Goal: Task Accomplishment & Management: Manage account settings

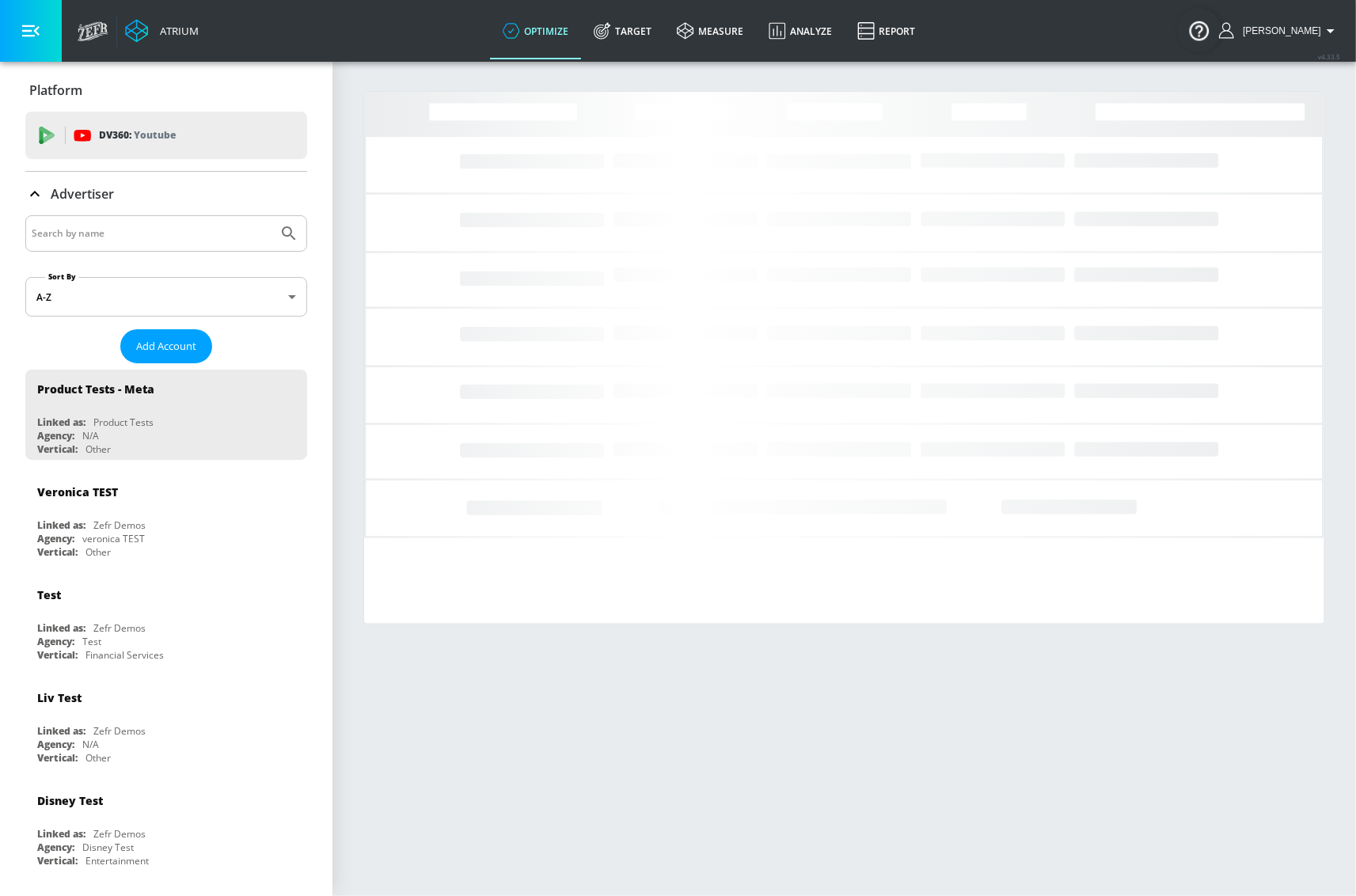
click at [168, 229] on input "Search by name" at bounding box center [151, 233] width 240 height 21
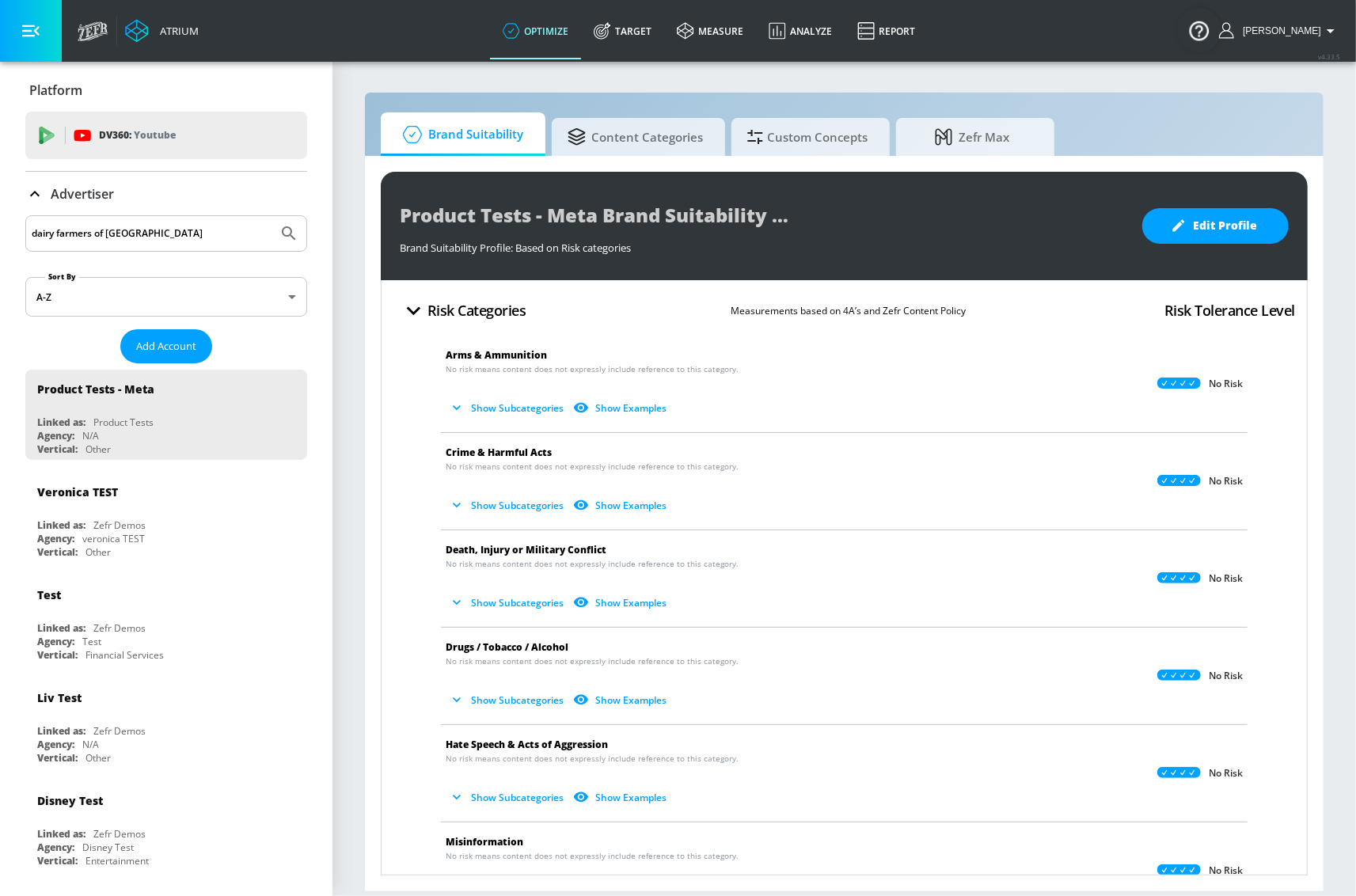
type input "dairy farmers of [GEOGRAPHIC_DATA]"
click at [271, 216] on button "Submit Search" at bounding box center [288, 233] width 35 height 35
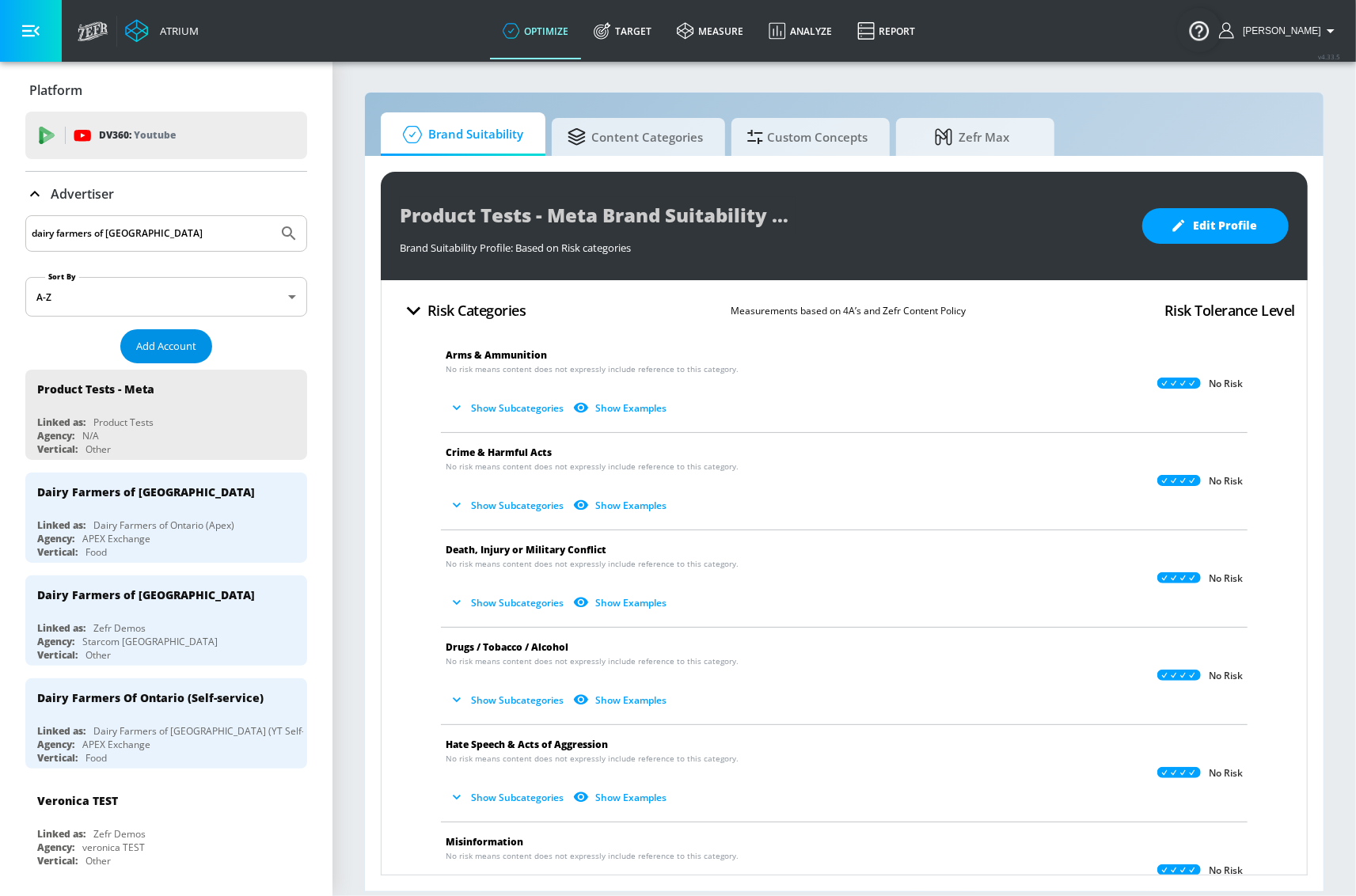
click at [162, 346] on span "Add Account" at bounding box center [166, 346] width 61 height 18
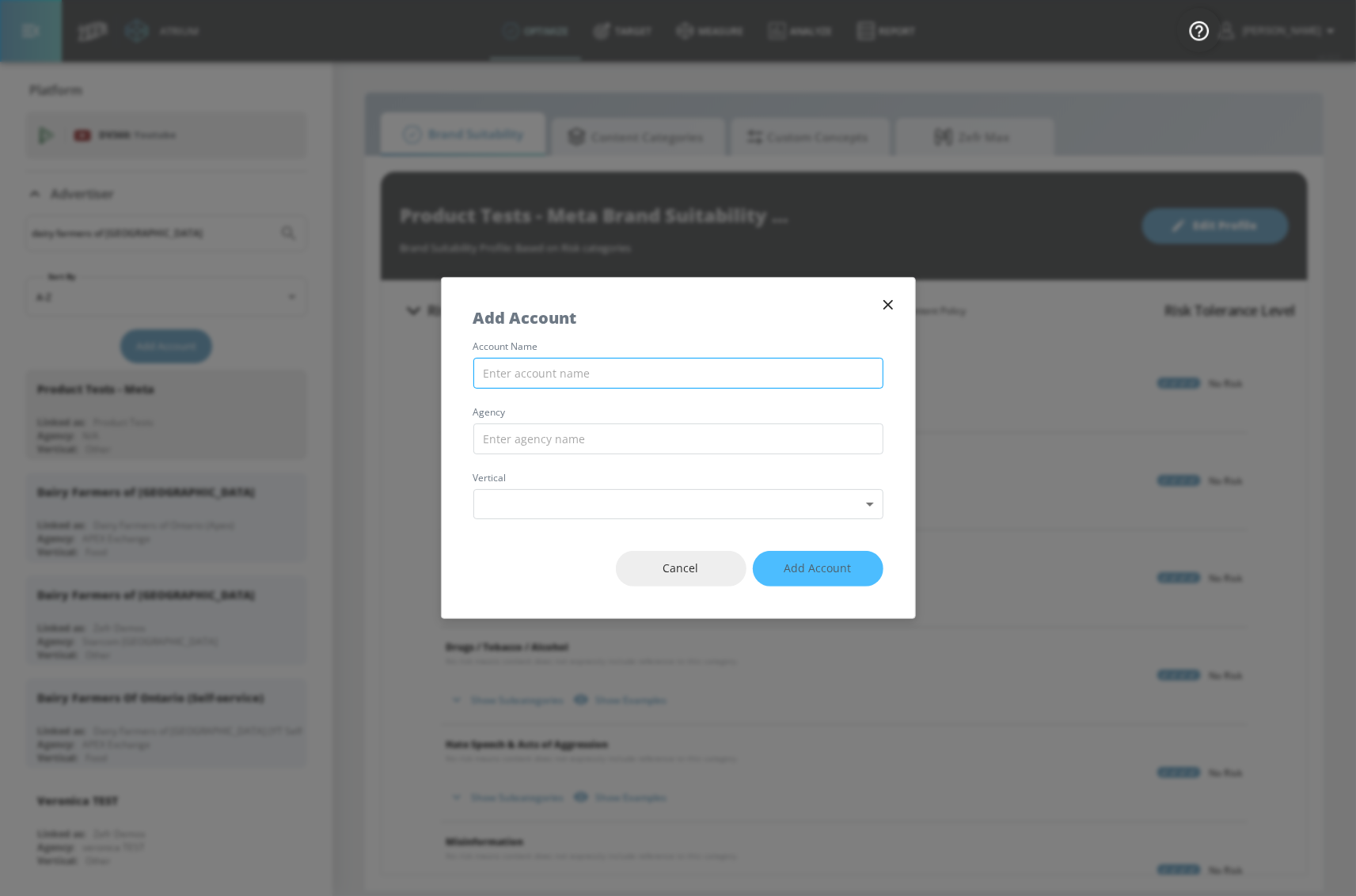
click at [596, 372] on input "text" at bounding box center [678, 373] width 410 height 31
type input "Dairy Farmers of Ontario (Co-Pilot)"
click at [706, 434] on input "text" at bounding box center [678, 439] width 410 height 31
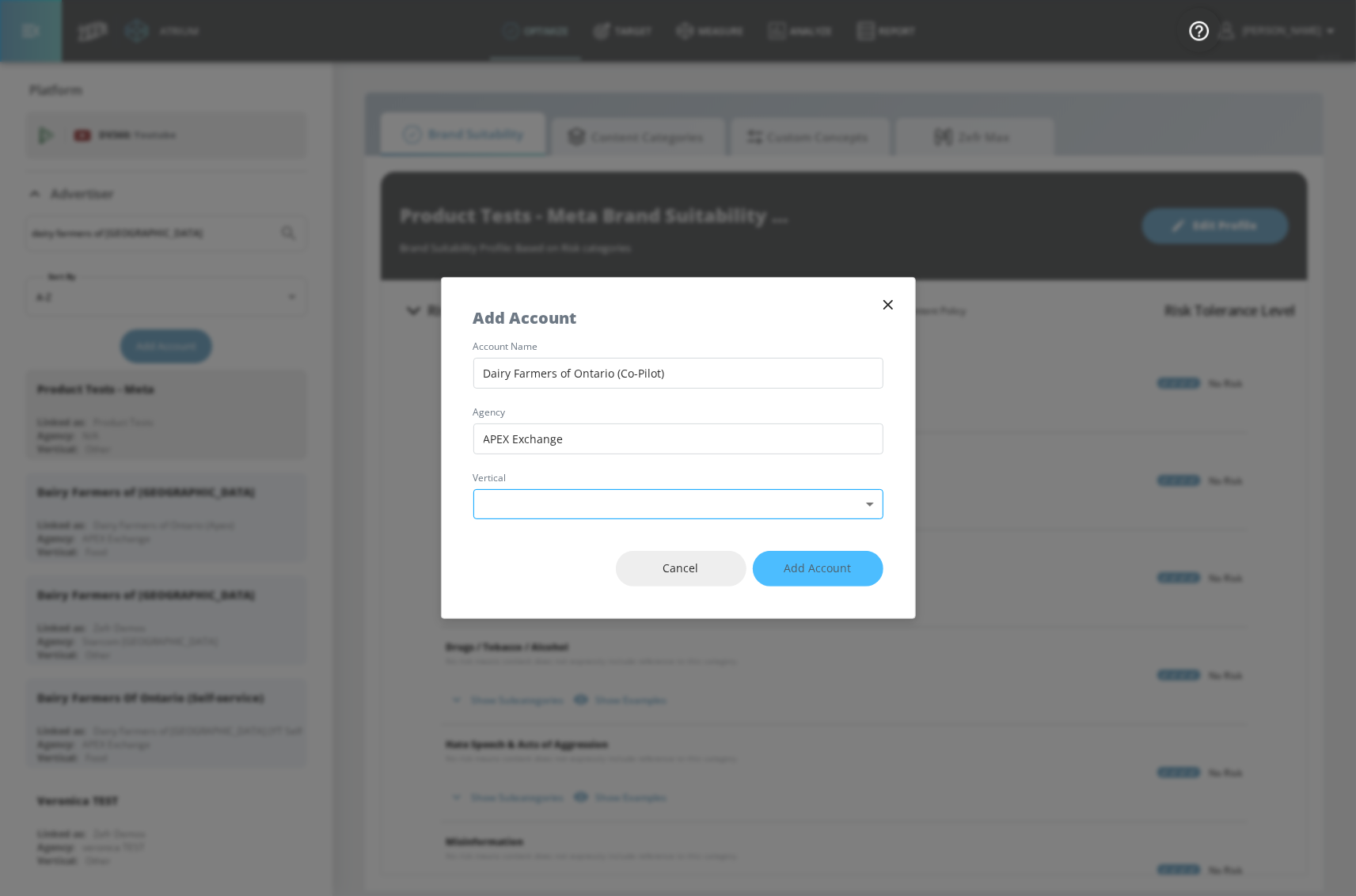
type input "APEX Exchange"
click at [713, 499] on body "Atrium optimize Target measure Analyze Report optimize Target measure Analyze R…" at bounding box center [678, 448] width 1356 height 896
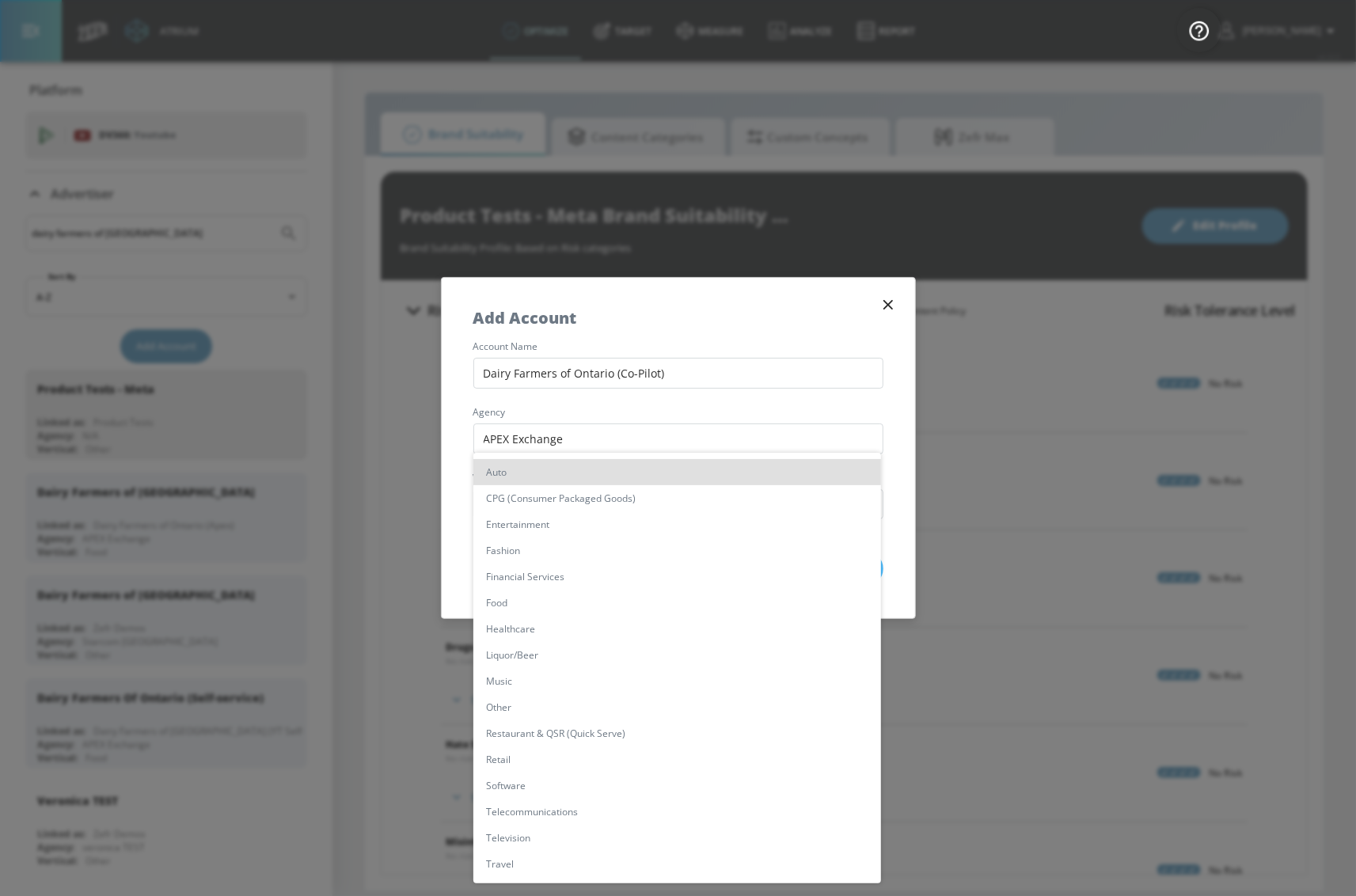
click at [714, 497] on li "CPG (Consumer Packaged Goods)" at bounding box center [677, 498] width 408 height 26
type input "[object Object]"
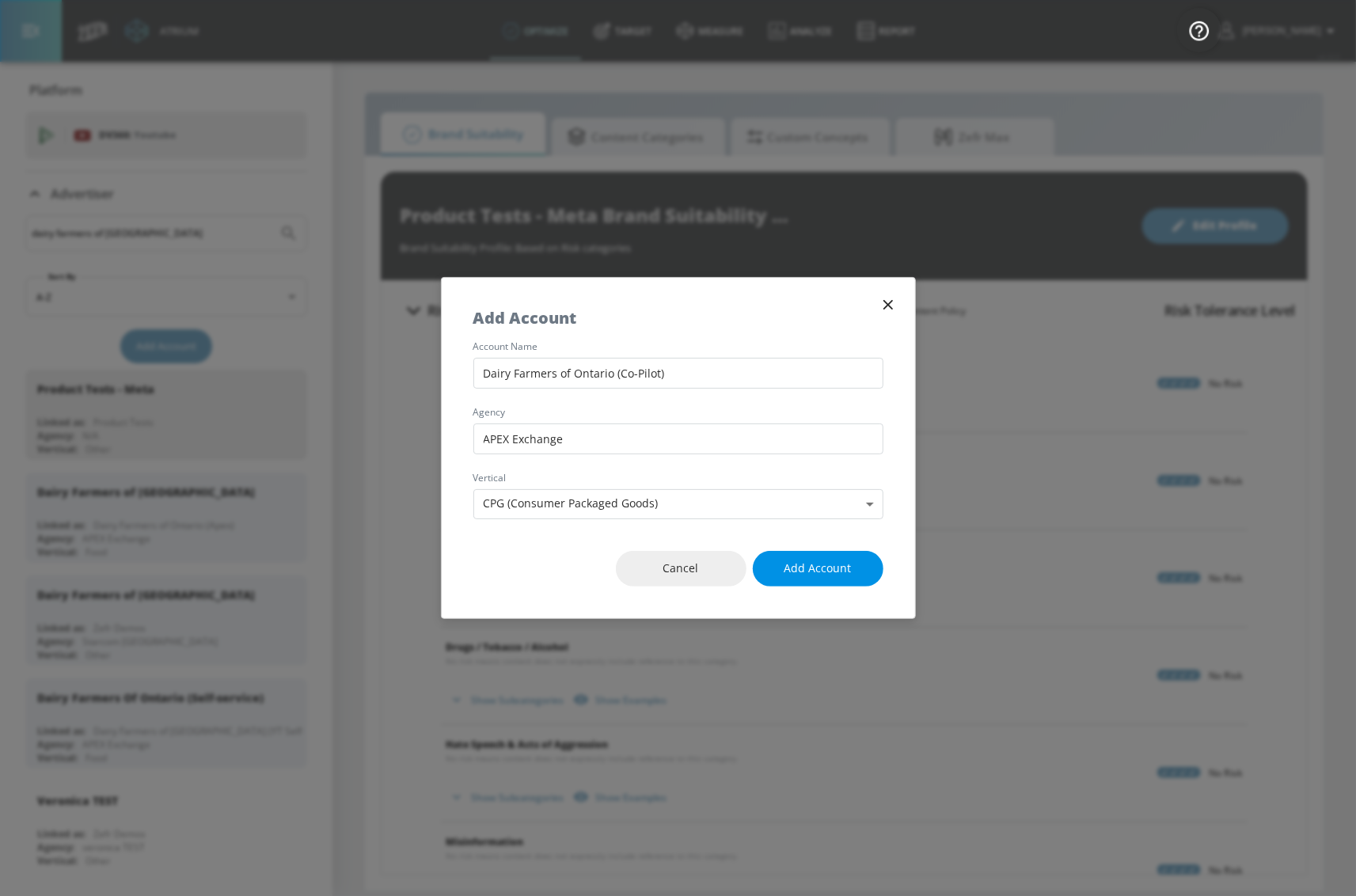
click at [816, 560] on span "Add Account" at bounding box center [818, 569] width 67 height 20
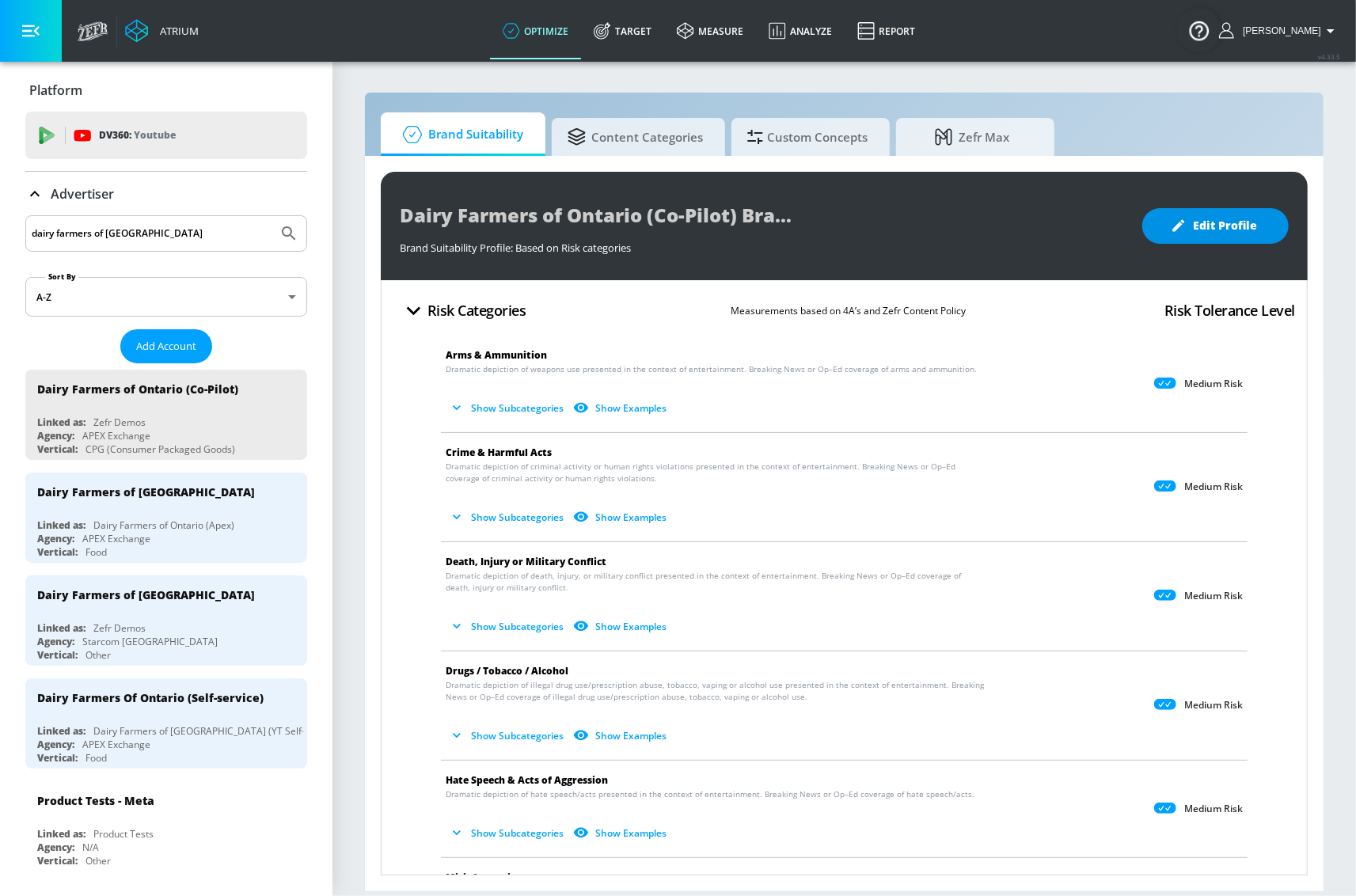
click at [1242, 225] on span "Edit Profile" at bounding box center [1215, 226] width 83 height 20
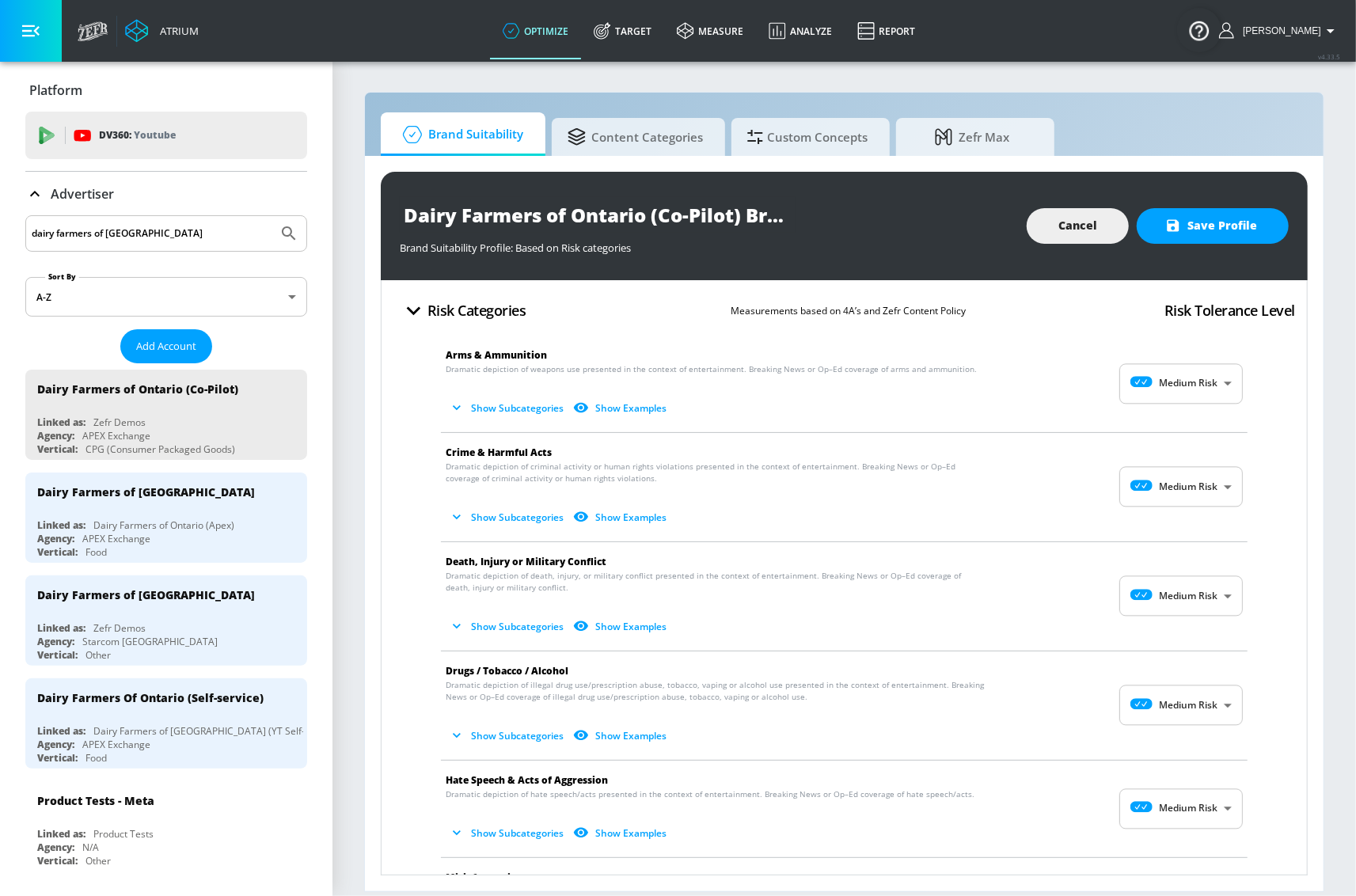
click at [1168, 373] on body "Atrium optimize Target measure Analyze Report optimize Target measure Analyze R…" at bounding box center [678, 448] width 1356 height 896
click at [1179, 452] on p "Low Risk" at bounding box center [1193, 449] width 41 height 14
type input "LOW"
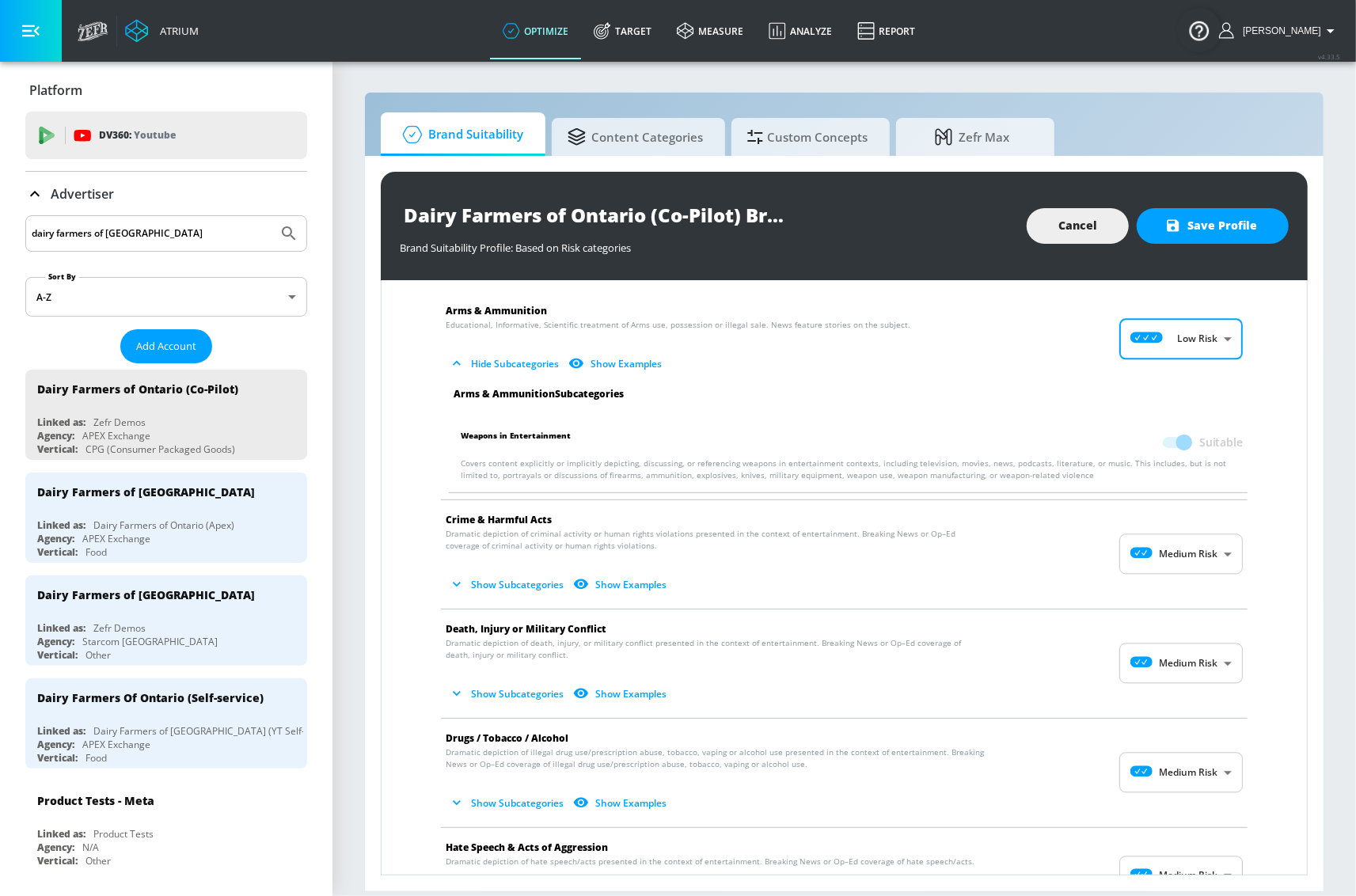
scroll to position [147, 0]
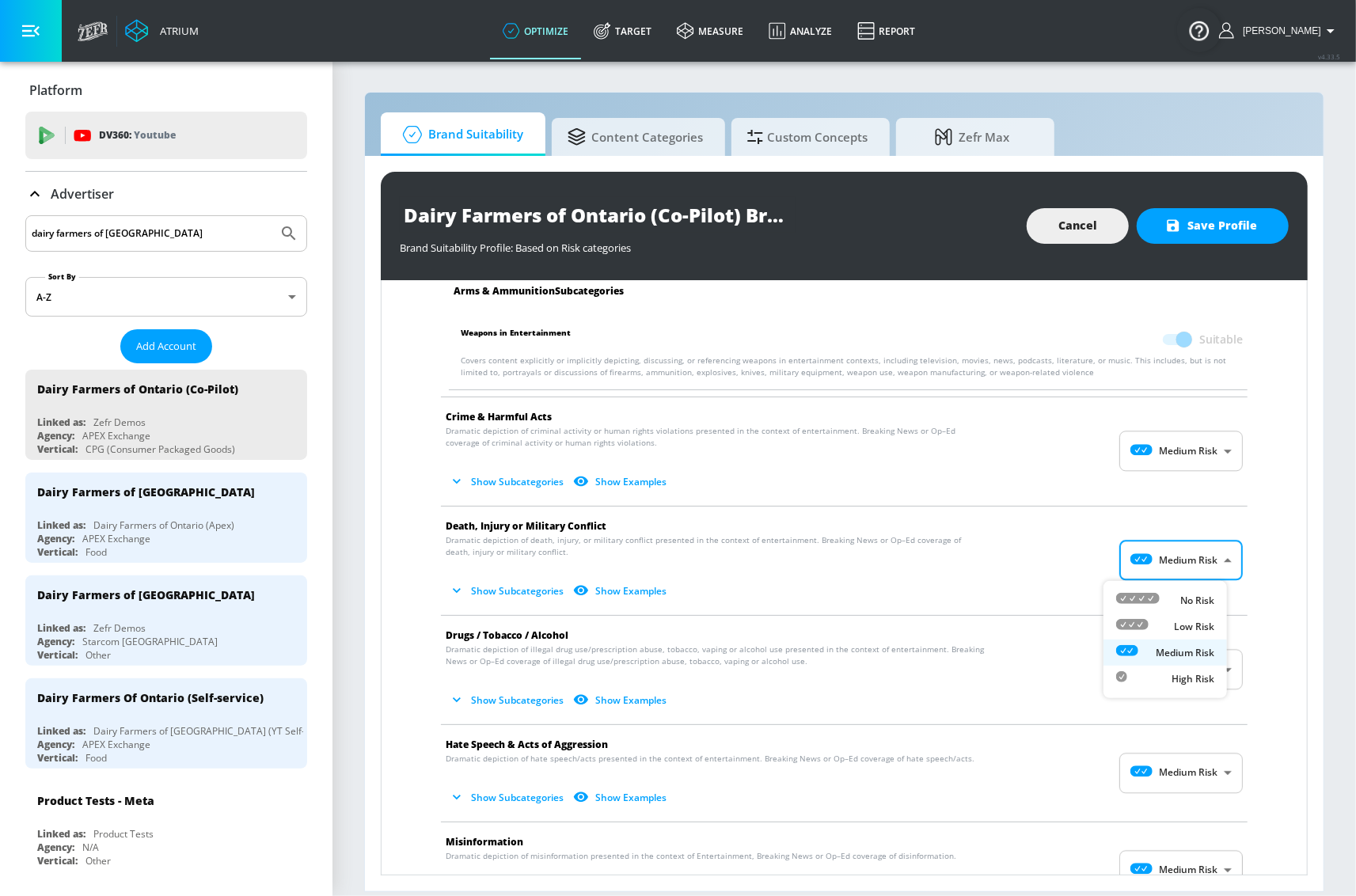
click at [1163, 560] on body "Atrium optimize Target measure Analyze Report optimize Target measure Analyze R…" at bounding box center [678, 448] width 1356 height 896
click at [1167, 598] on div "No Risk" at bounding box center [1164, 600] width 99 height 16
type input "MINIMAL"
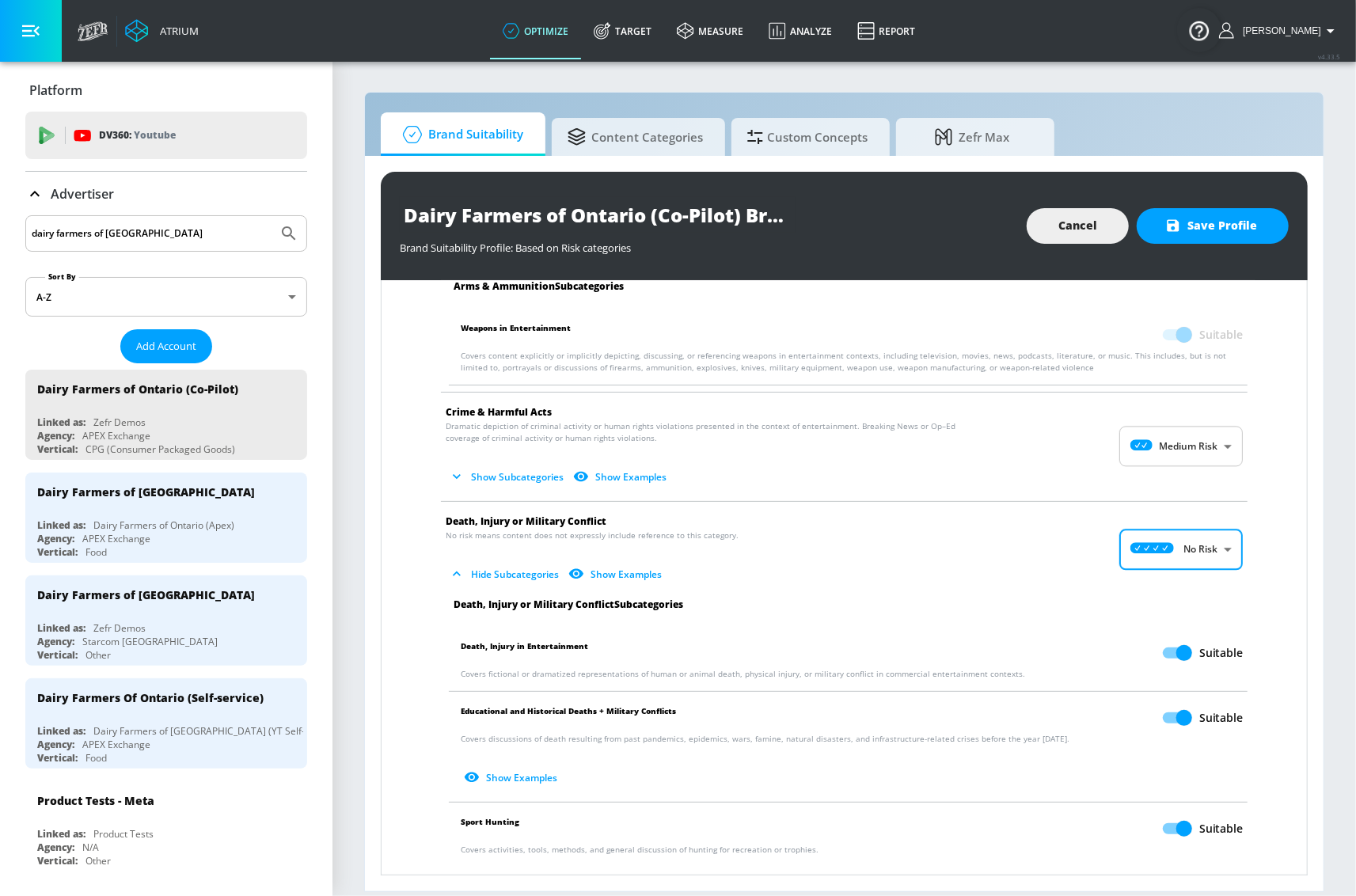
scroll to position [156, 0]
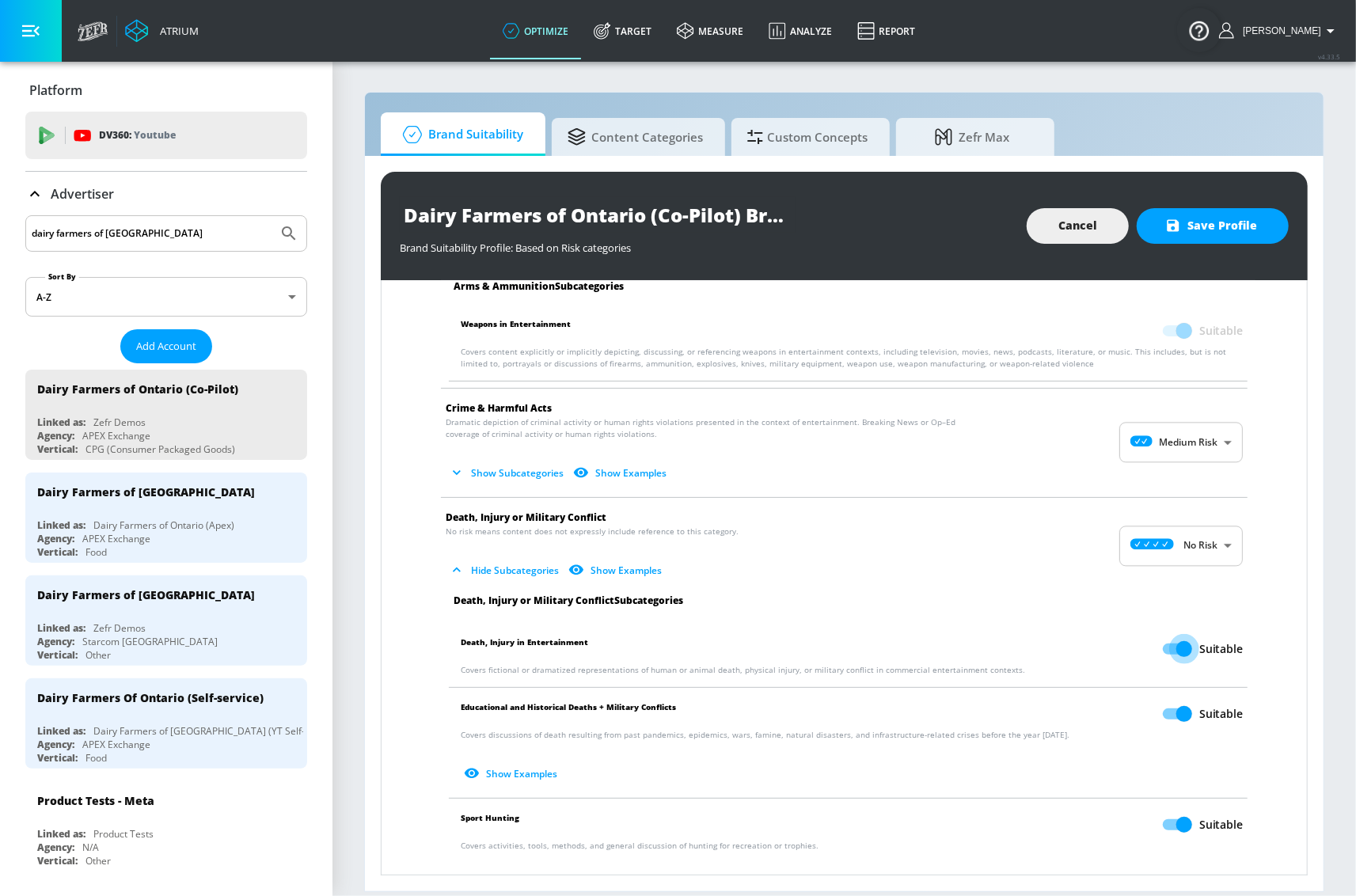
click at [1178, 645] on input "Suitable" at bounding box center [1184, 648] width 90 height 30
checkbox input "false"
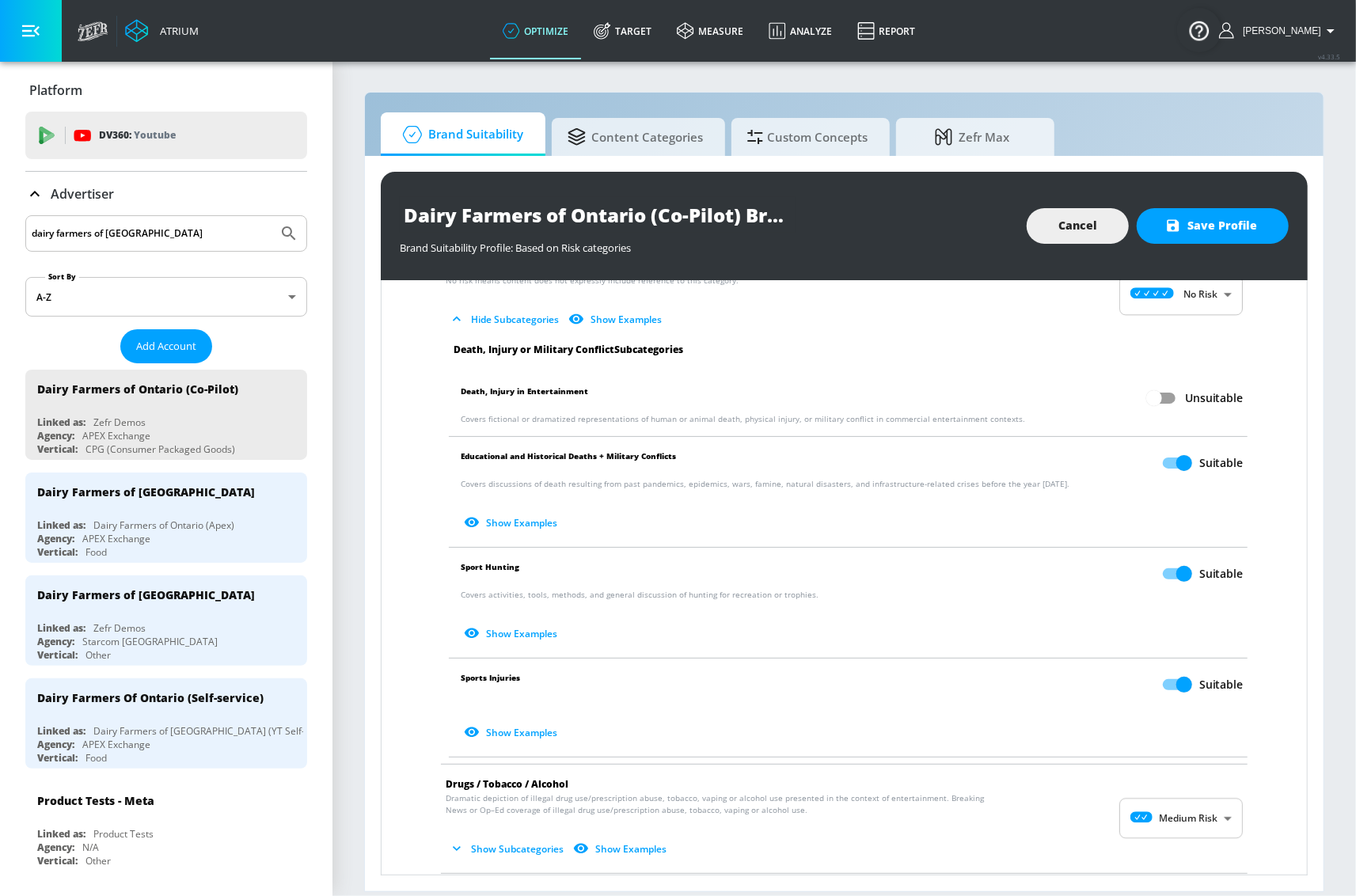
scroll to position [410, 0]
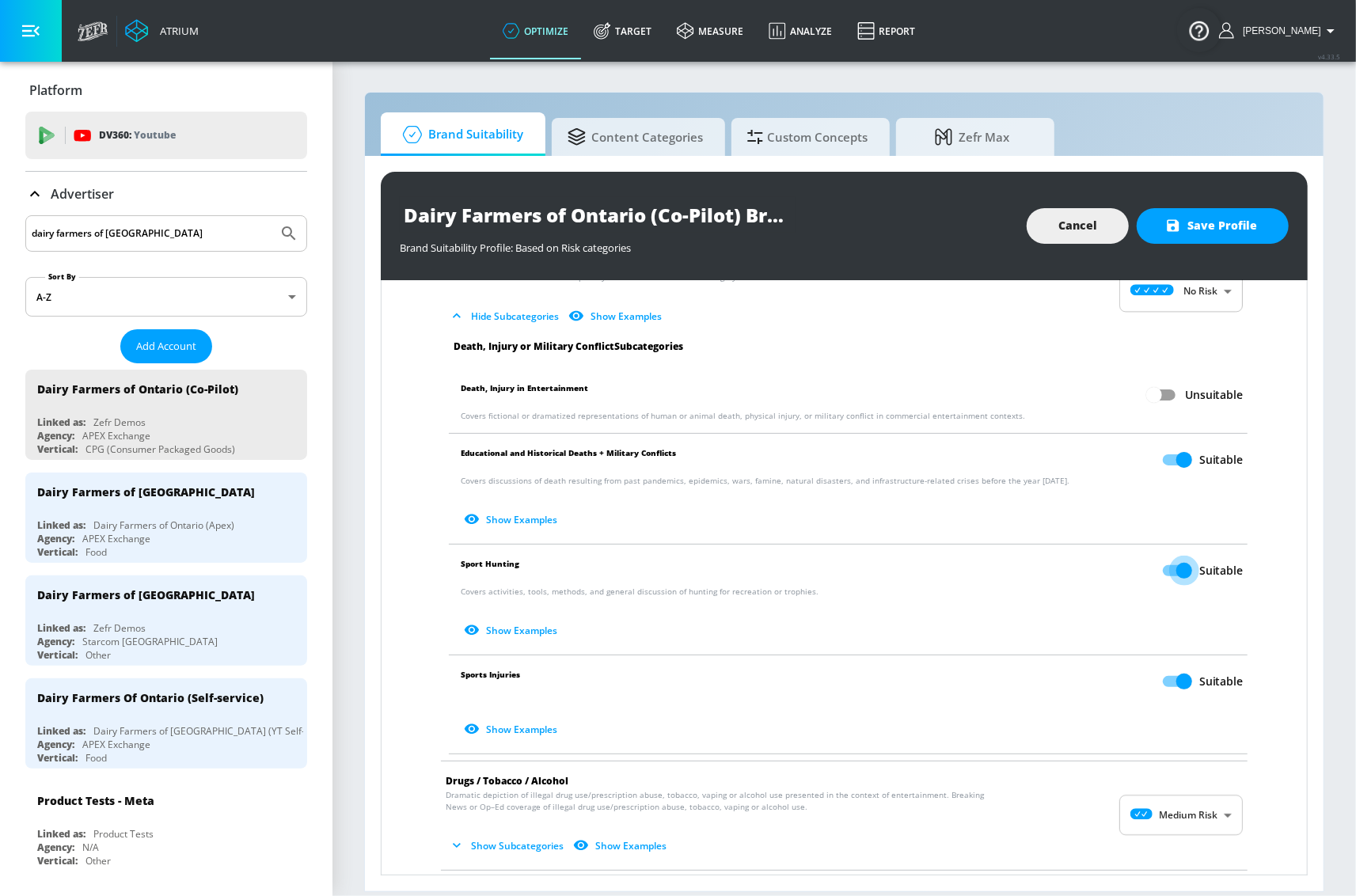
click at [1181, 567] on input "Suitable" at bounding box center [1184, 571] width 90 height 30
checkbox input "false"
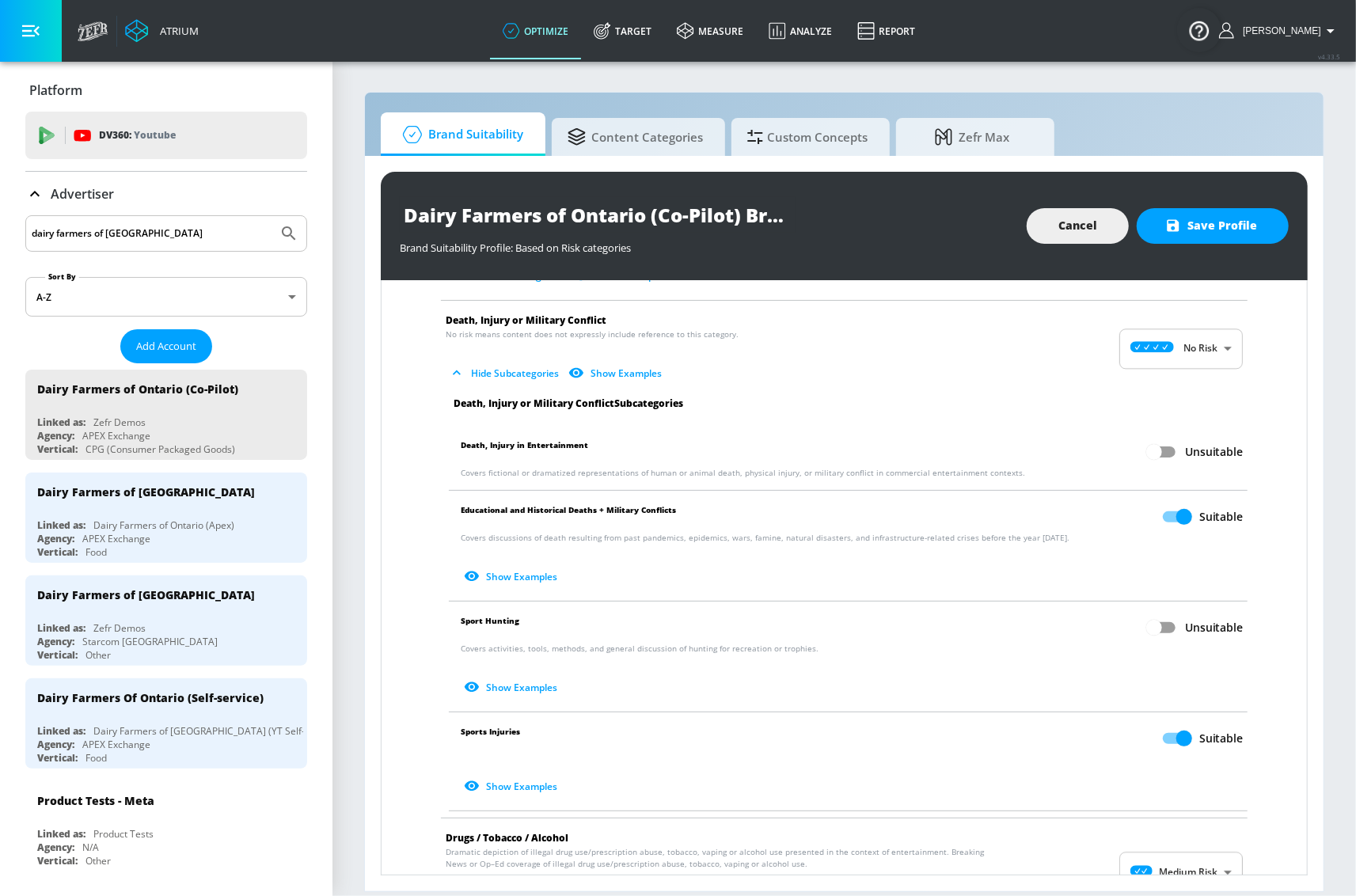
scroll to position [201, 0]
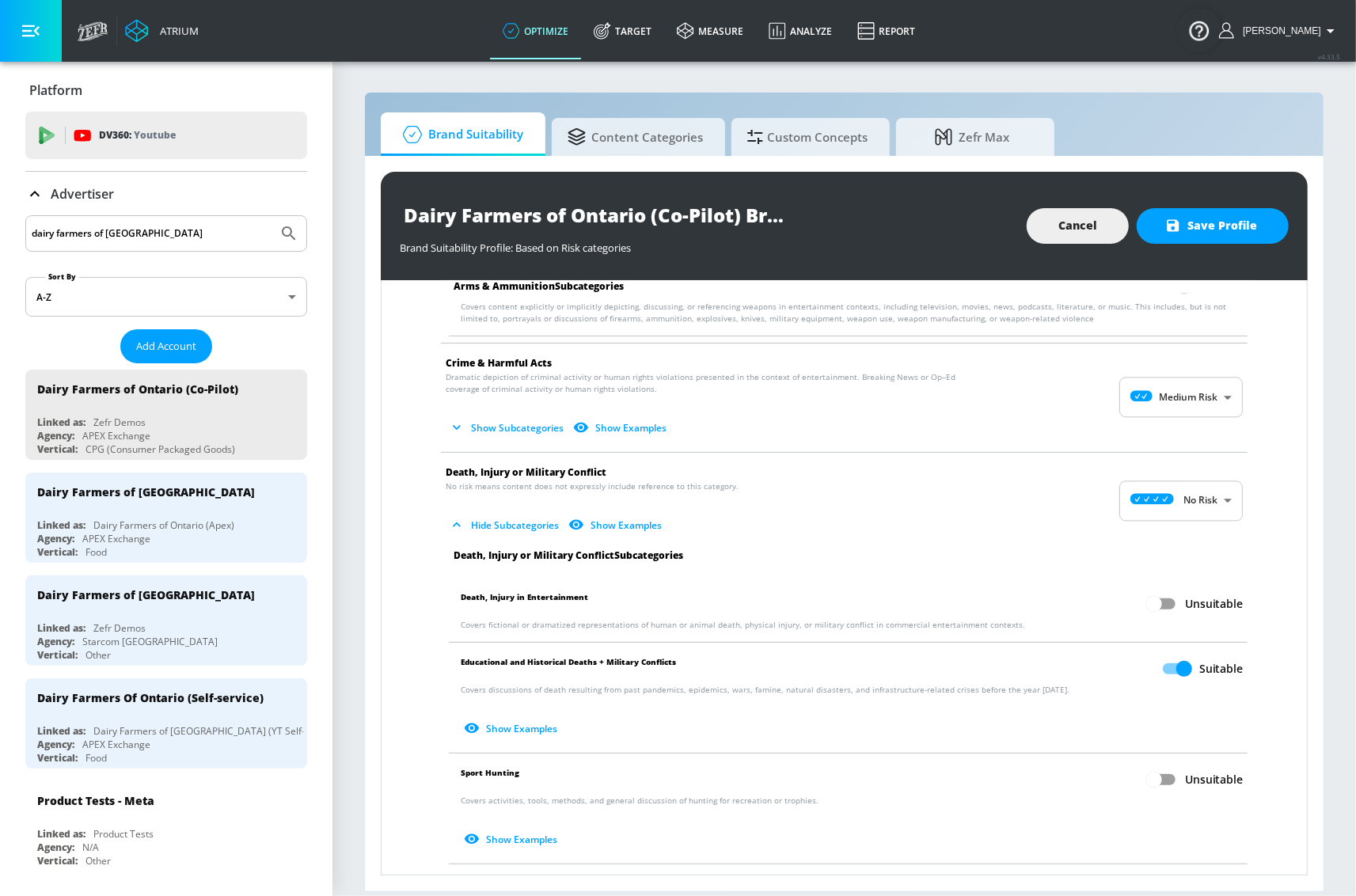
click at [730, 470] on span "Death, Injury or Military Conflict" at bounding box center [832, 472] width 772 height 16
click at [490, 515] on button "Hide Subcategories" at bounding box center [505, 524] width 119 height 26
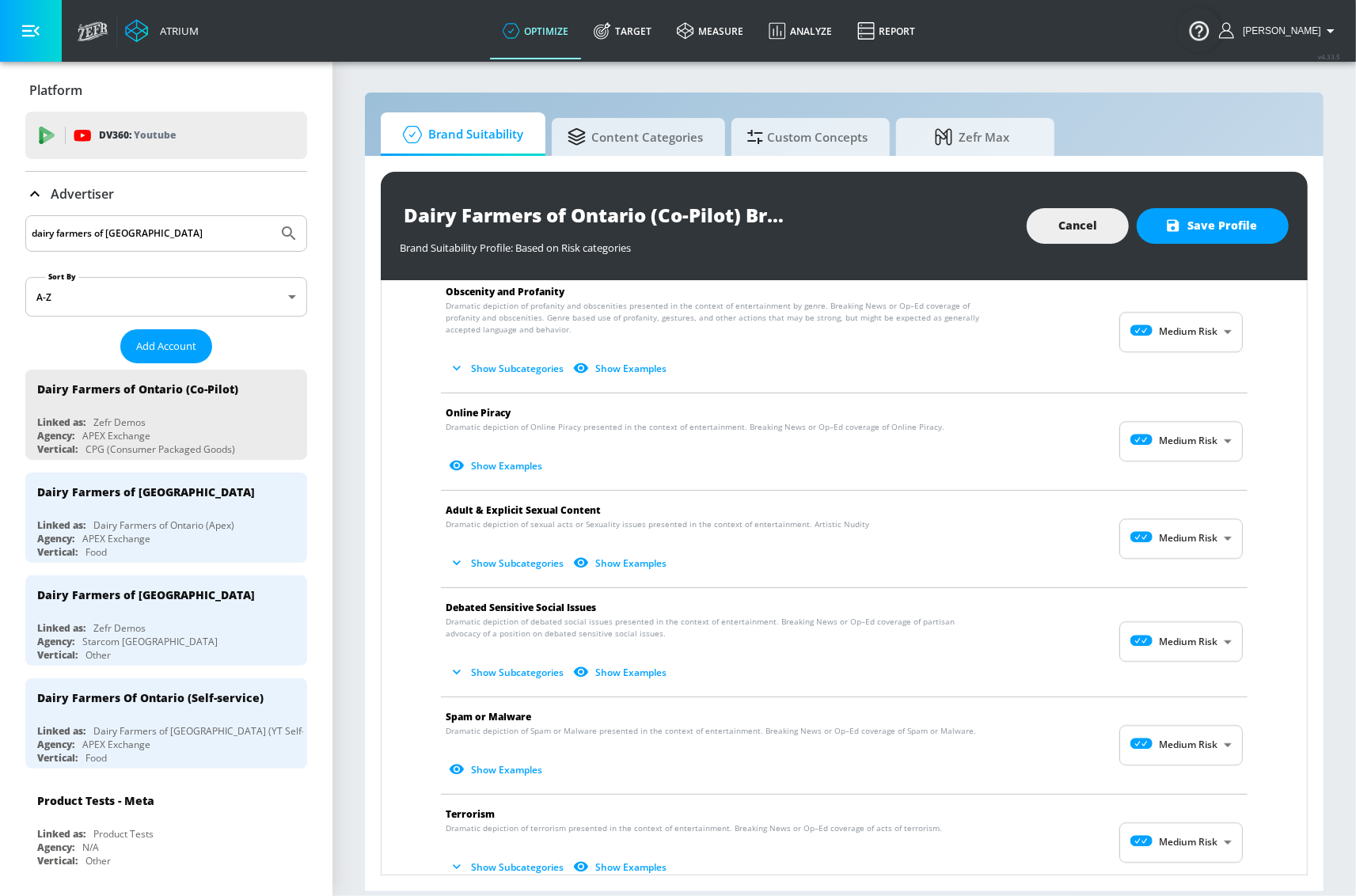
scroll to position [803, 0]
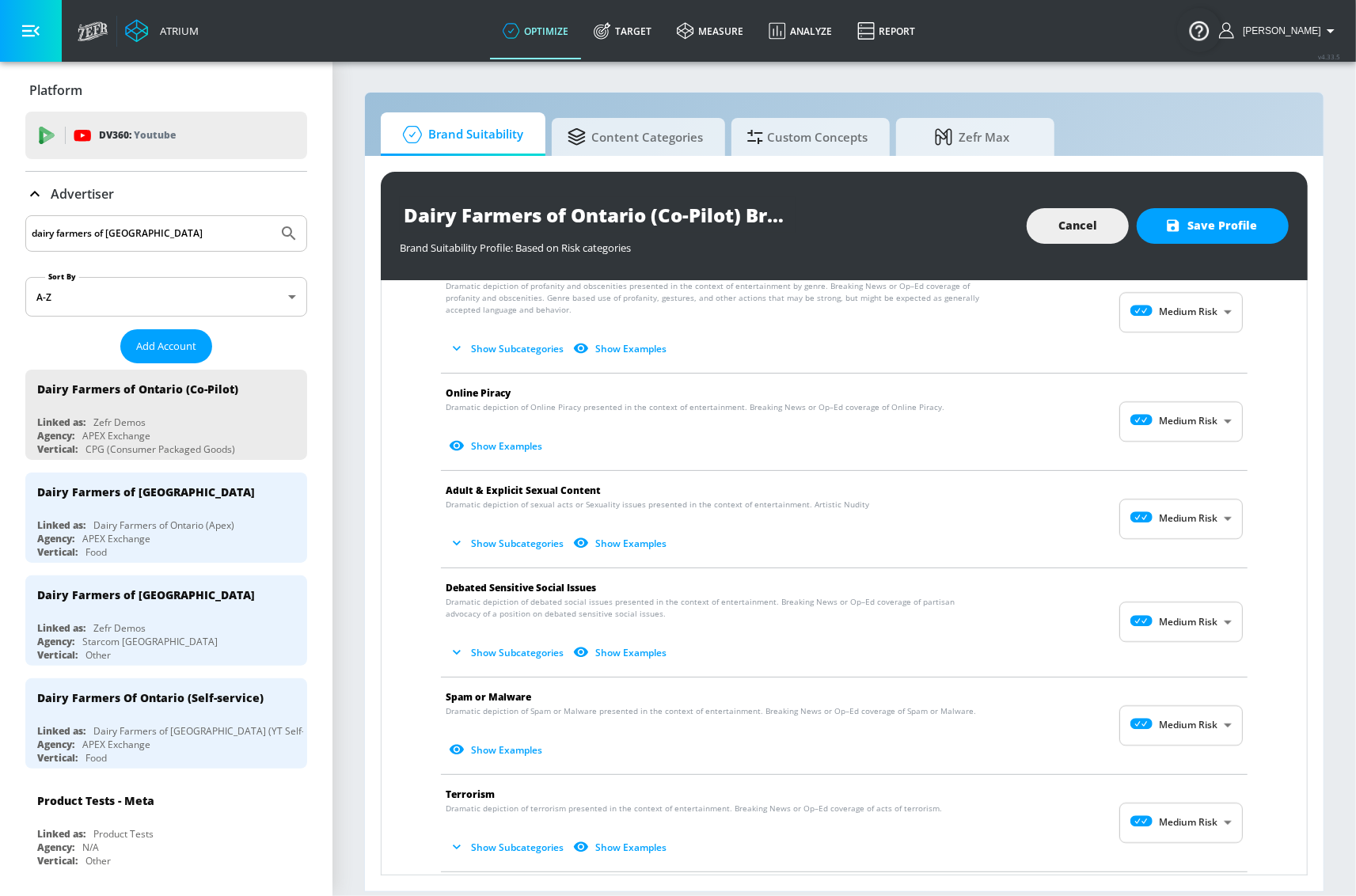
click at [1176, 629] on body "Atrium optimize Target measure Analyze Report optimize Target measure Analyze R…" at bounding box center [678, 448] width 1356 height 896
click at [1165, 691] on div "Low Risk" at bounding box center [1164, 690] width 99 height 16
type input "LOW"
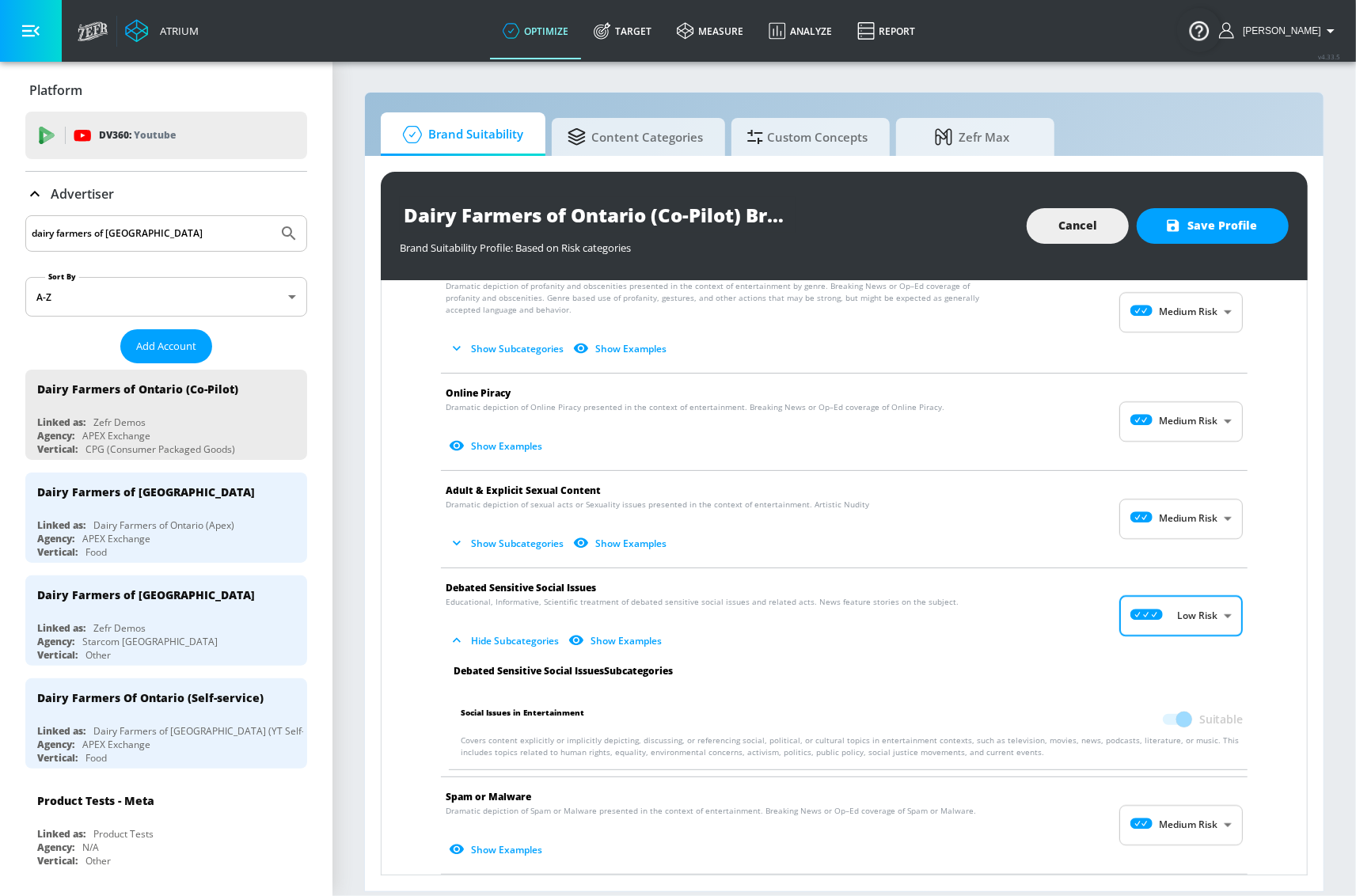
click at [963, 589] on span "Debated Sensitive Social Issues" at bounding box center [832, 588] width 772 height 16
click at [750, 600] on span "Educational, Informative, Scientific treatment of debated sensitive social issu…" at bounding box center [702, 601] width 513 height 12
click at [491, 590] on span "Debated Sensitive Social Issues" at bounding box center [521, 588] width 150 height 14
click at [462, 643] on icon "button" at bounding box center [457, 640] width 16 height 16
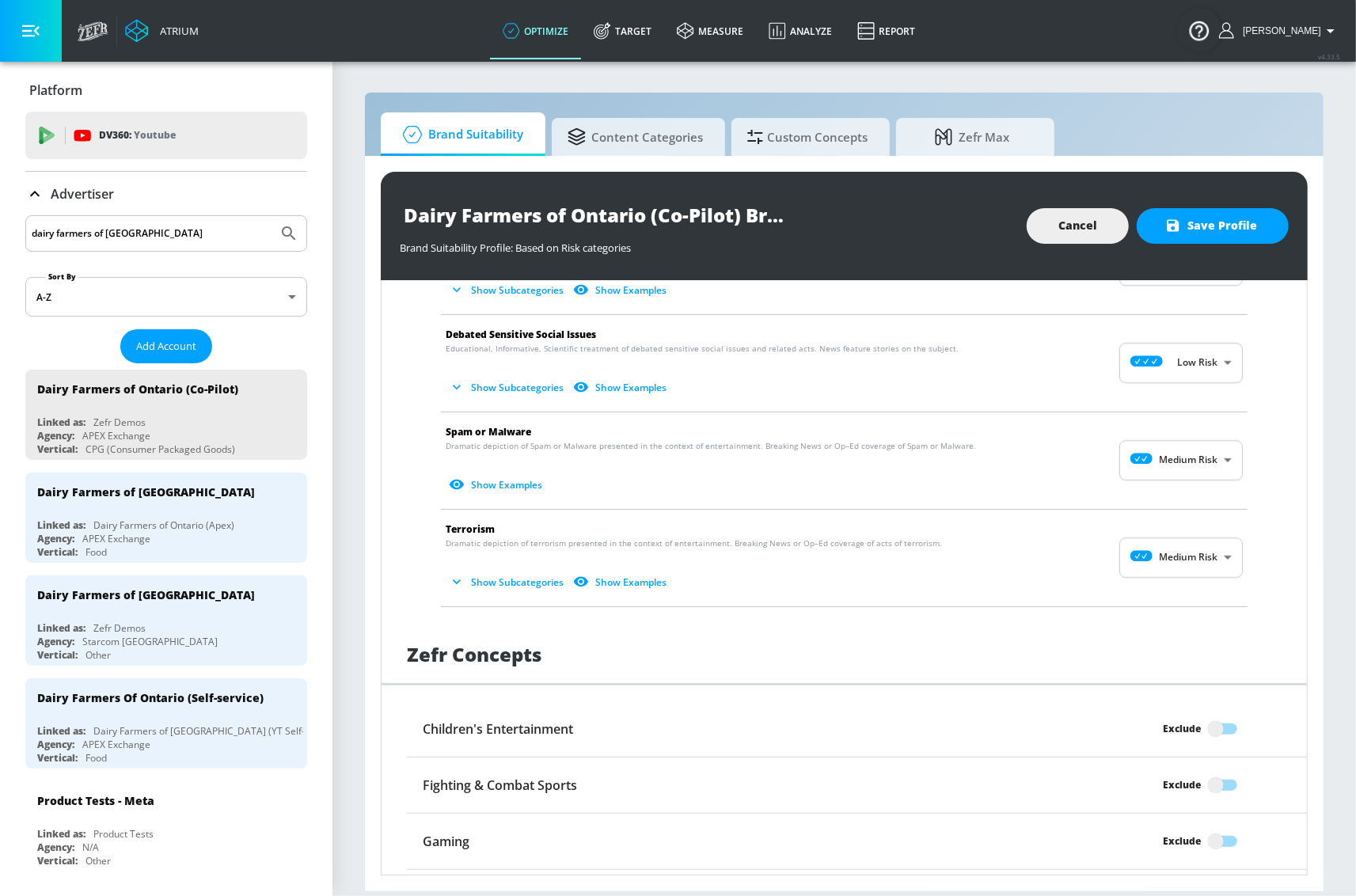
scroll to position [1064, 0]
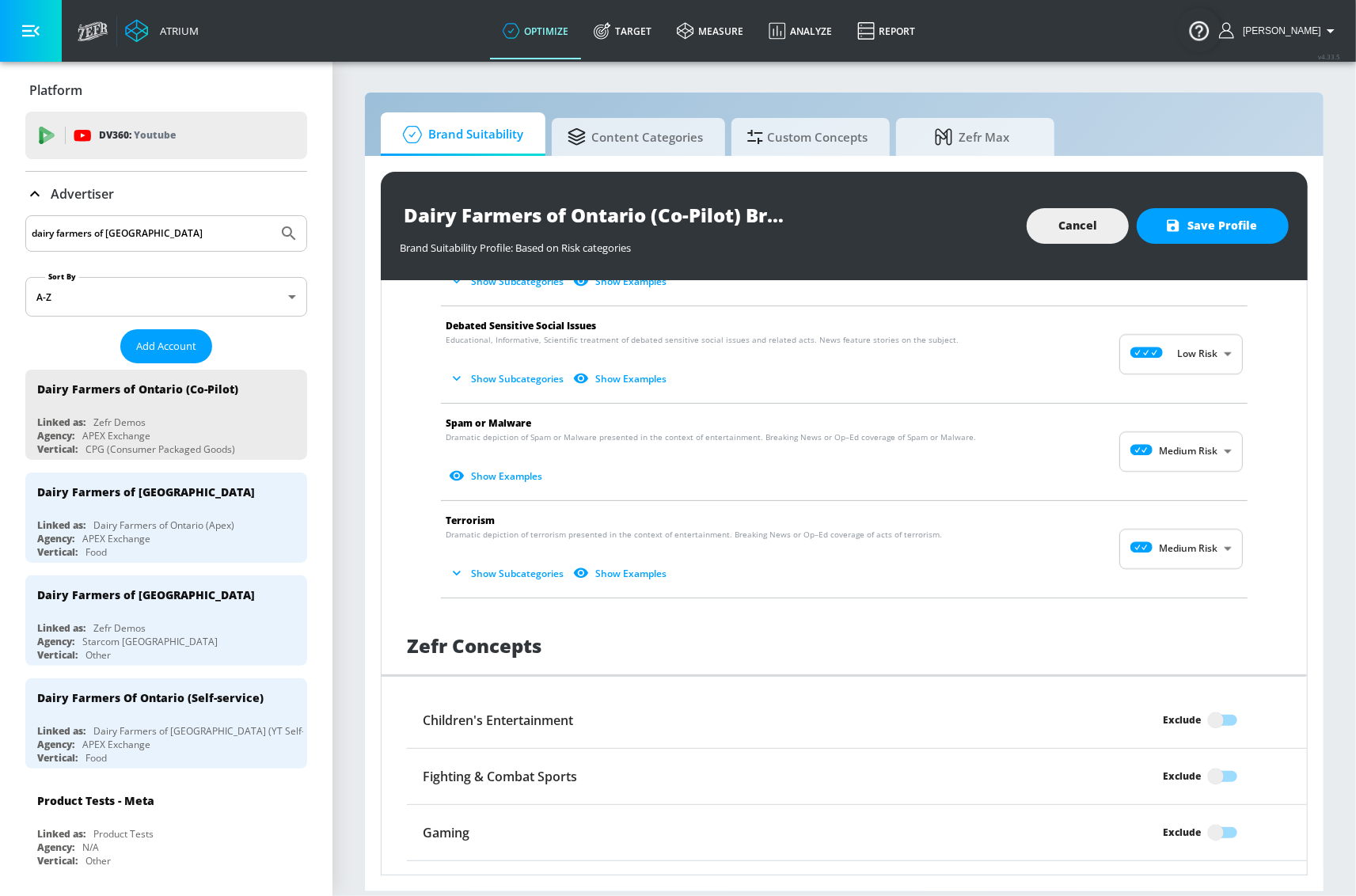
click at [1153, 561] on body "Atrium optimize Target measure Analyze Report optimize Target measure Analyze R…" at bounding box center [678, 448] width 1356 height 896
click at [1169, 583] on div "No Risk" at bounding box center [1164, 591] width 99 height 16
type input "MINIMAL"
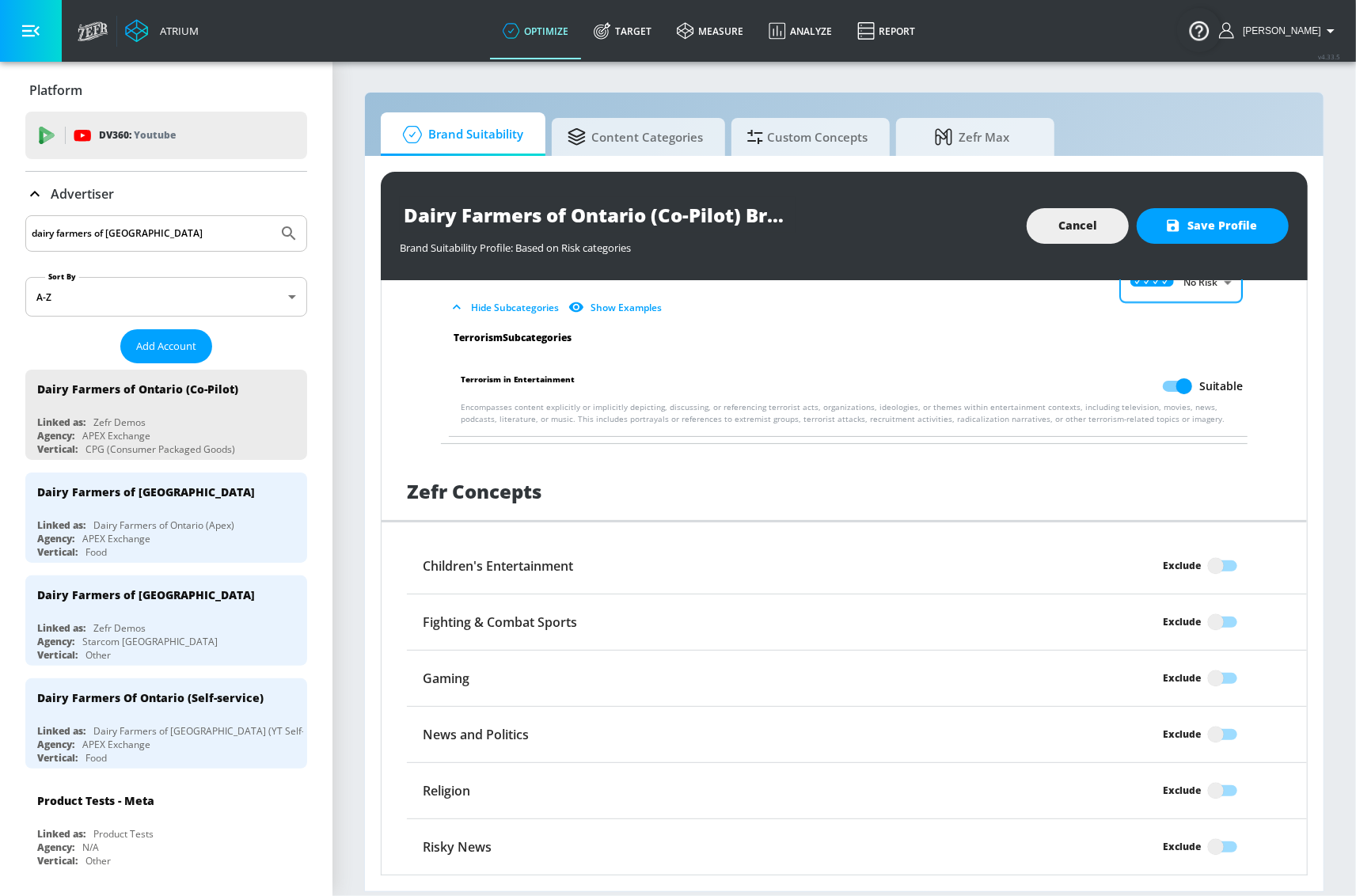
scroll to position [1335, 0]
click at [1221, 561] on input "Exclude" at bounding box center [1216, 565] width 90 height 30
checkbox input "true"
click at [1210, 734] on input "Exclude" at bounding box center [1216, 734] width 90 height 30
checkbox input "true"
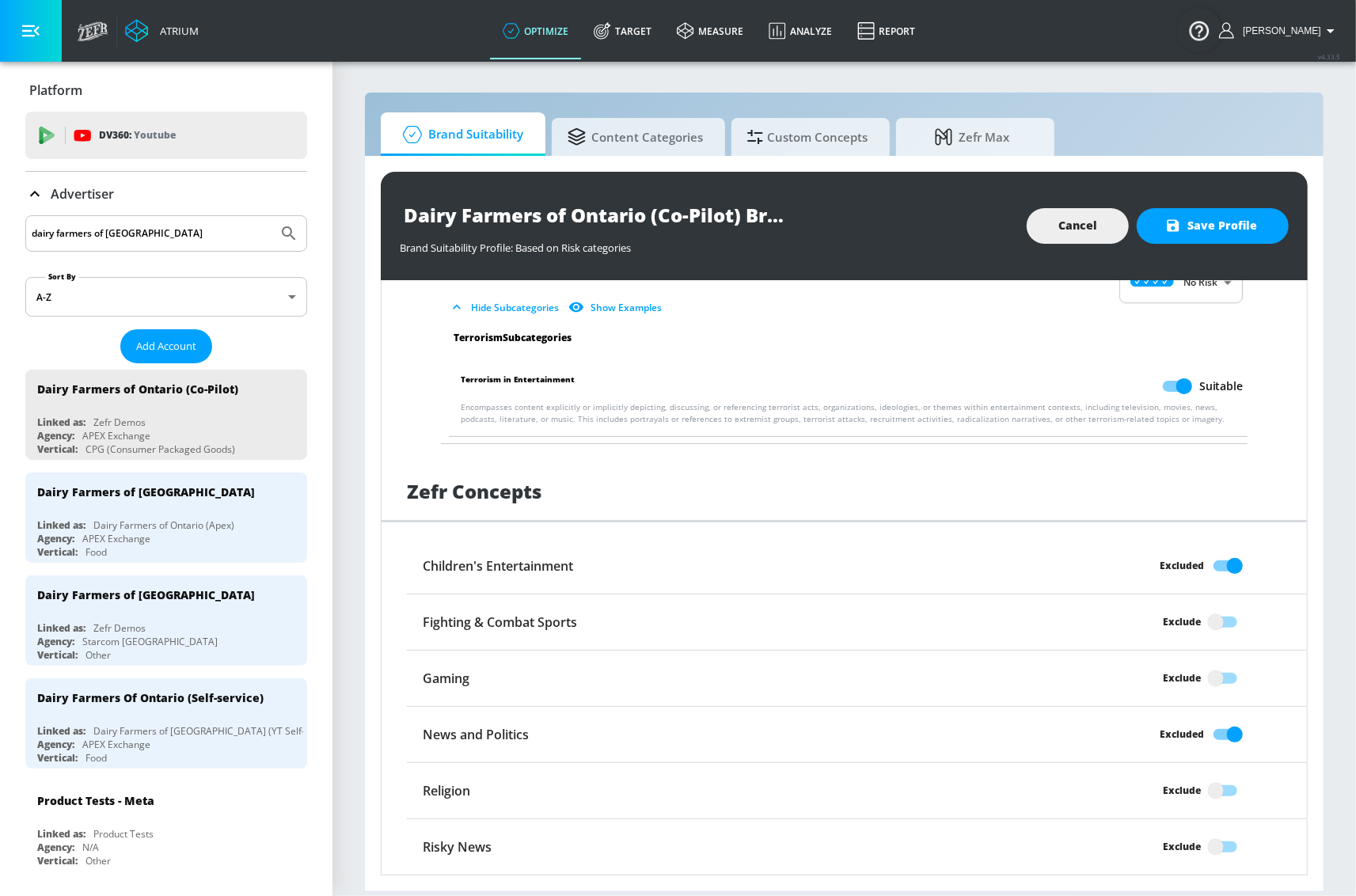
click at [1201, 782] on input "Exclude" at bounding box center [1216, 790] width 90 height 30
checkbox input "true"
click at [1208, 850] on input "Exclude" at bounding box center [1216, 846] width 90 height 30
checkbox input "true"
click at [1212, 616] on input "Exclude" at bounding box center [1216, 621] width 90 height 30
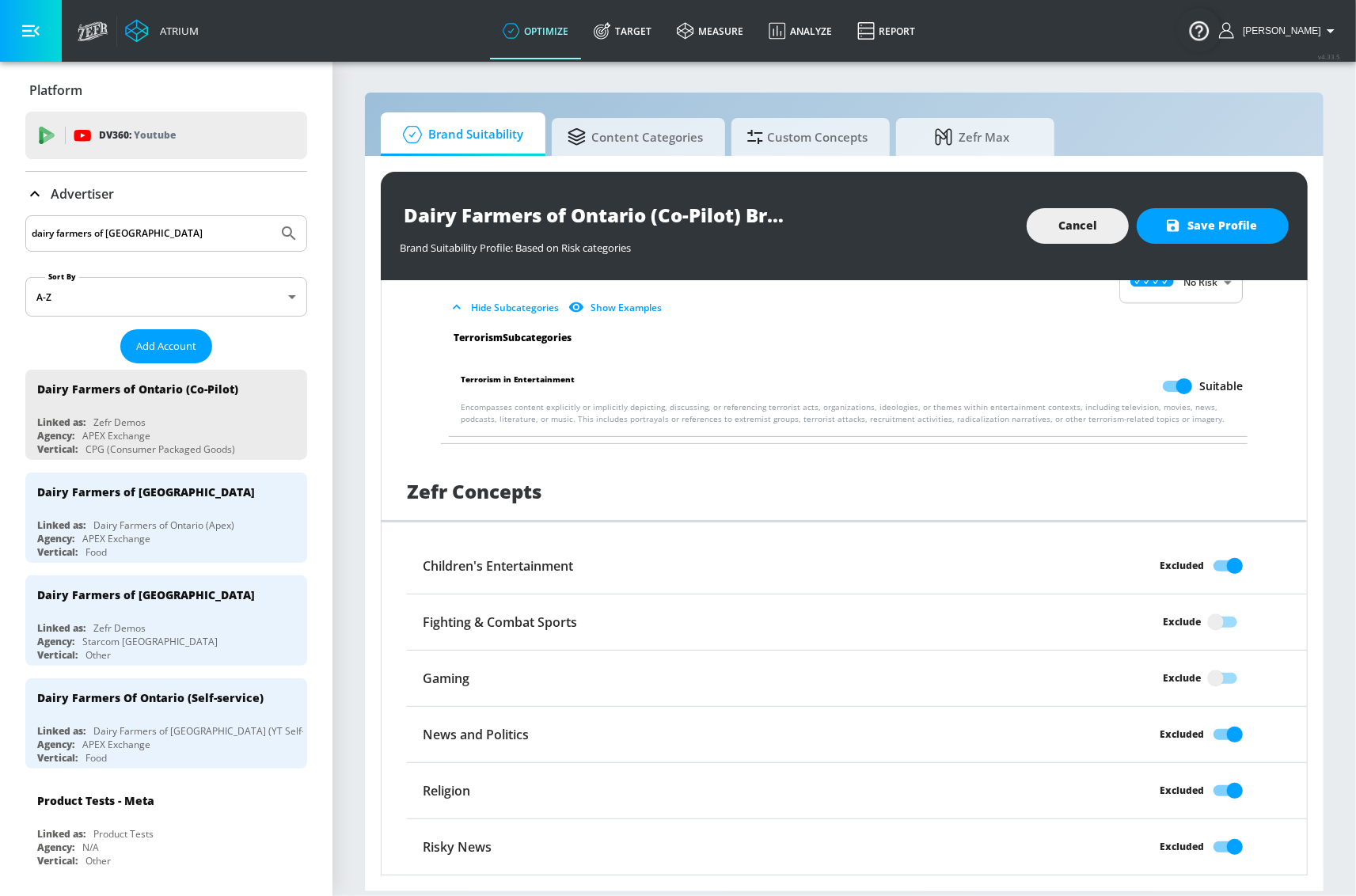
checkbox input "true"
click at [1234, 226] on span "Save Profile" at bounding box center [1212, 226] width 89 height 20
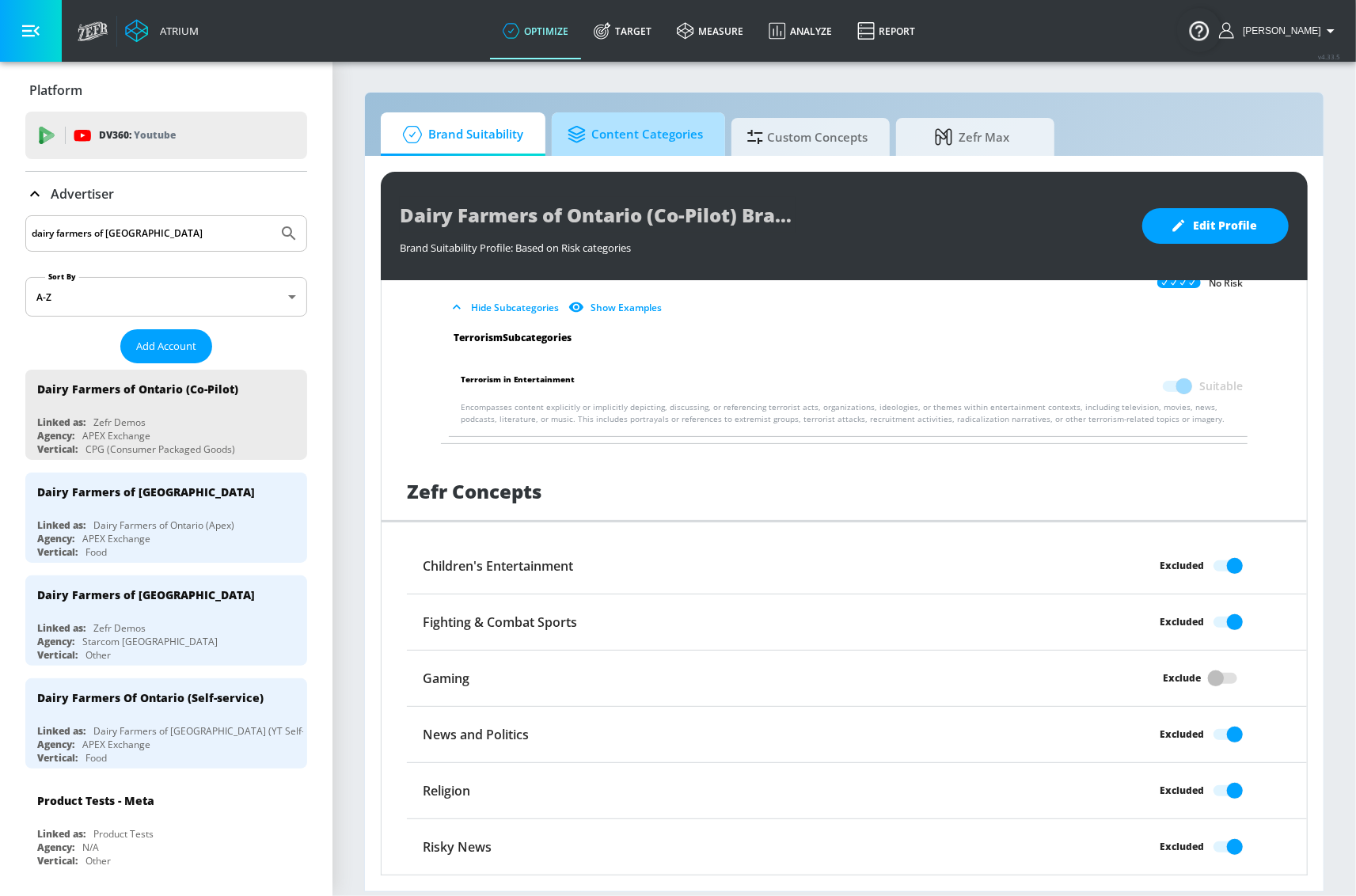
click at [649, 131] on span "Content Categories" at bounding box center [636, 135] width 136 height 38
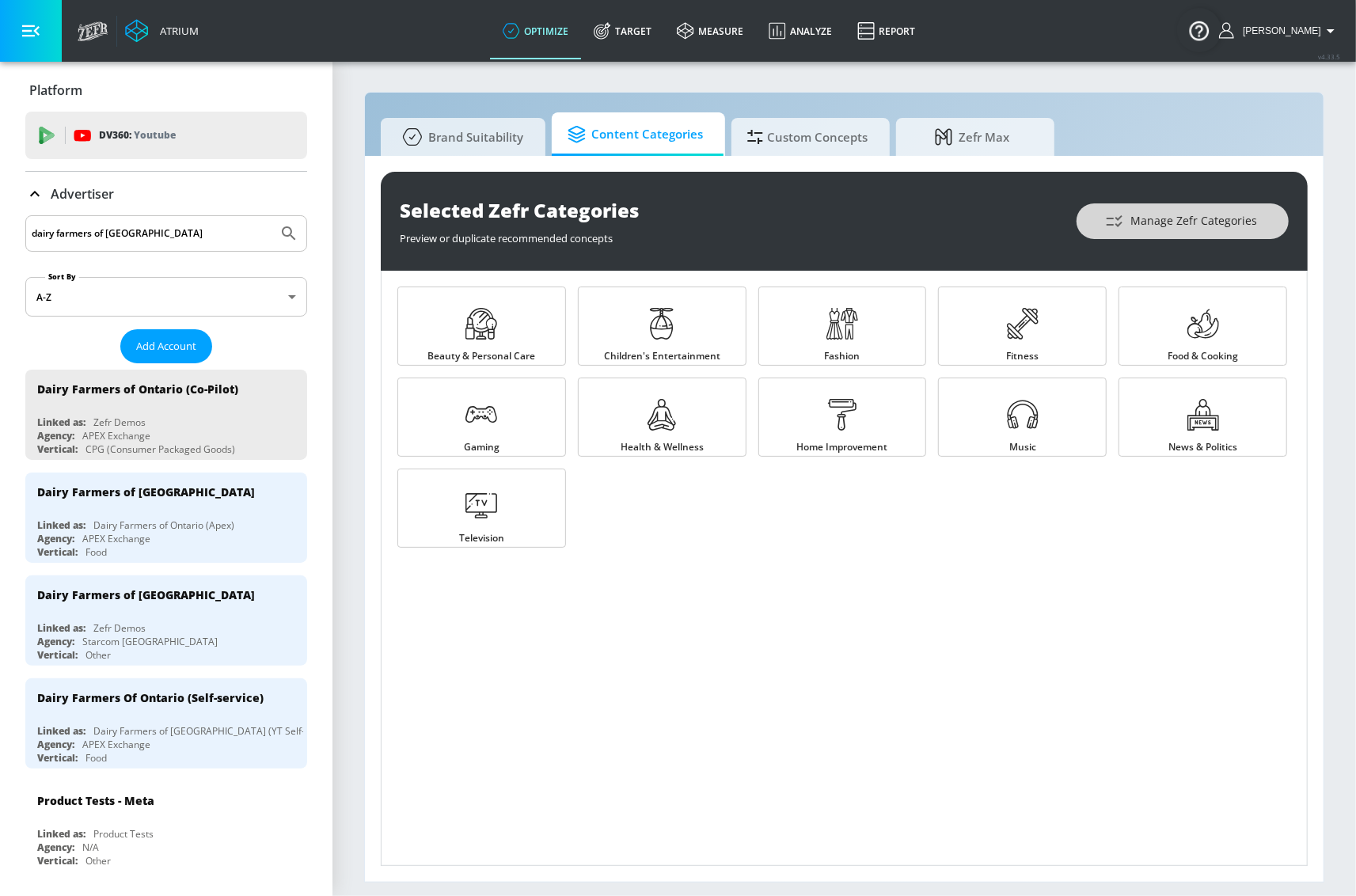
click at [1169, 215] on span "Manage Zefr Categories" at bounding box center [1182, 222] width 149 height 20
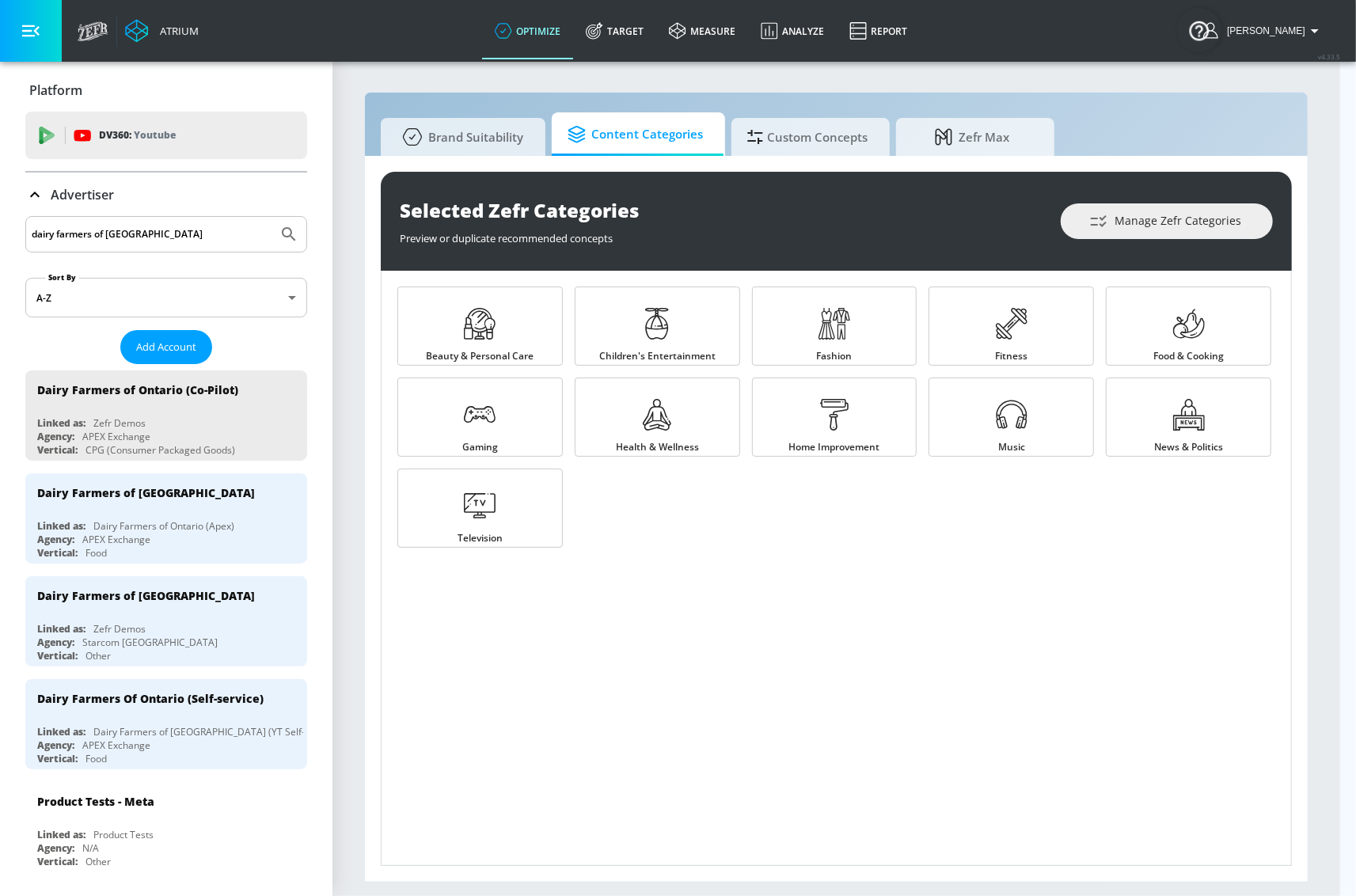
scroll to position [453, 0]
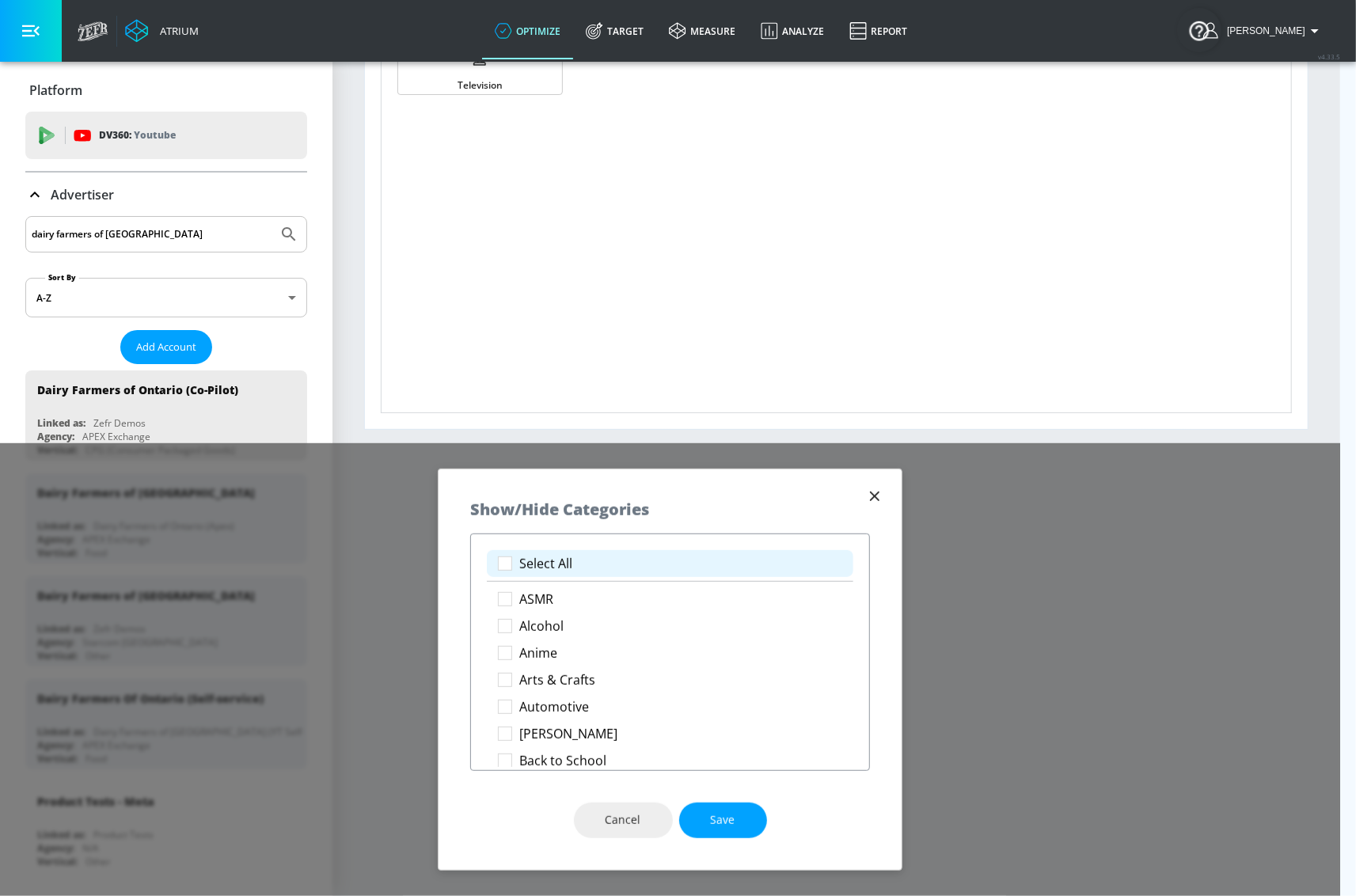
click at [524, 566] on p "Select All" at bounding box center [545, 564] width 53 height 16
checkbox input "true"
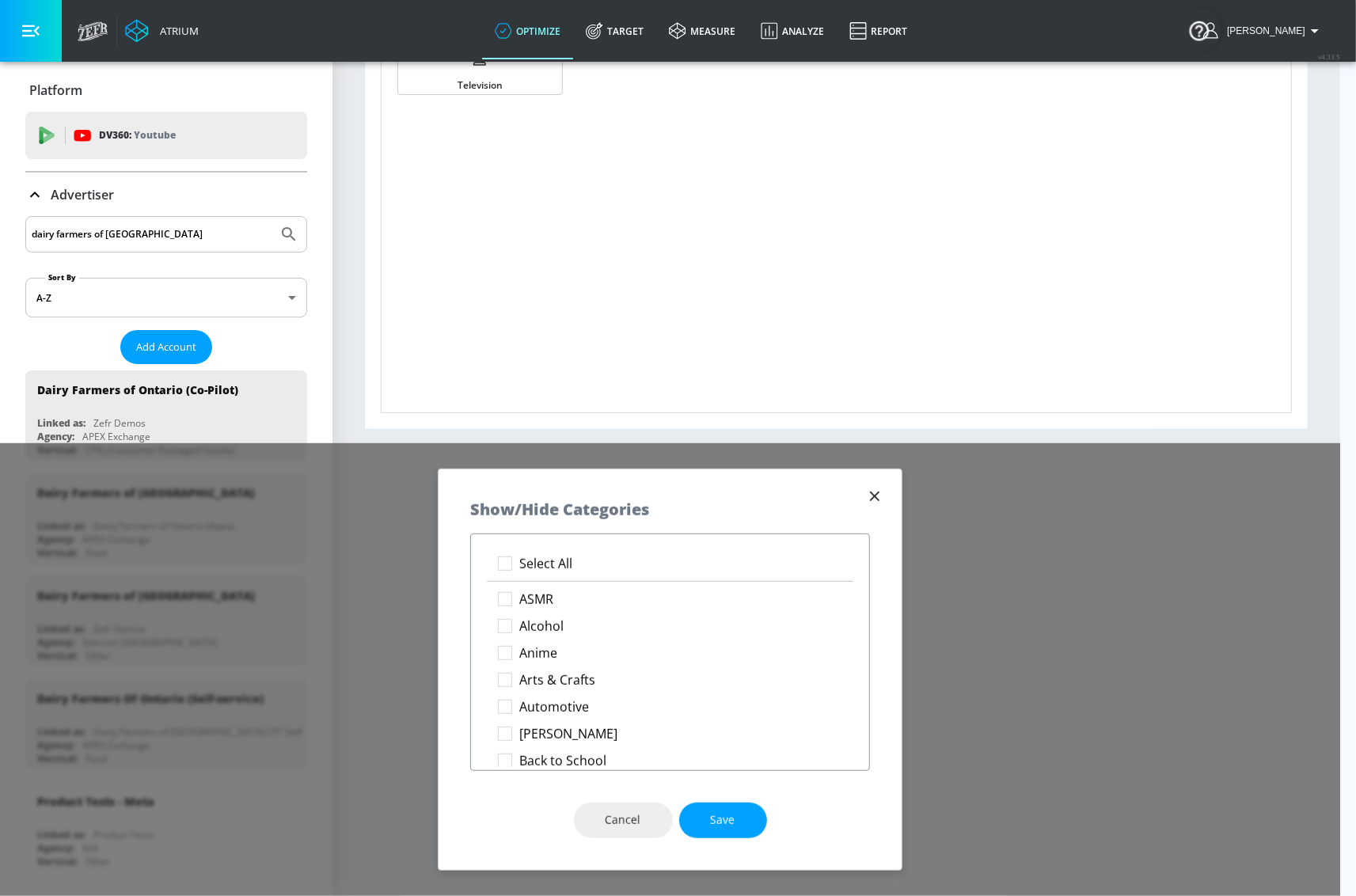
checkbox input "true"
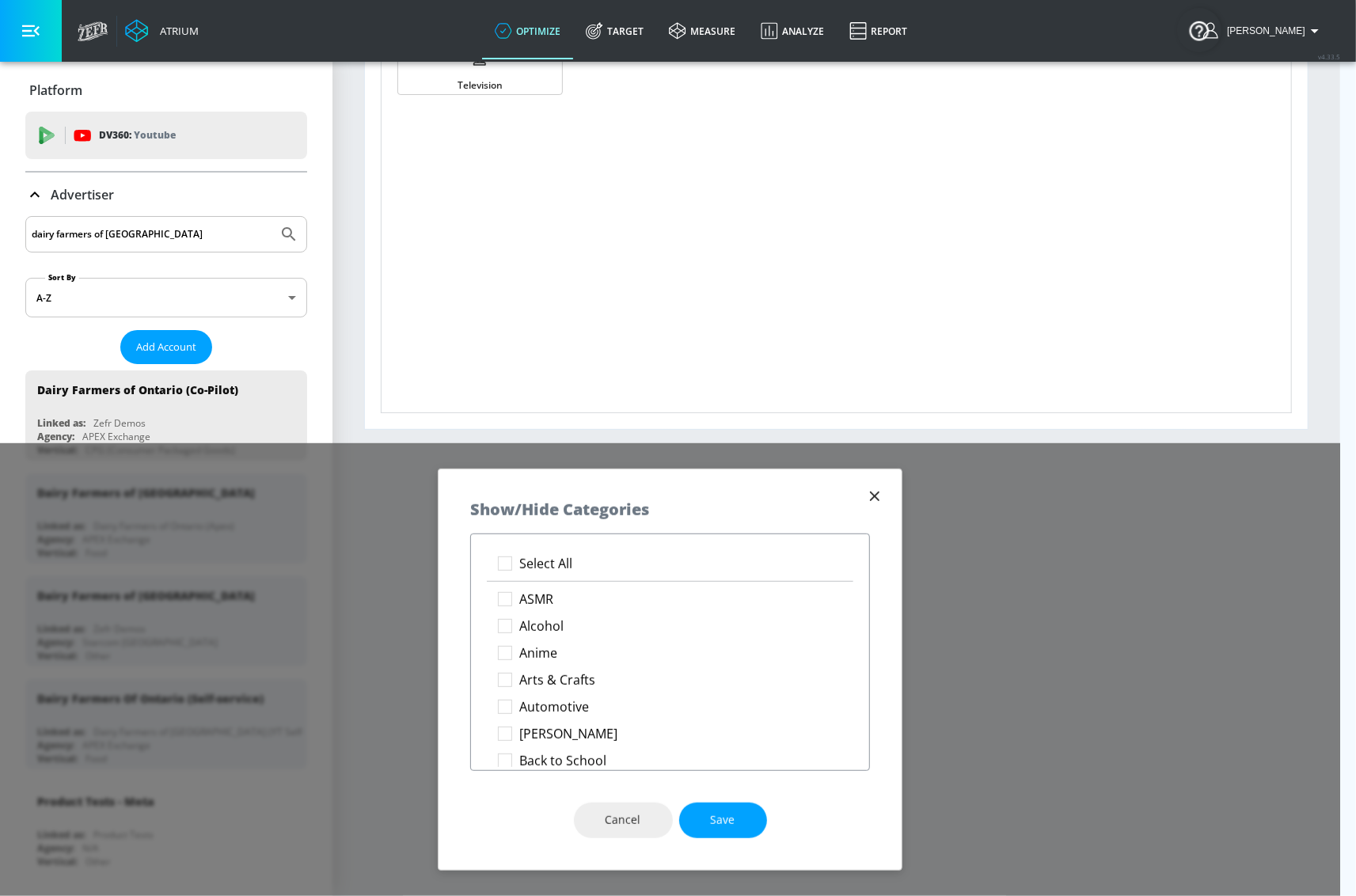
checkbox input "true"
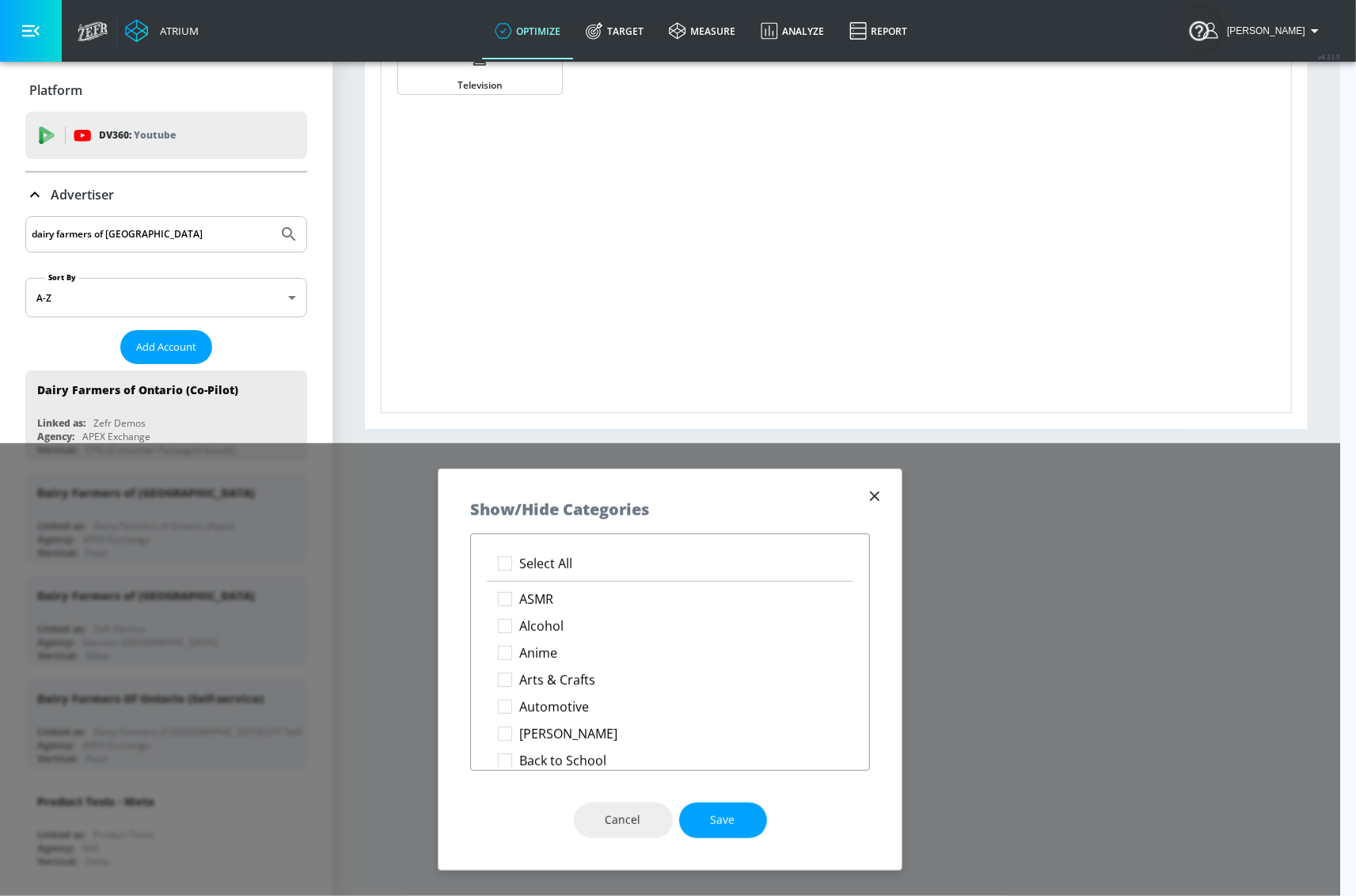
checkbox input "true"
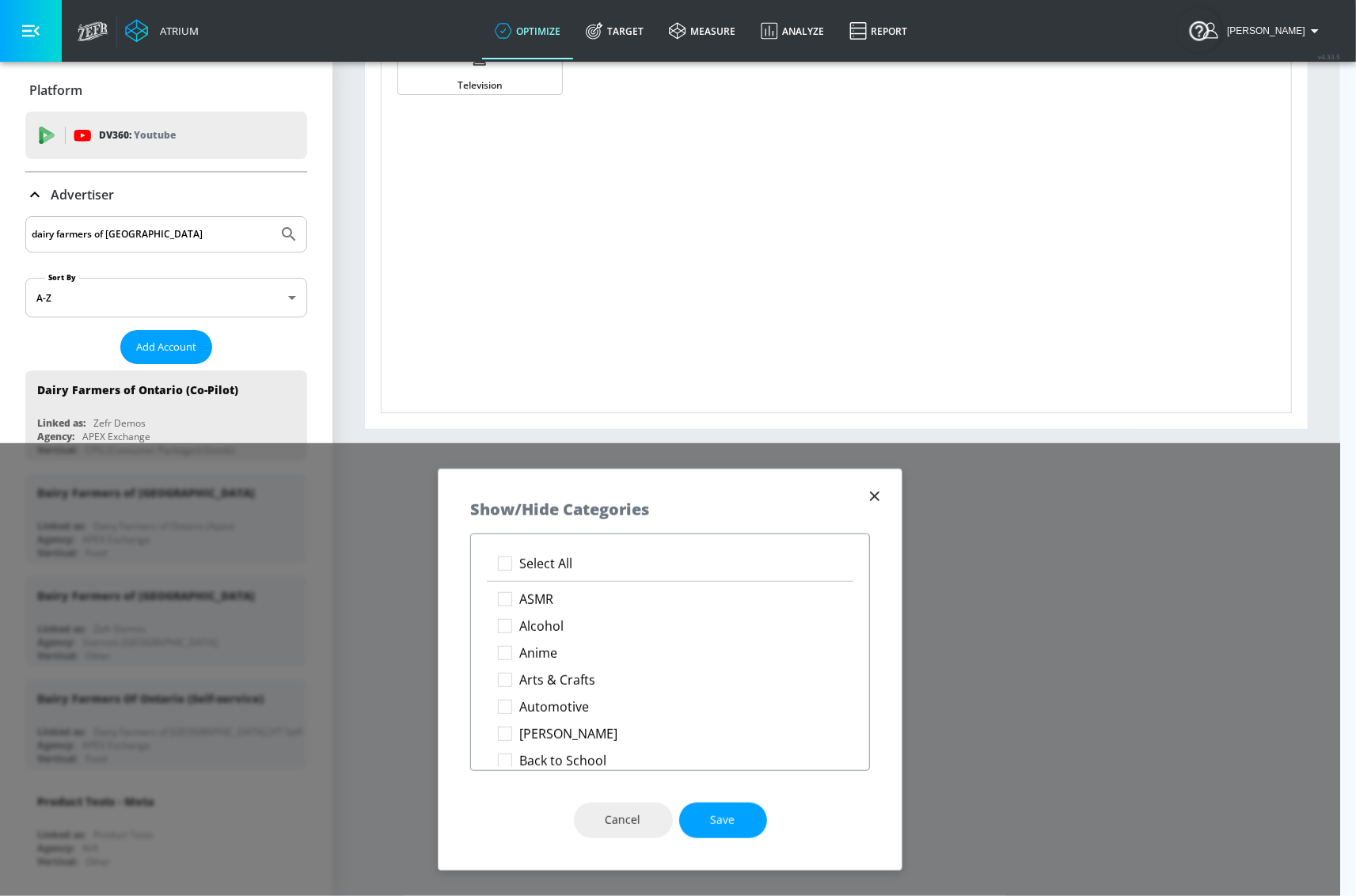
checkbox input "true"
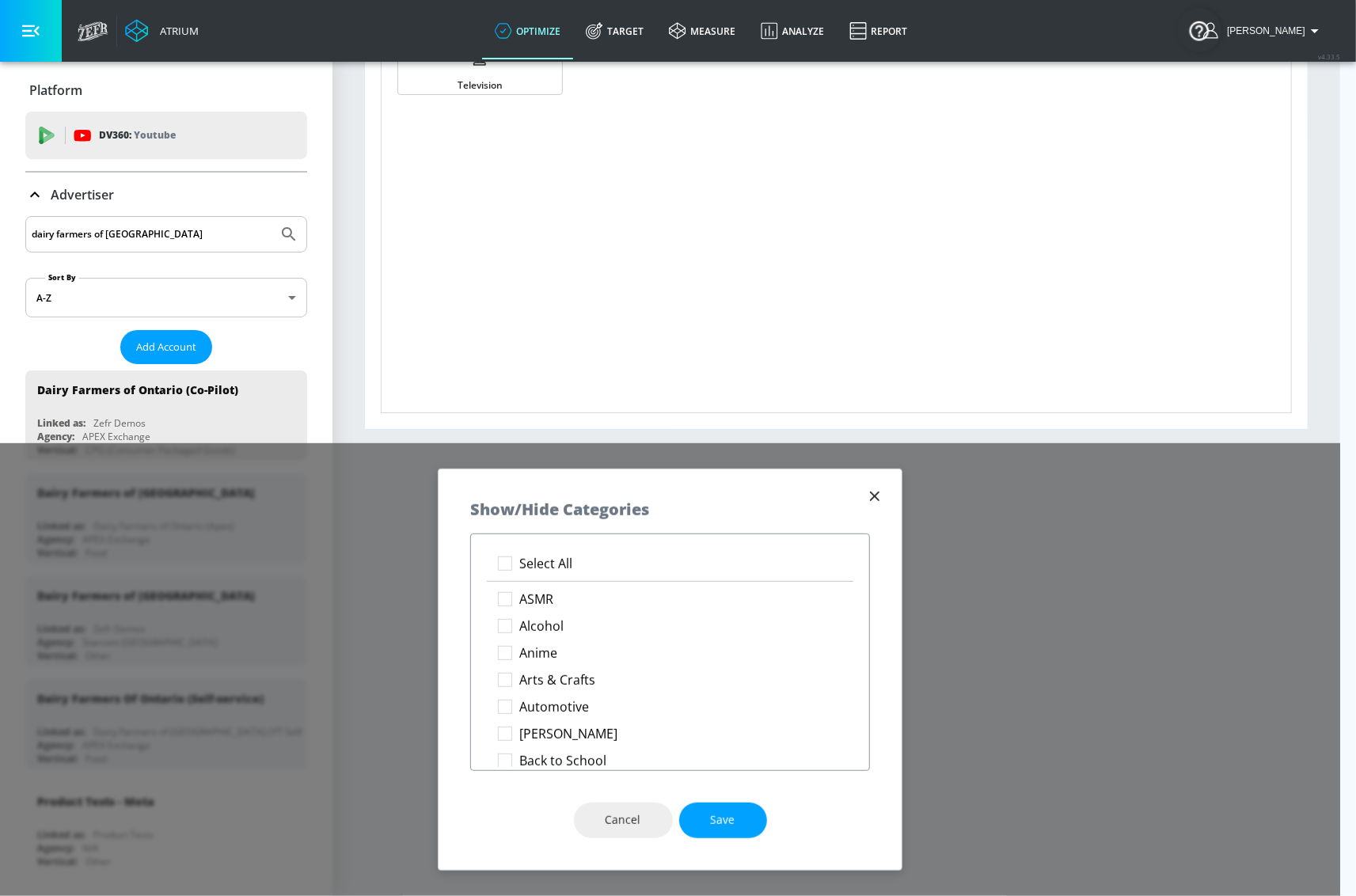
checkbox input "true"
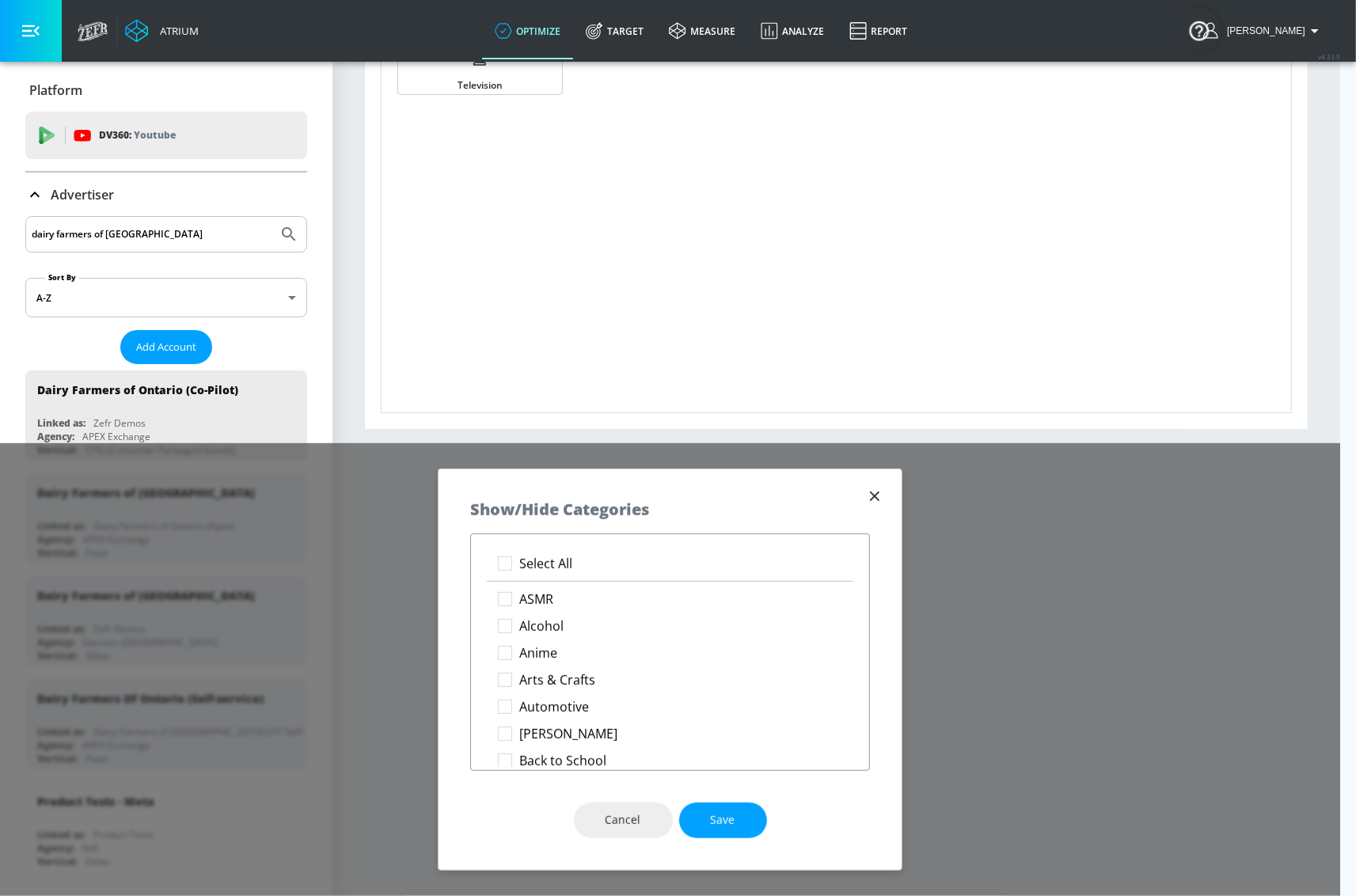
checkbox input "true"
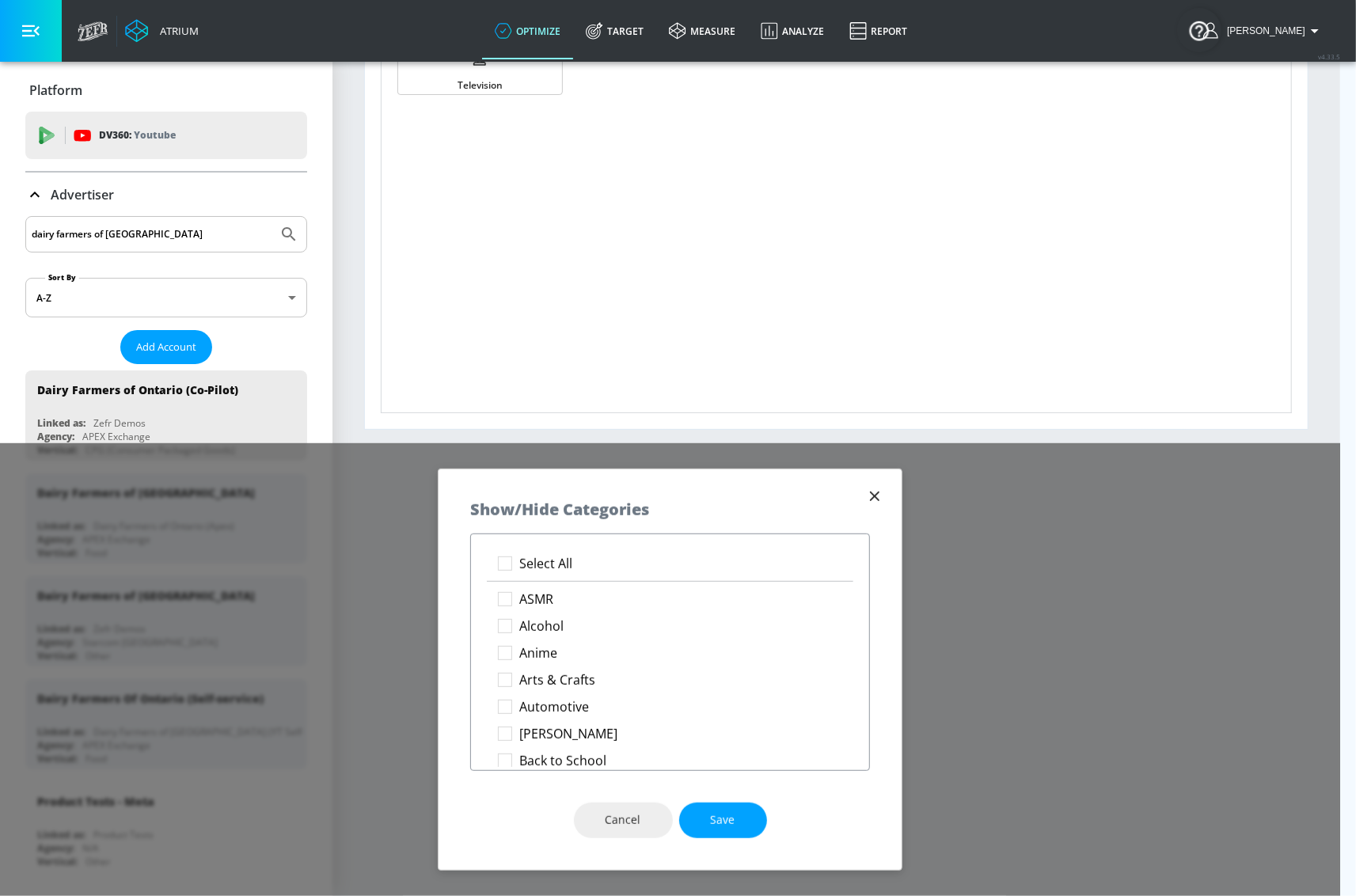
checkbox input "true"
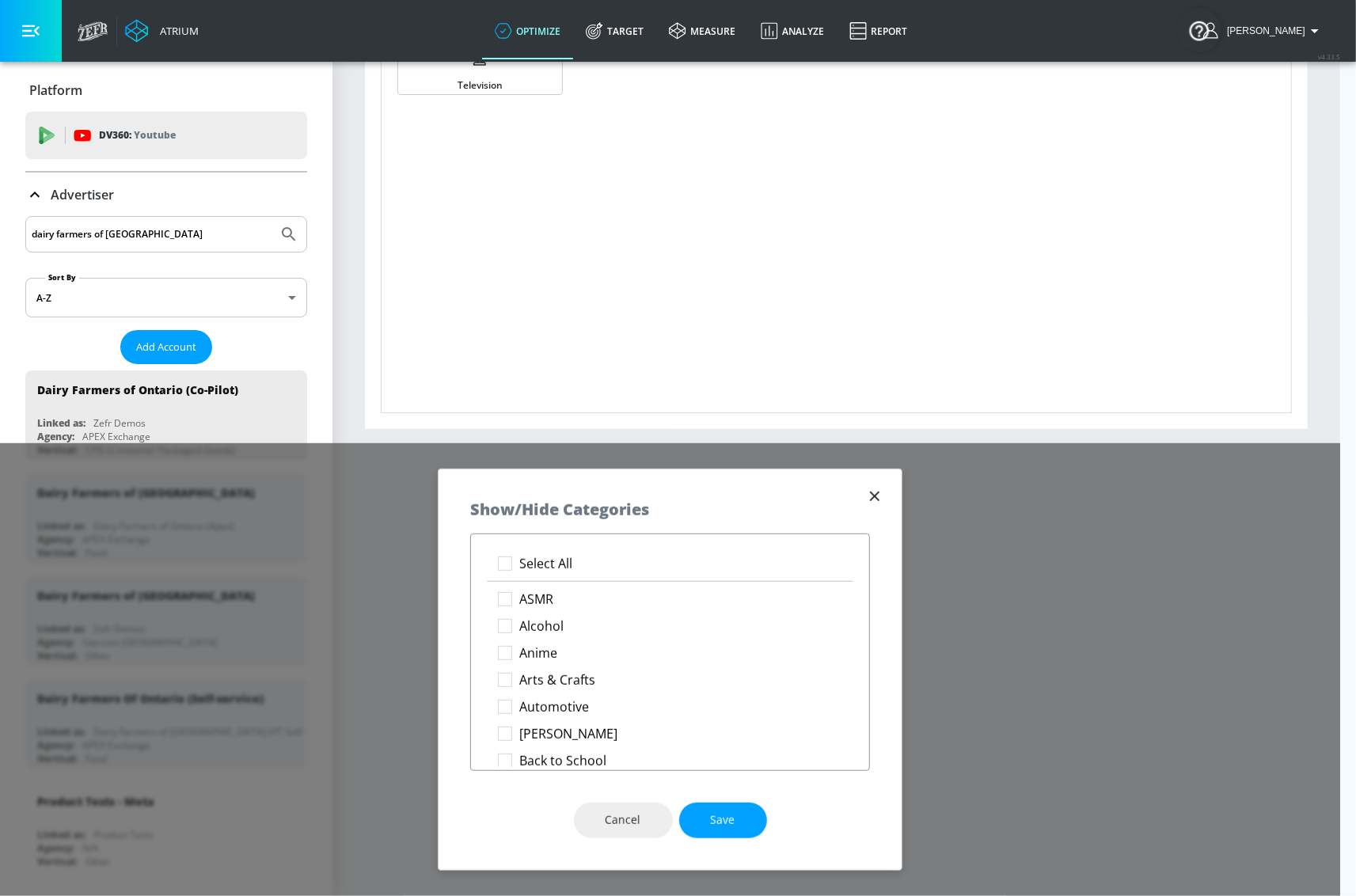
checkbox input "true"
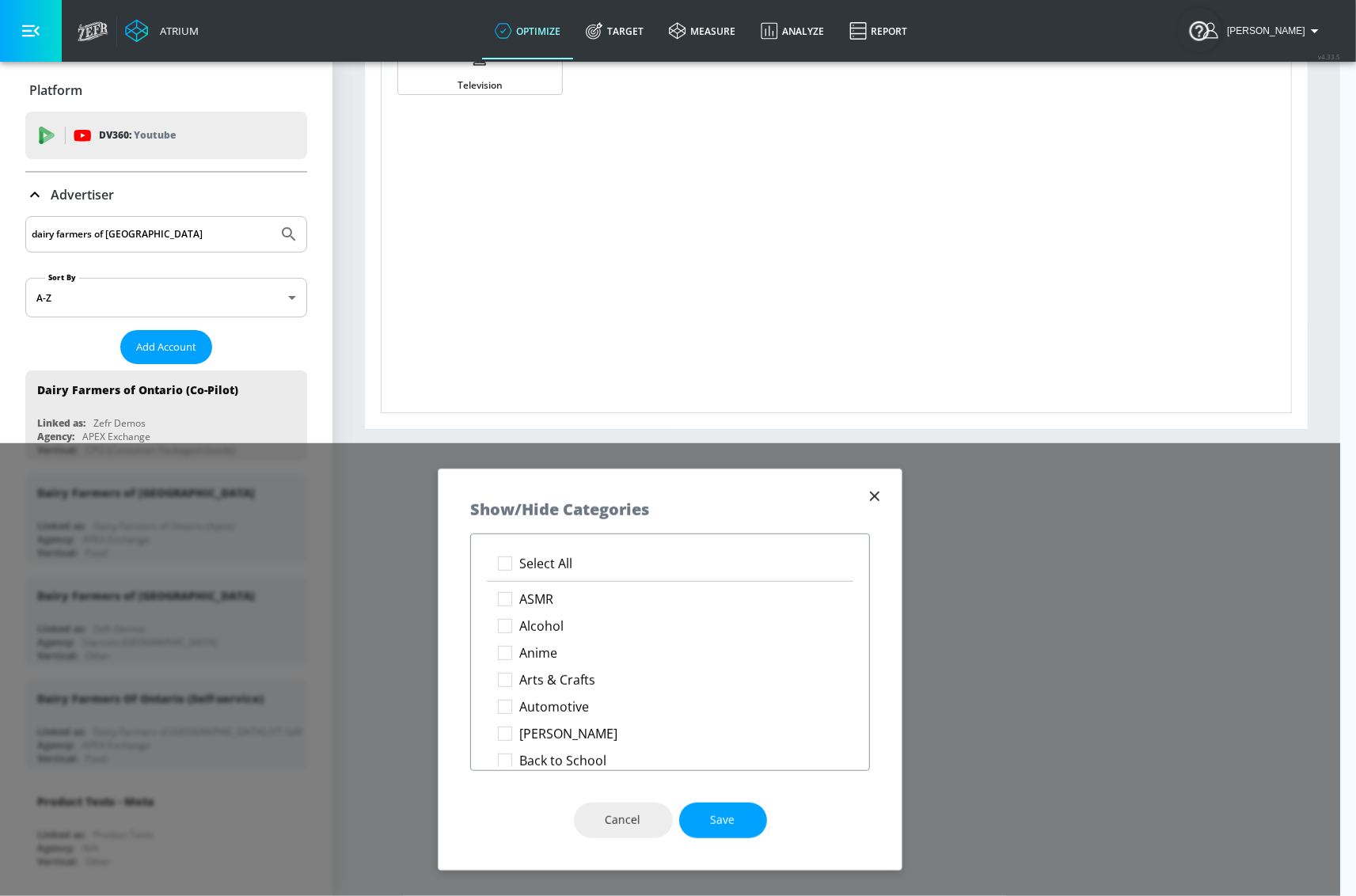
checkbox input "true"
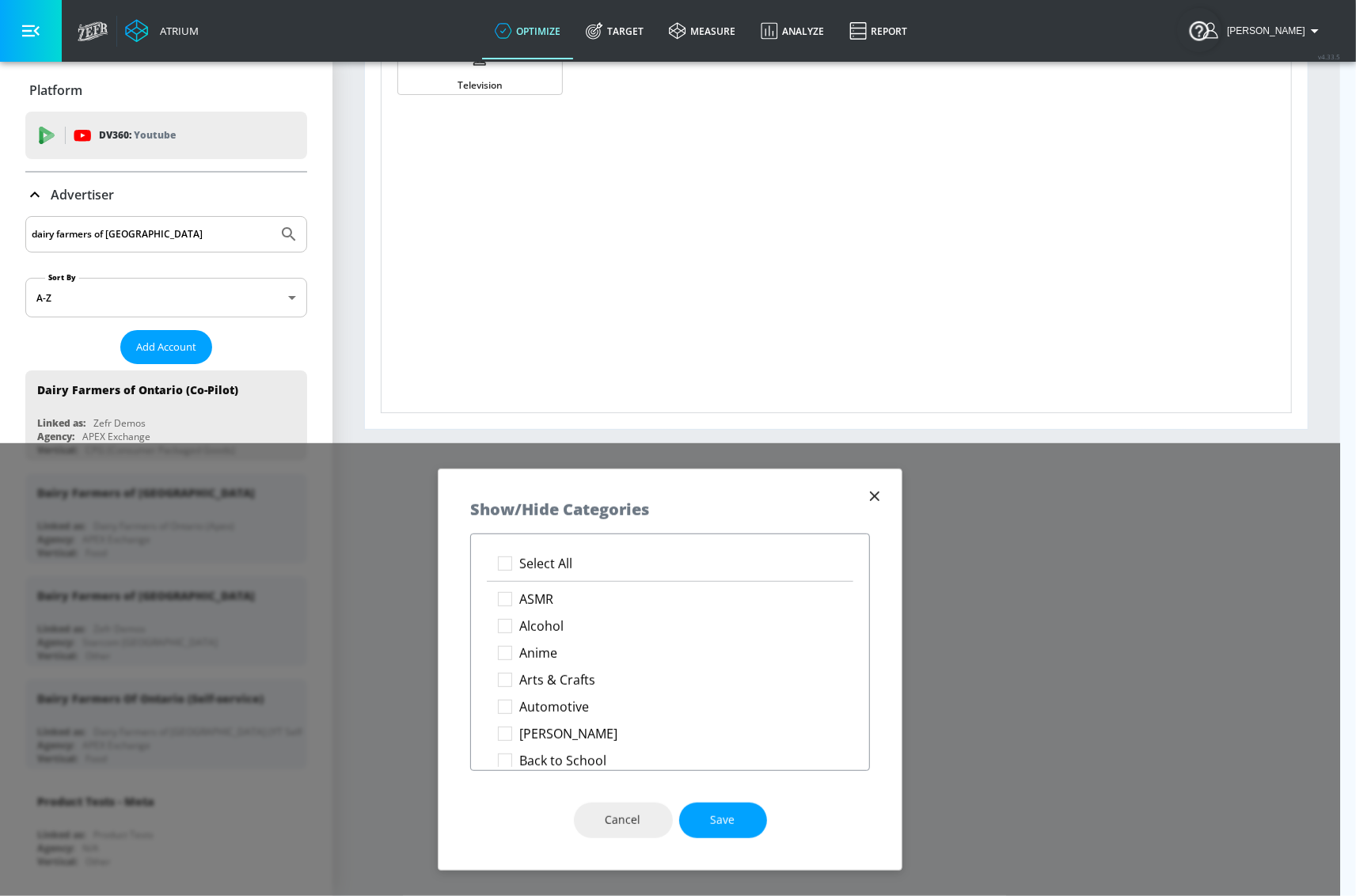
checkbox input "true"
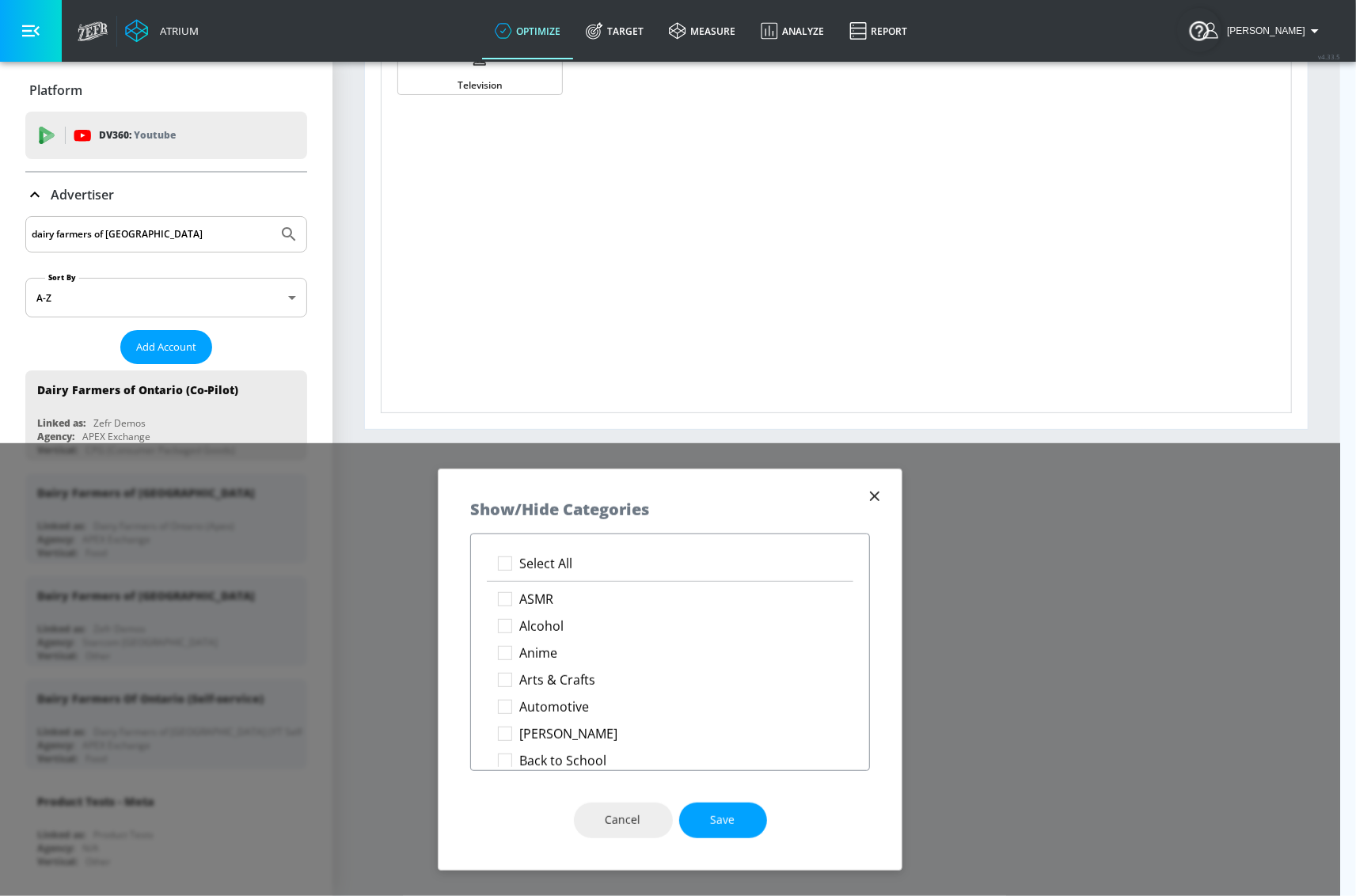
checkbox input "true"
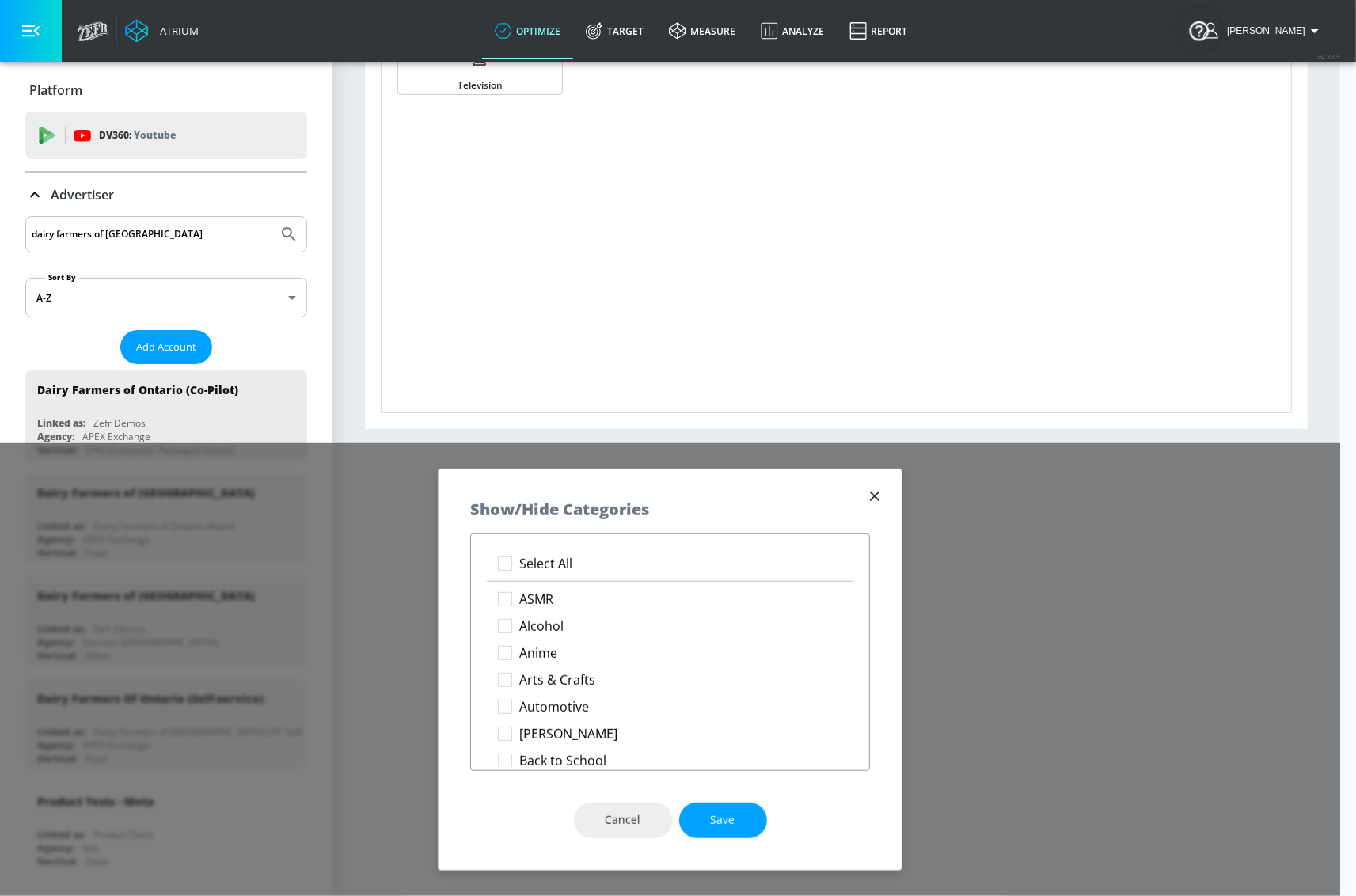
checkbox input "true"
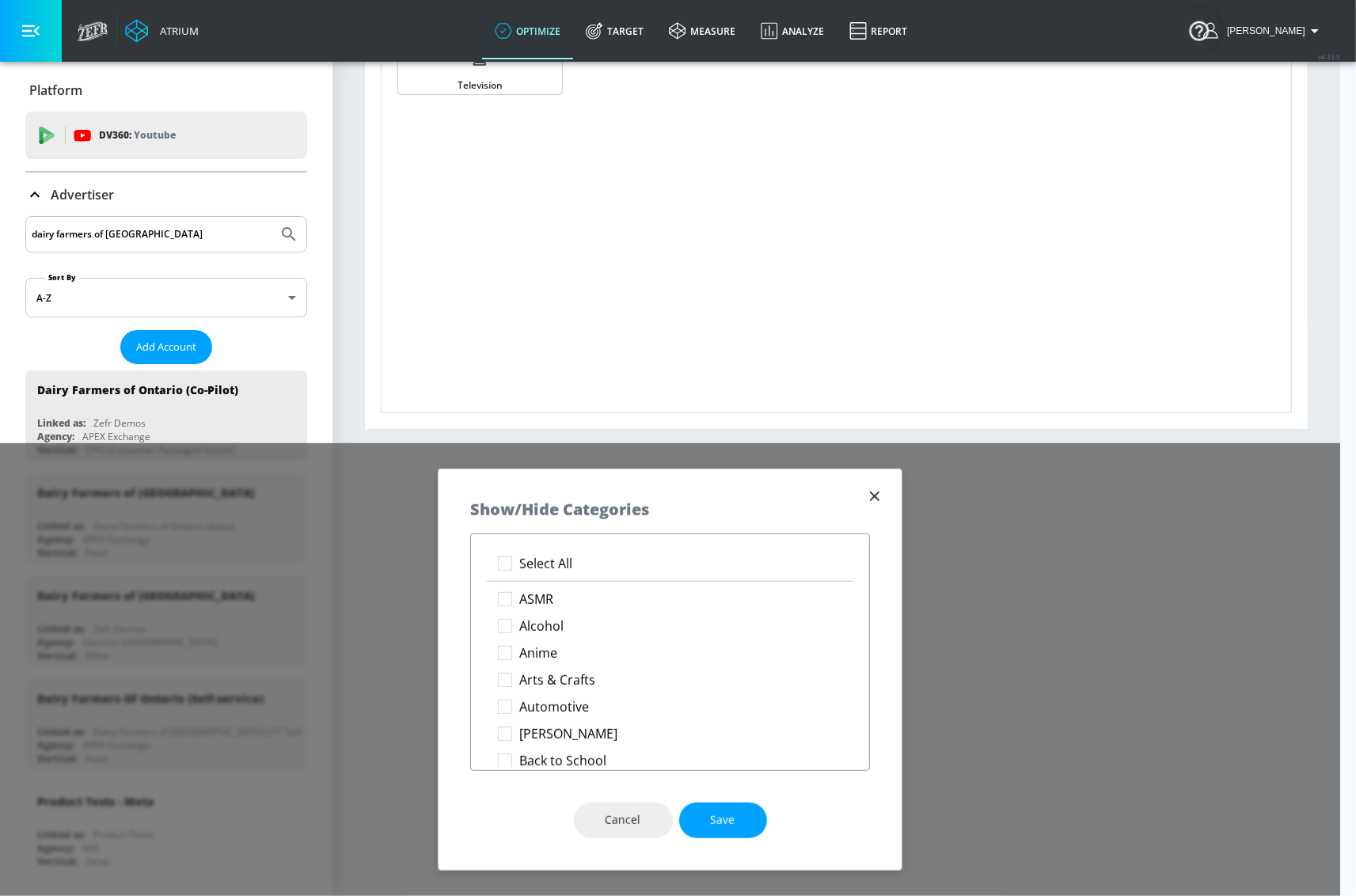
checkbox input "true"
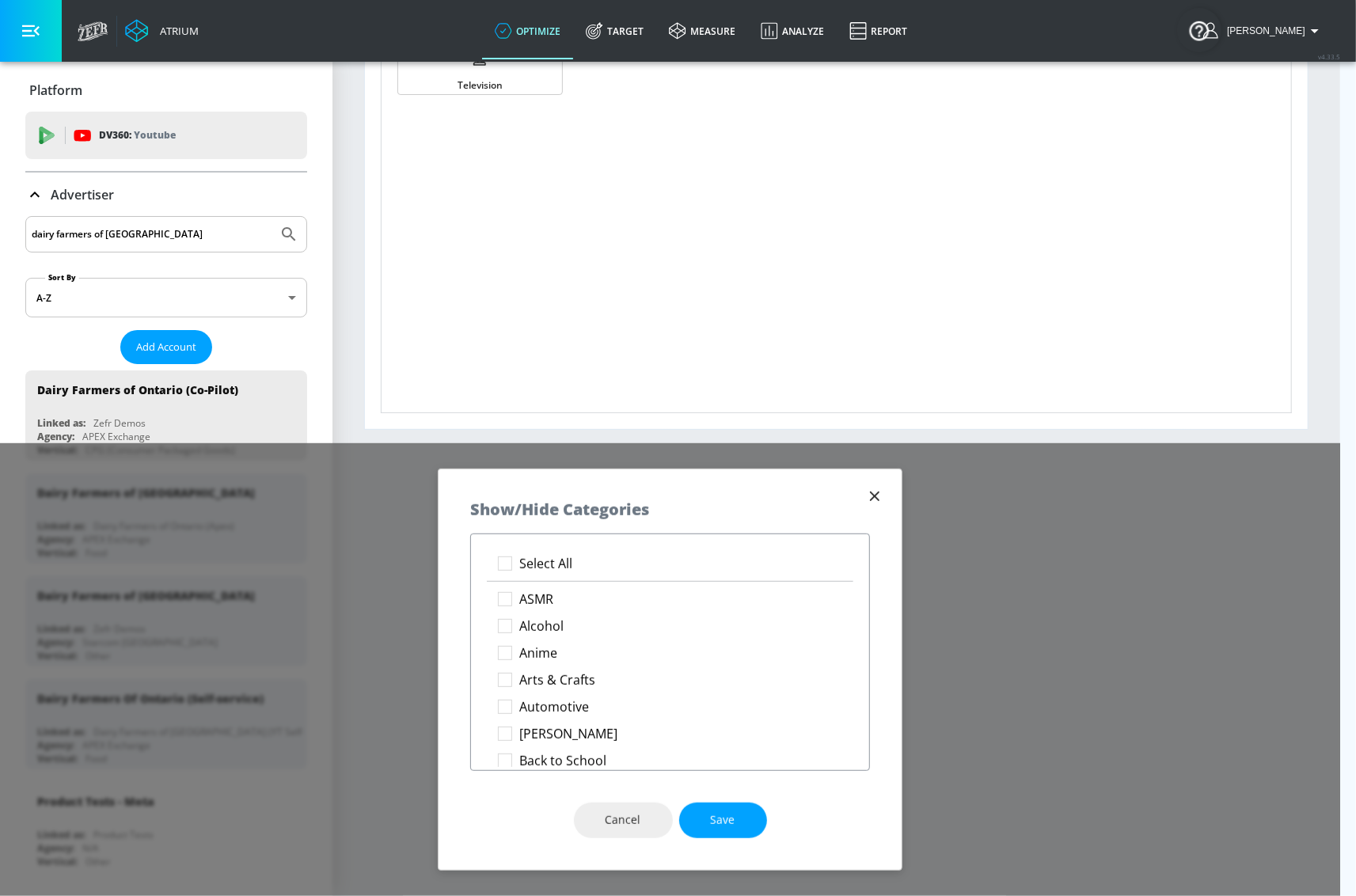
checkbox input "true"
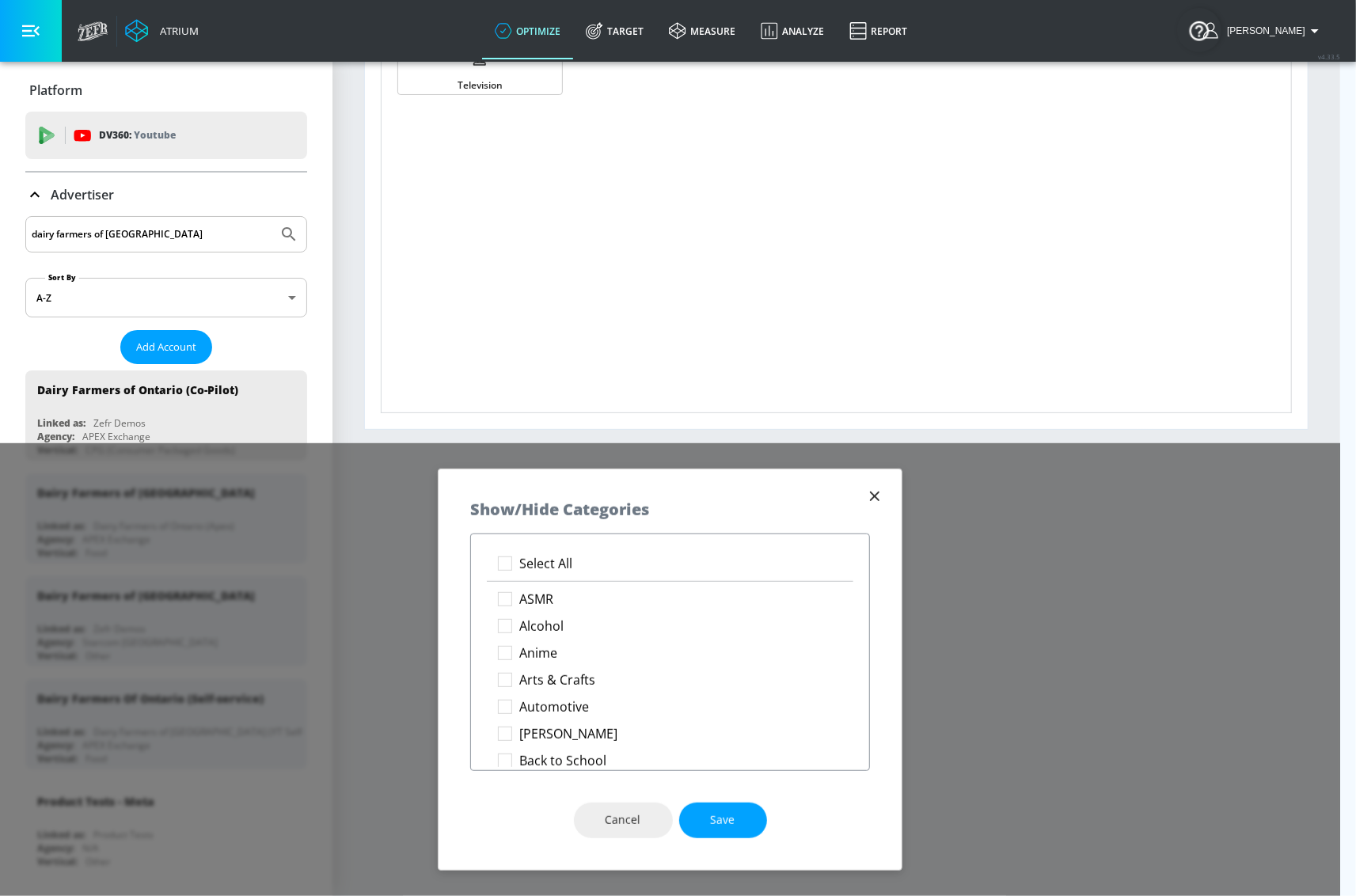
checkbox input "true"
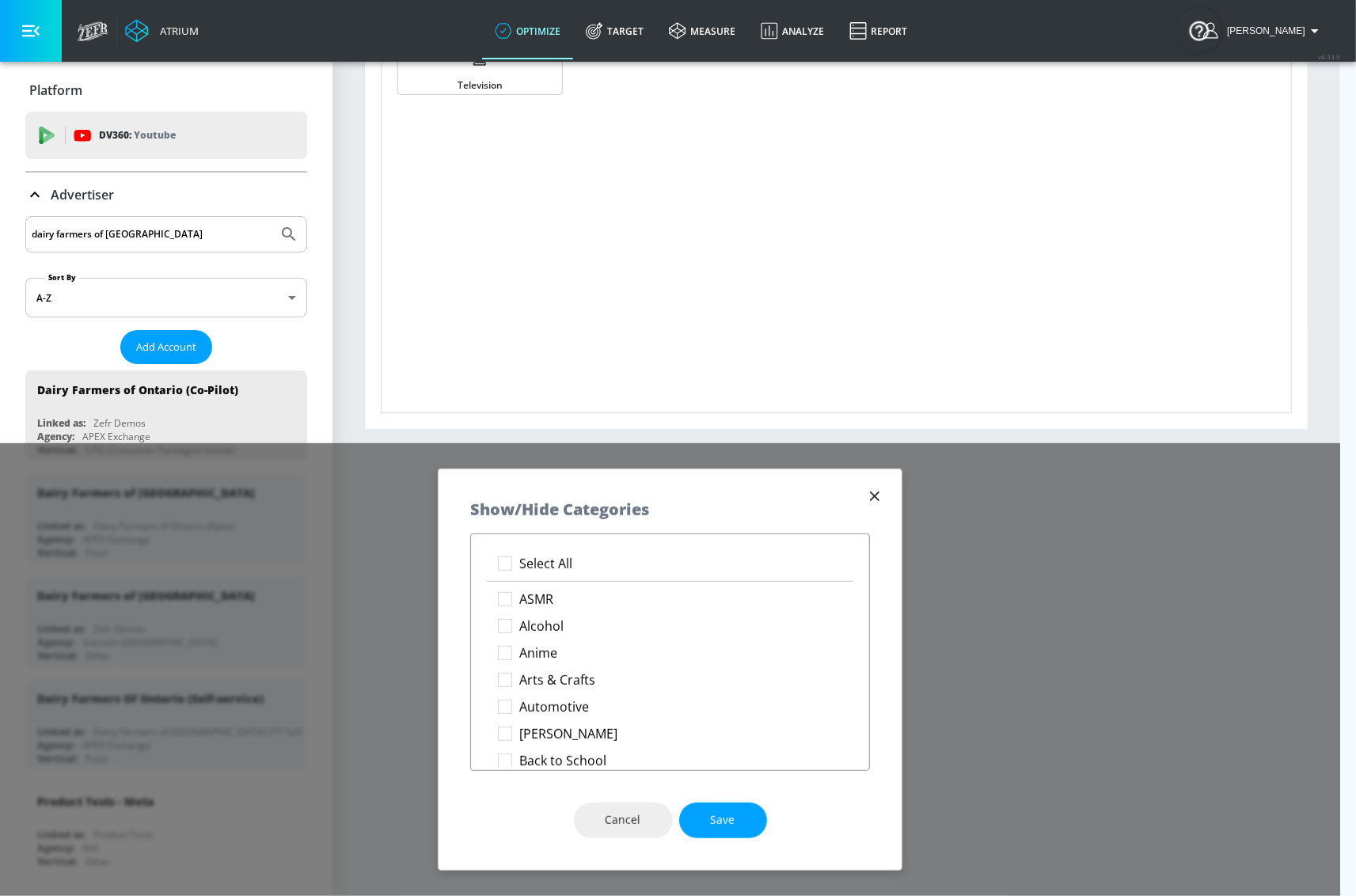
checkbox input "true"
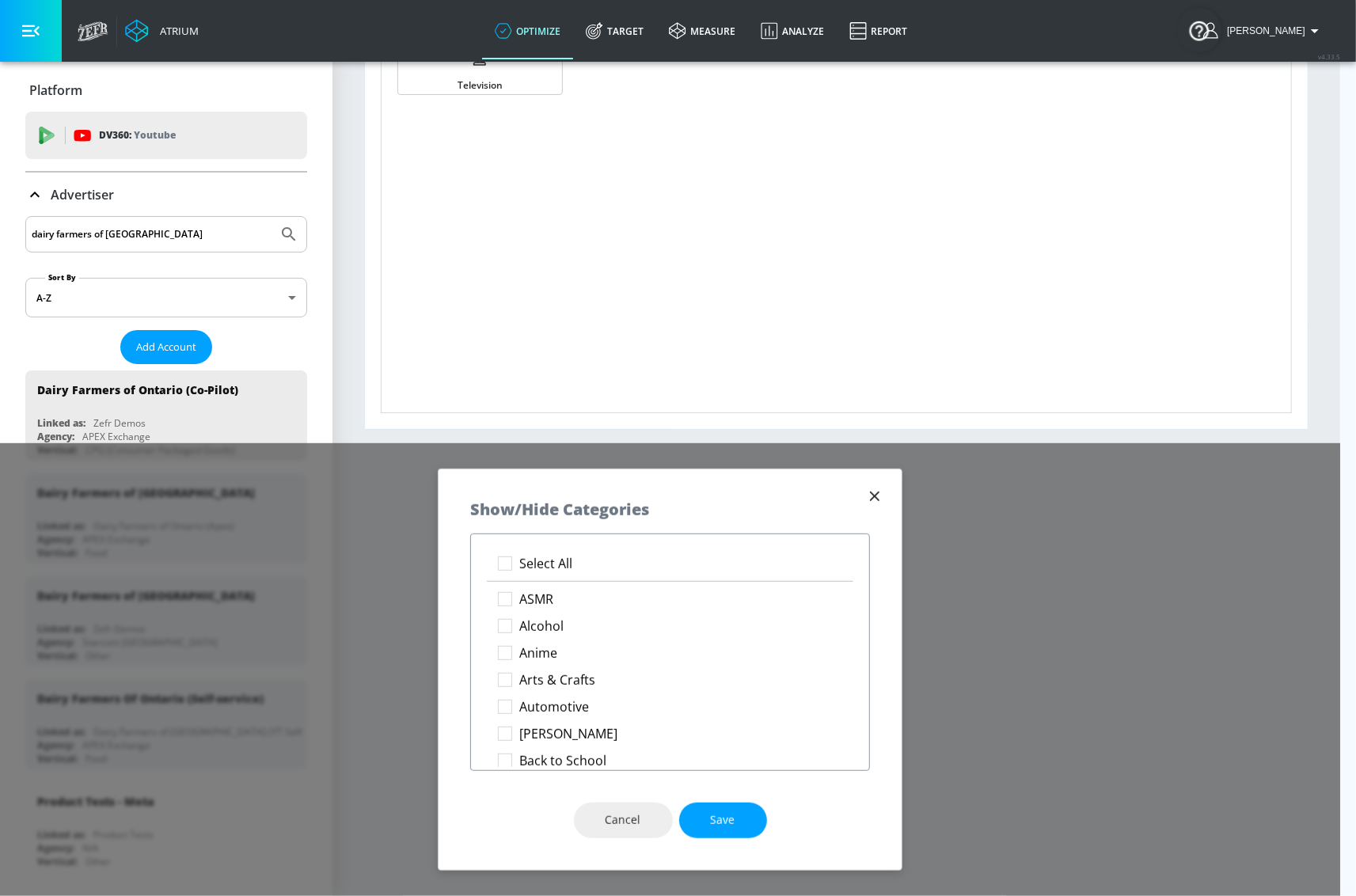
checkbox input "true"
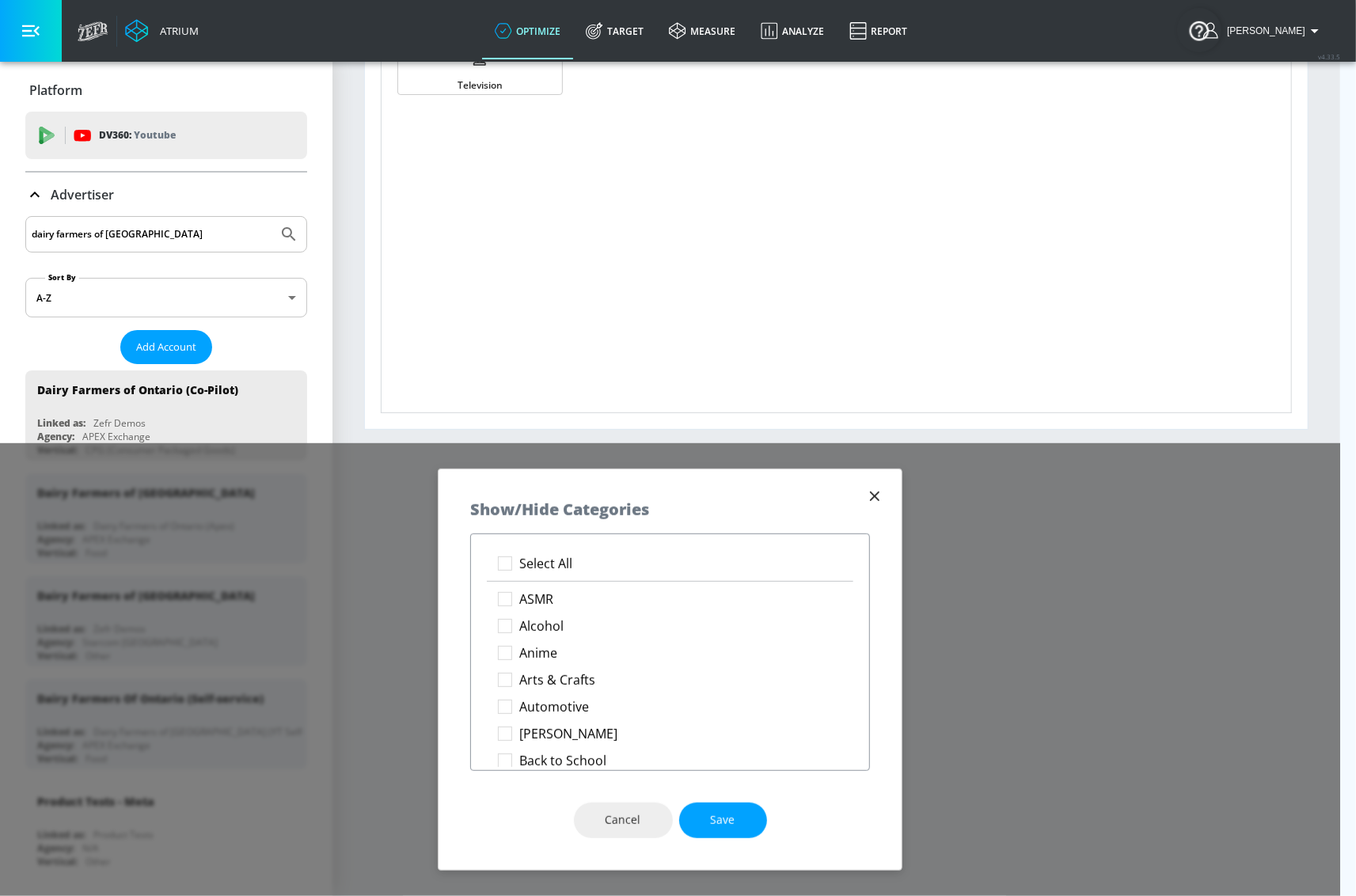
checkbox input "true"
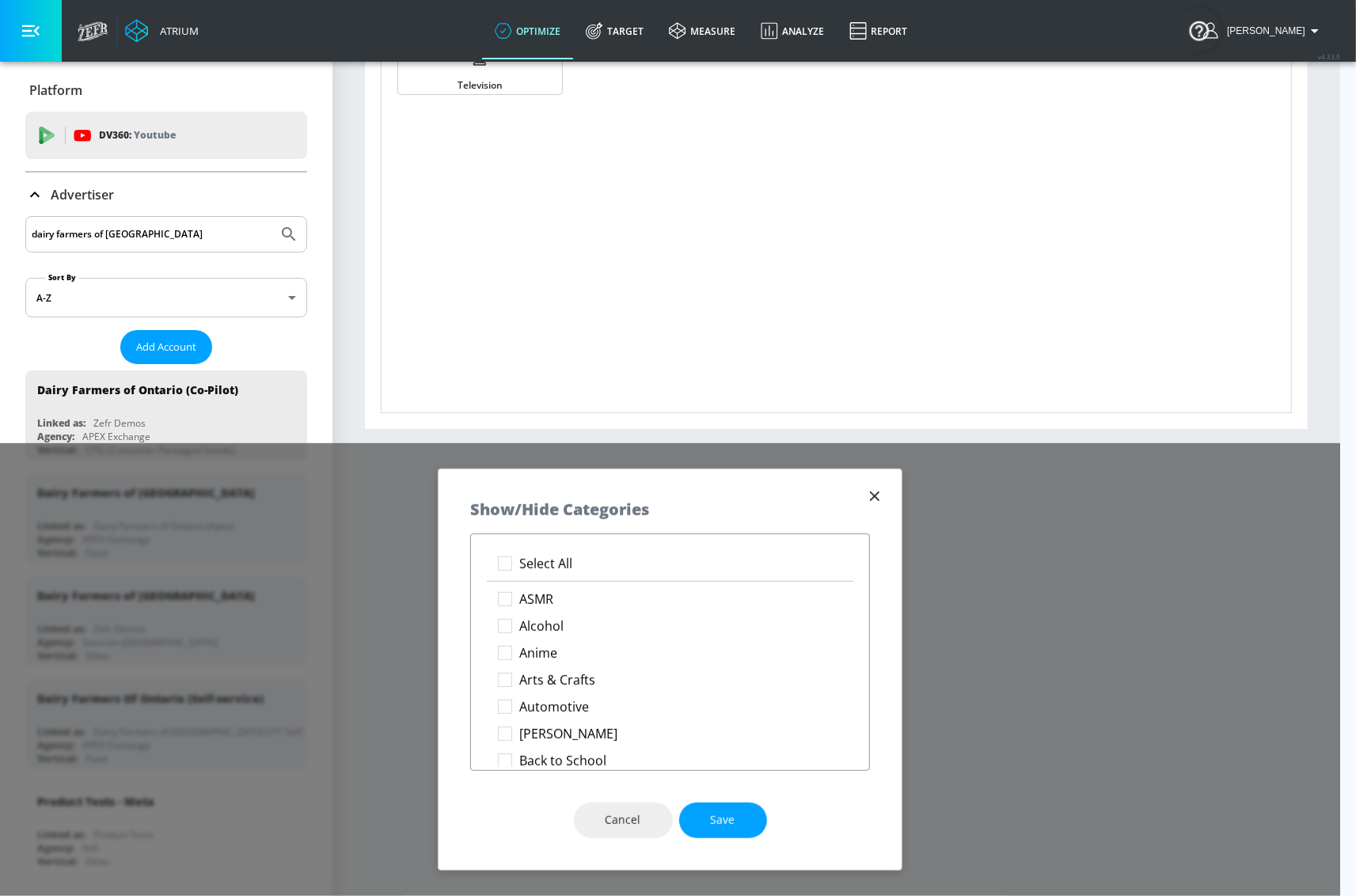
checkbox input "true"
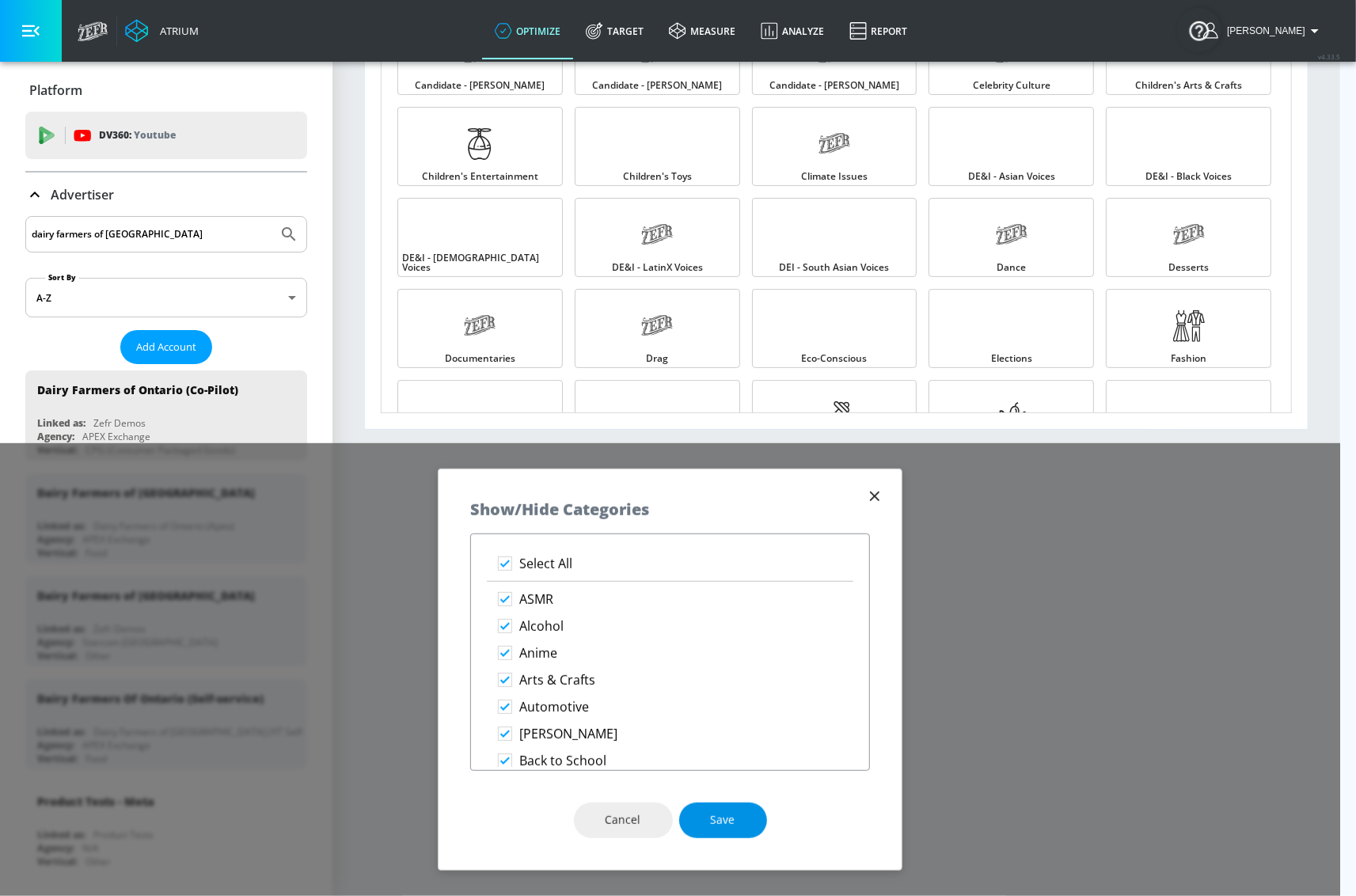
click at [741, 835] on button "Save" at bounding box center [722, 820] width 88 height 35
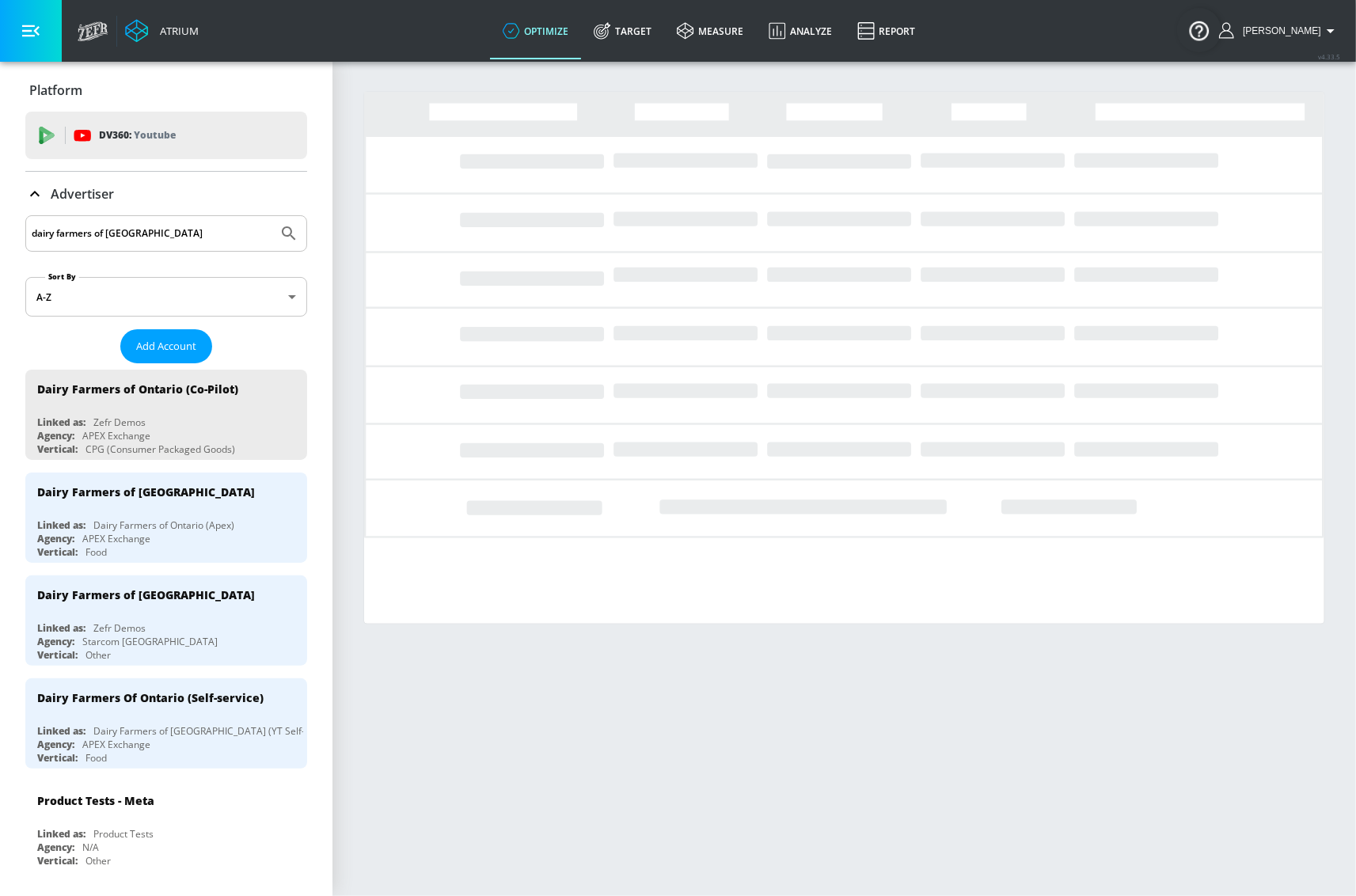
scroll to position [0, 0]
click at [743, 825] on section "Loading..." at bounding box center [844, 478] width 1023 height 835
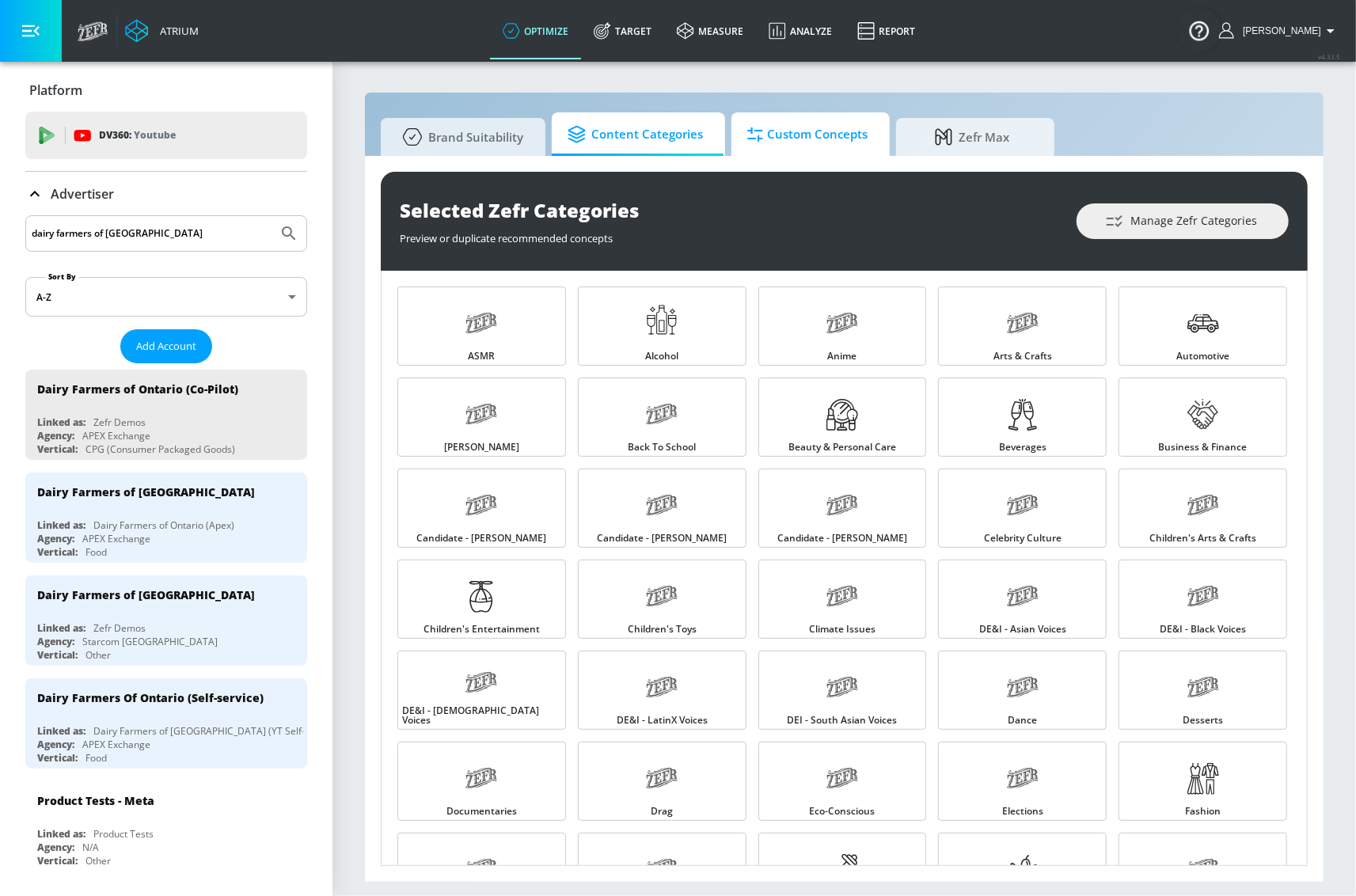
click at [842, 126] on span "Custom Concepts" at bounding box center [806, 135] width 120 height 38
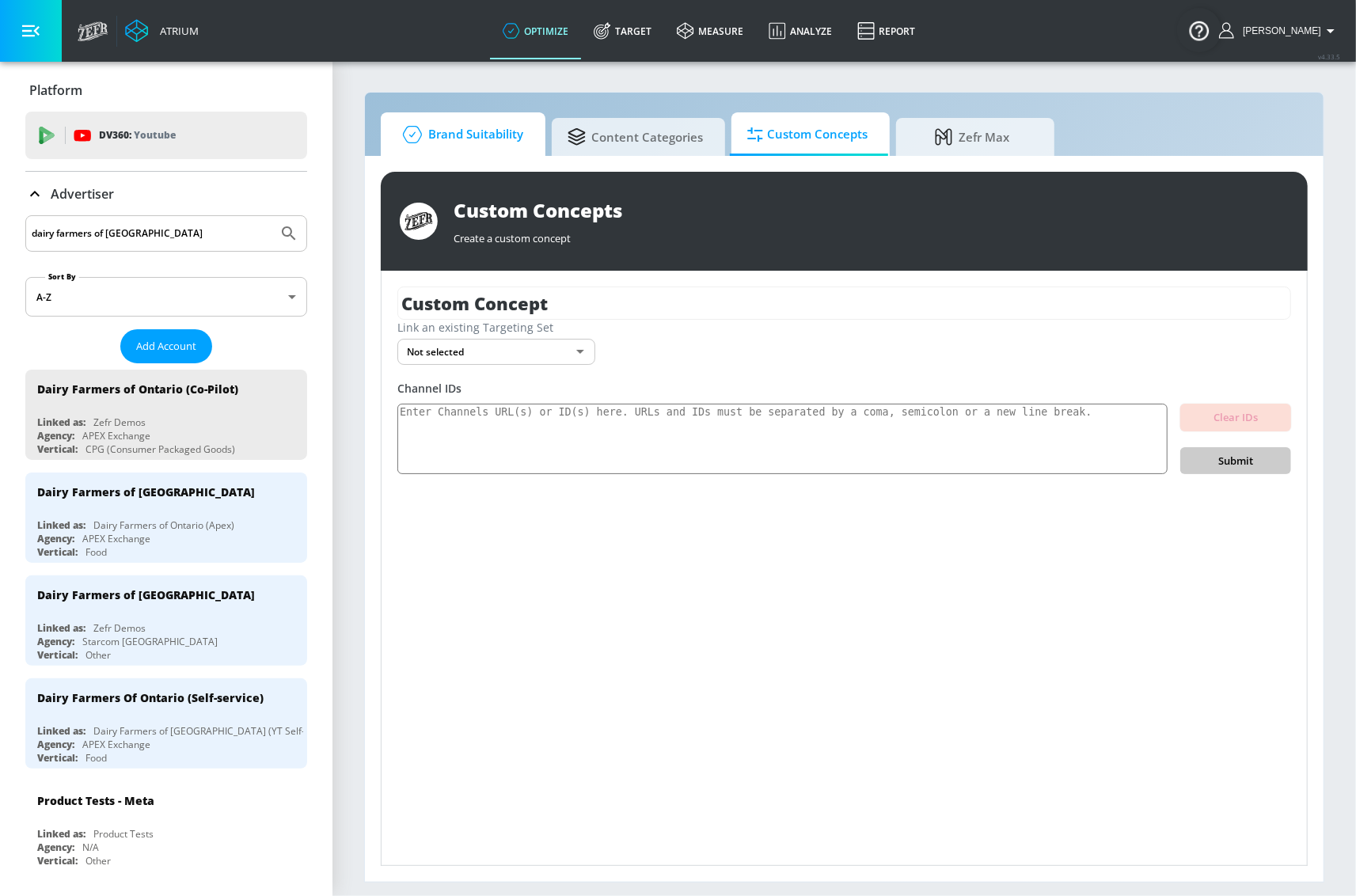
click at [468, 130] on span "Brand Suitability" at bounding box center [460, 135] width 127 height 38
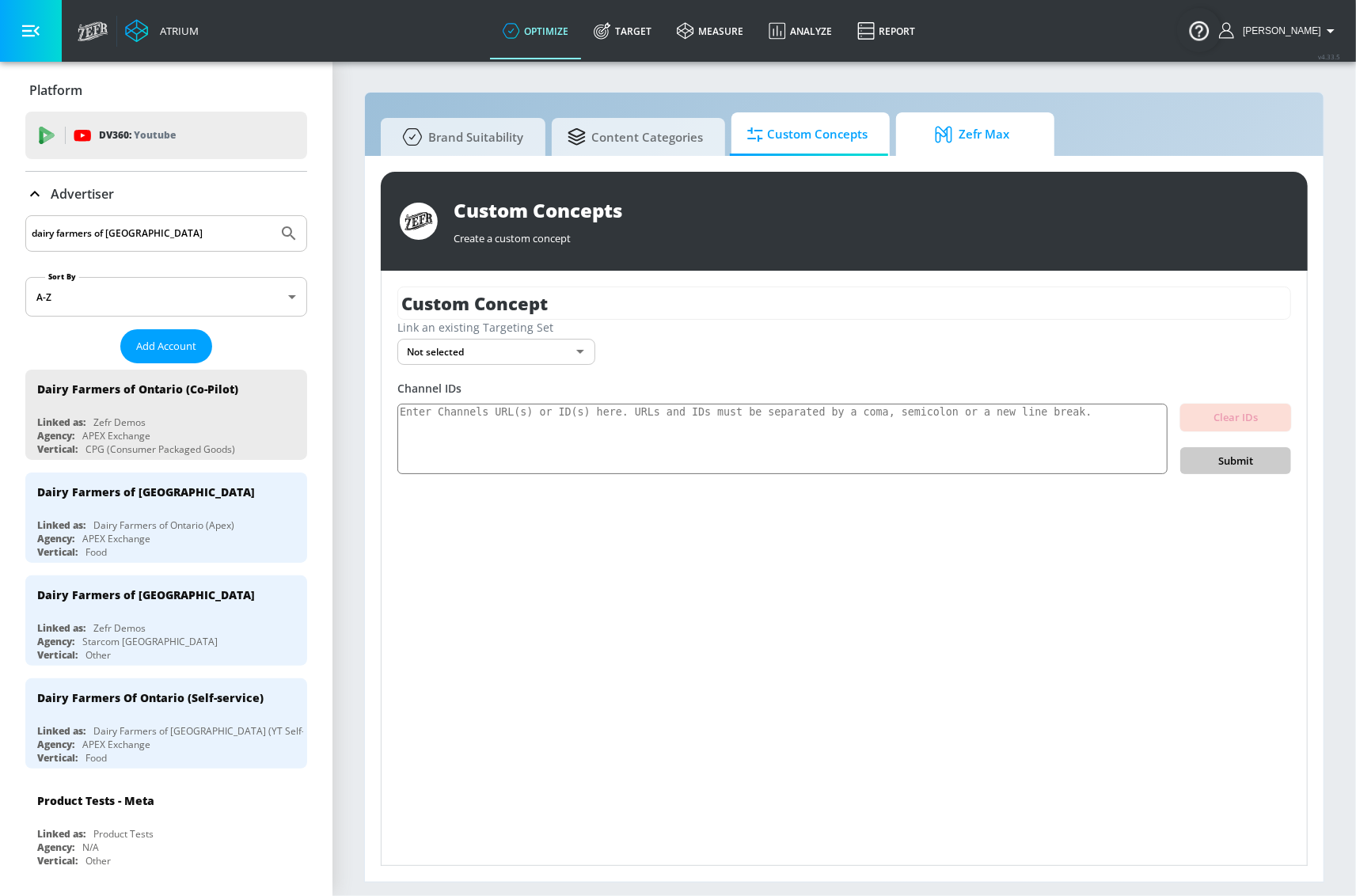
click at [1025, 143] on span "Zefr Max" at bounding box center [971, 135] width 120 height 38
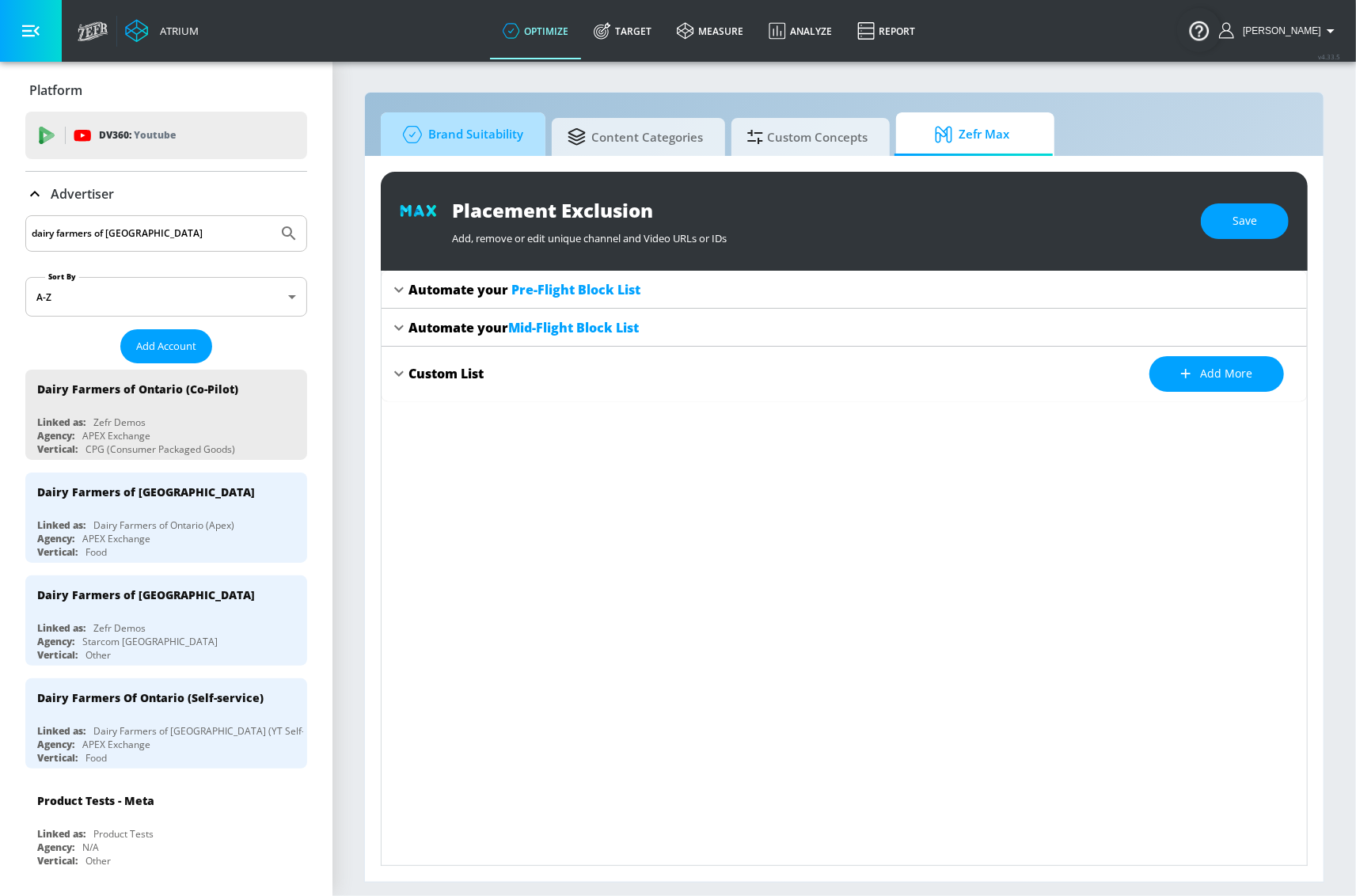
click at [486, 141] on span "Brand Suitability" at bounding box center [460, 135] width 127 height 38
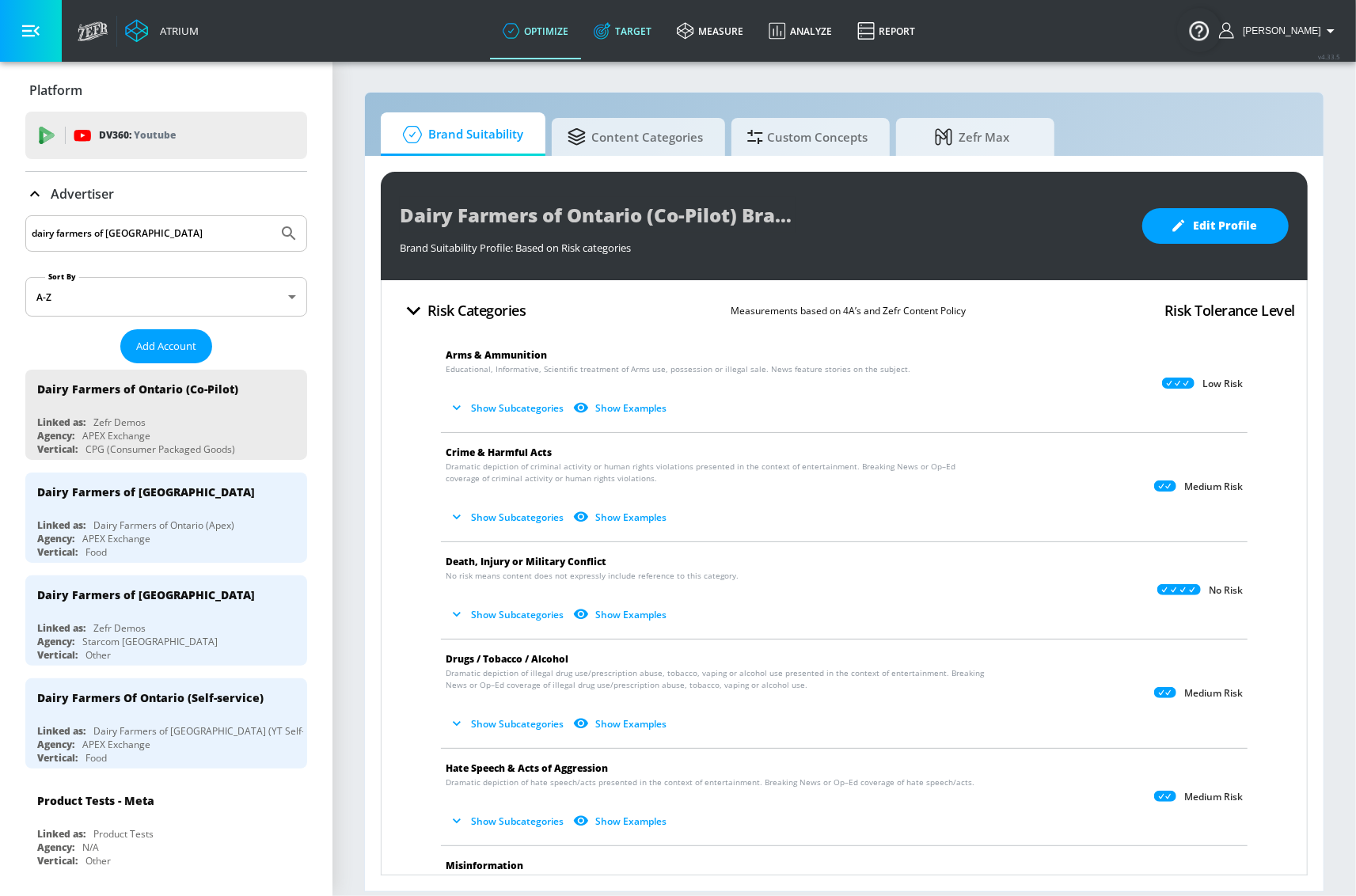
click at [664, 16] on link "Target" at bounding box center [623, 31] width 83 height 57
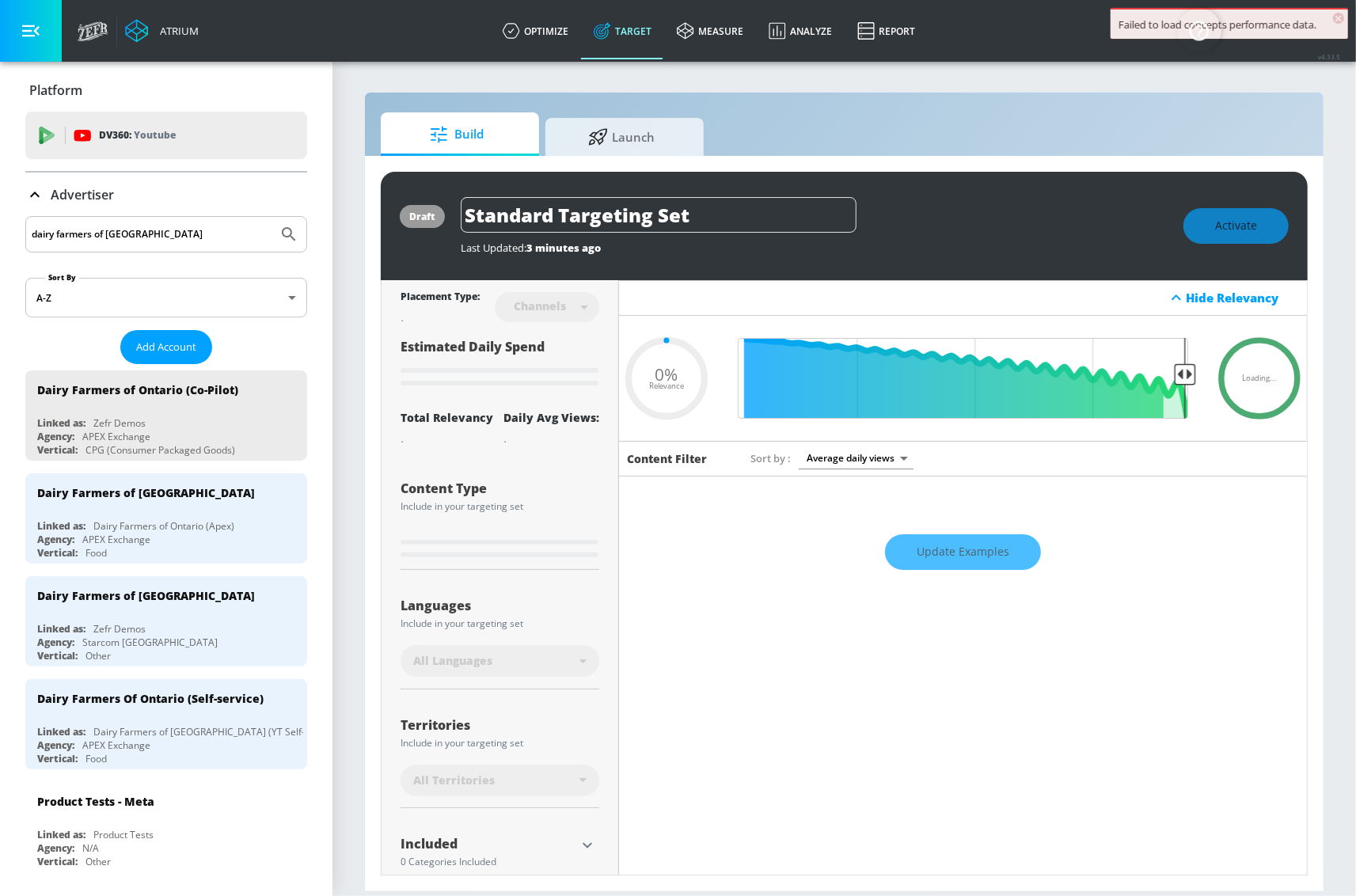
type input "0.6"
click at [31, 187] on icon at bounding box center [34, 194] width 19 height 19
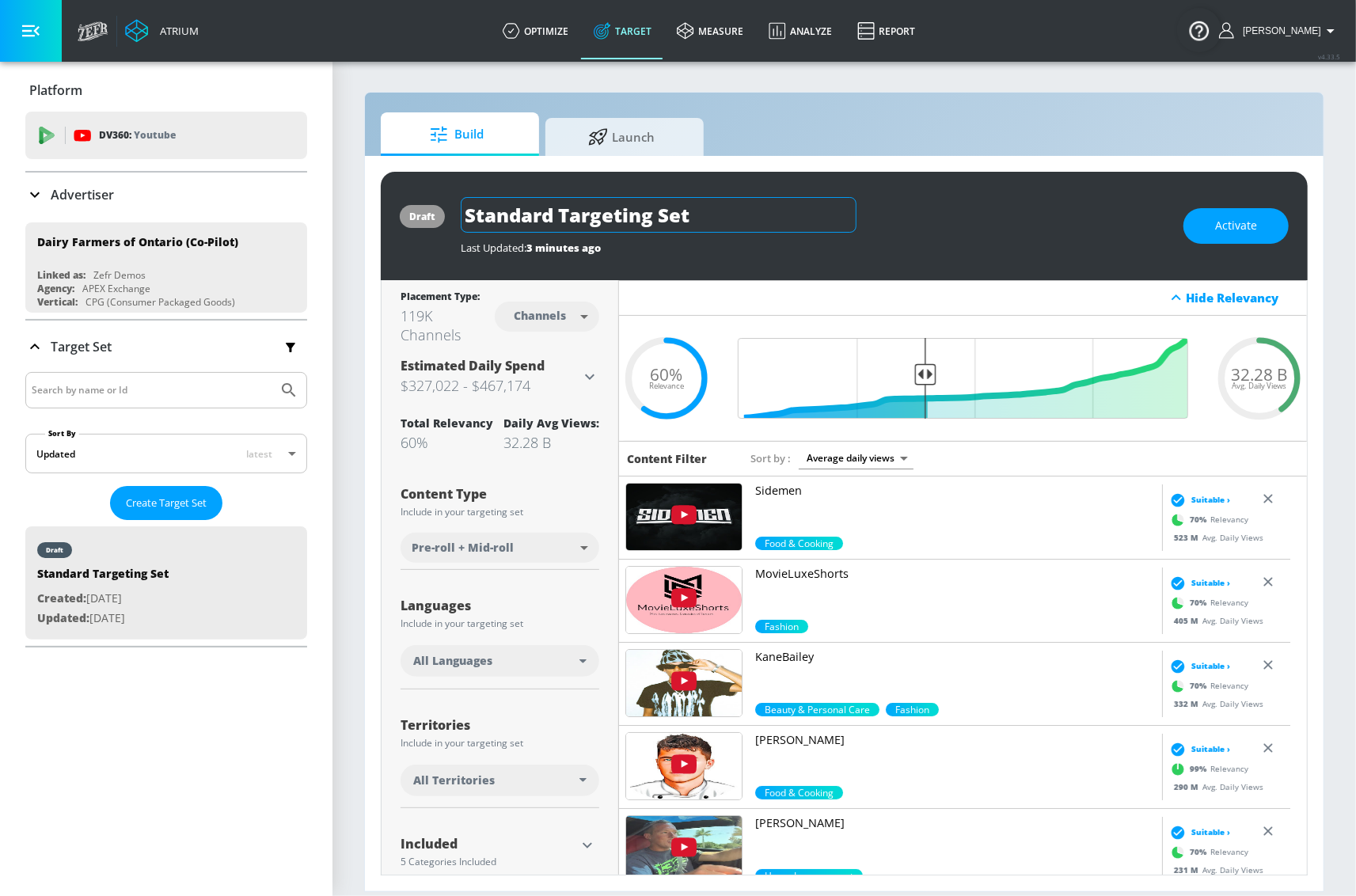
click at [702, 223] on input "Standard Targeting Set" at bounding box center [659, 214] width 396 height 35
click at [703, 224] on input "Standard Targeting Set" at bounding box center [659, 214] width 396 height 35
click at [504, 215] on input "DFO - Fall Nutrition - TS" at bounding box center [630, 214] width 339 height 35
click at [713, 212] on input "DFO (Co-Pilot) - Fall Nutrition - TS" at bounding box center [630, 214] width 339 height 35
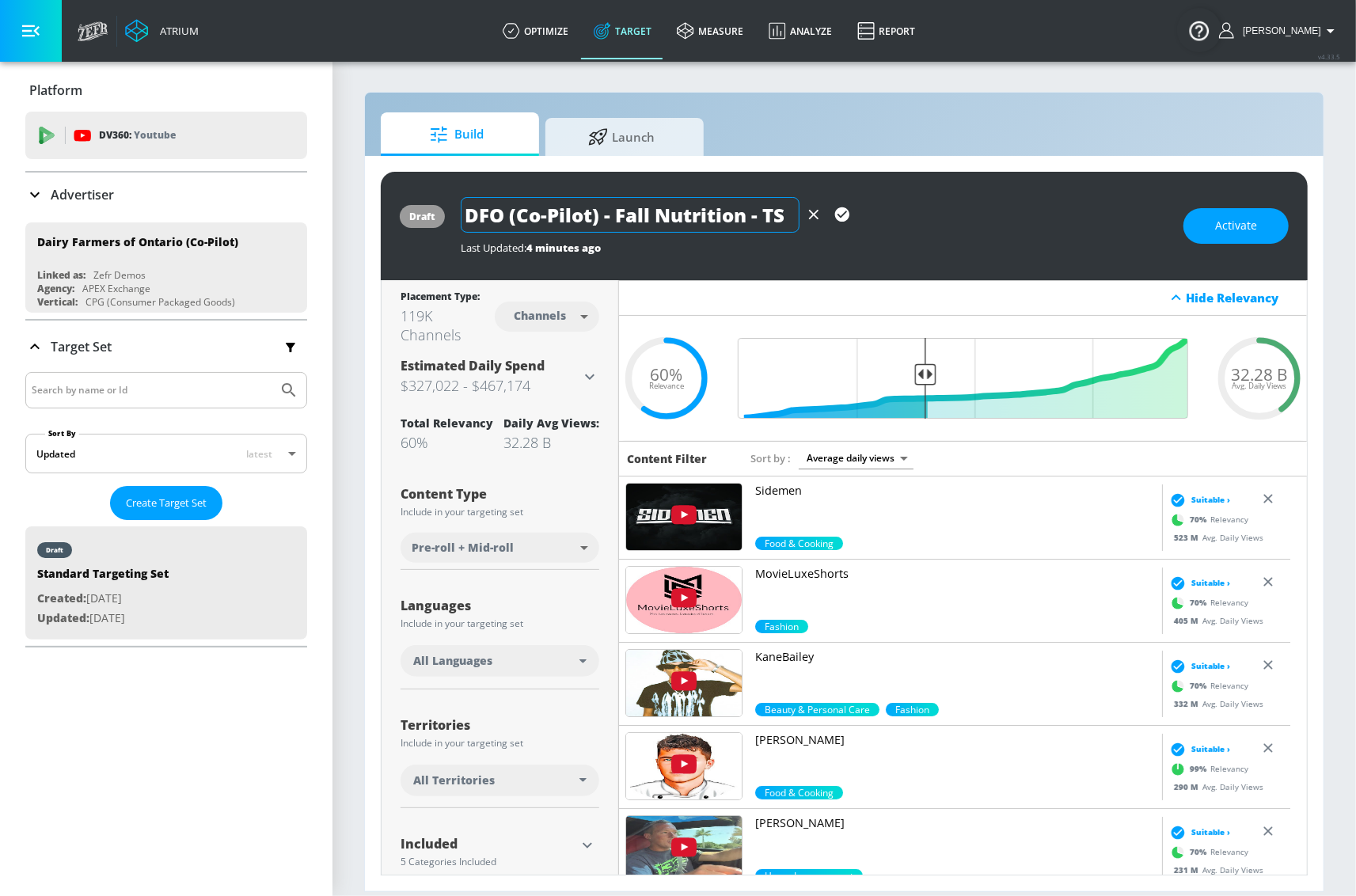
click at [713, 212] on input "DFO (Co-Pilot) - Fall Nutrition - TS" at bounding box center [630, 214] width 339 height 35
type input "DFO (Co-Pilot) - Fall Nutrition - TS"
click at [835, 212] on icon "button" at bounding box center [843, 214] width 14 height 14
click at [563, 332] on body "Atrium optimize Target measure Analyze Report optimize Target measure Analyze R…" at bounding box center [678, 448] width 1356 height 896
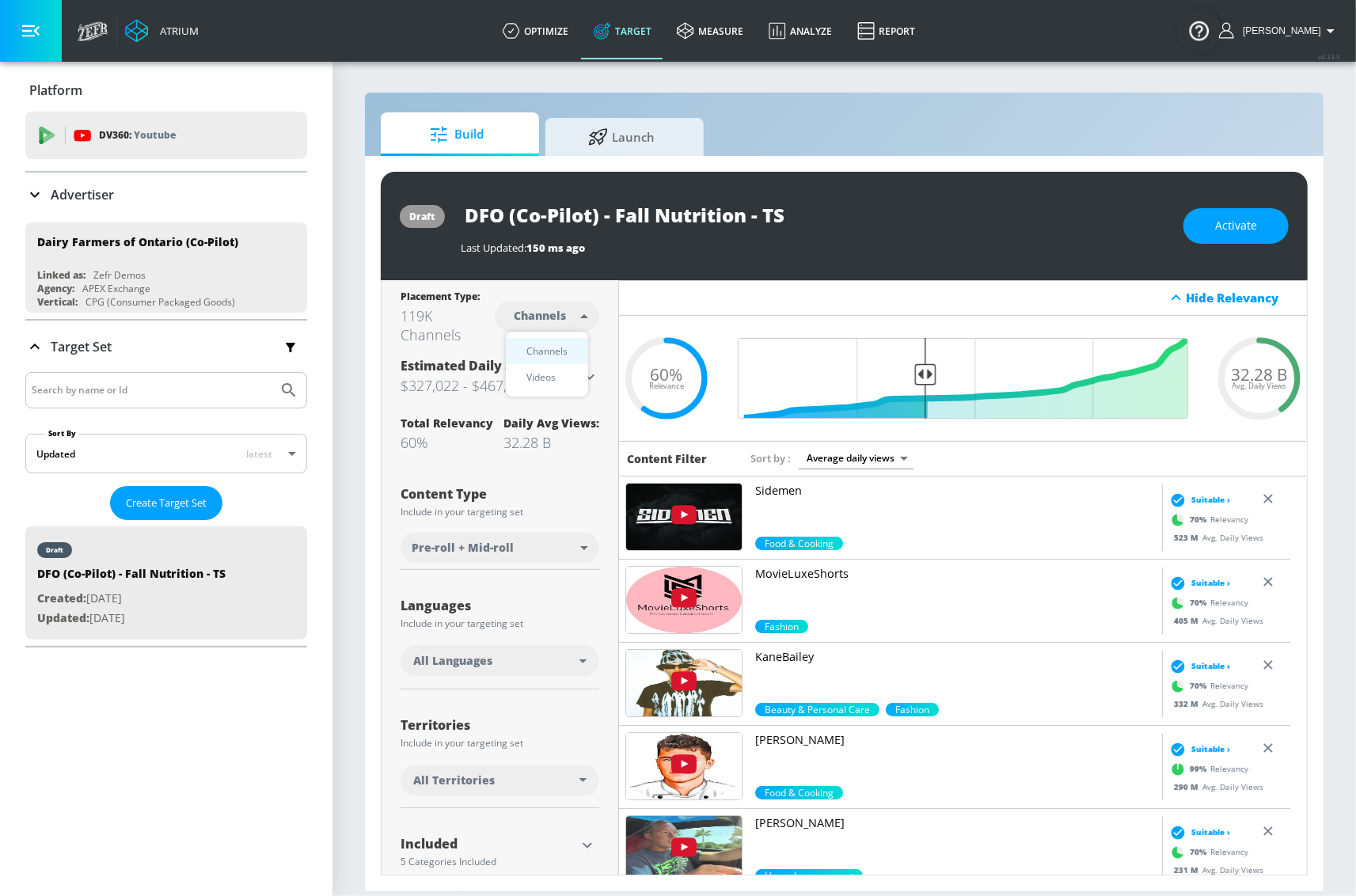
click at [571, 344] on div "Channels" at bounding box center [546, 351] width 57 height 16
click at [569, 320] on body "Atrium optimize Target measure Analyze Report optimize Target measure Analyze R…" at bounding box center [678, 448] width 1356 height 896
click at [562, 385] on li "Videos" at bounding box center [546, 377] width 82 height 26
type input "videos"
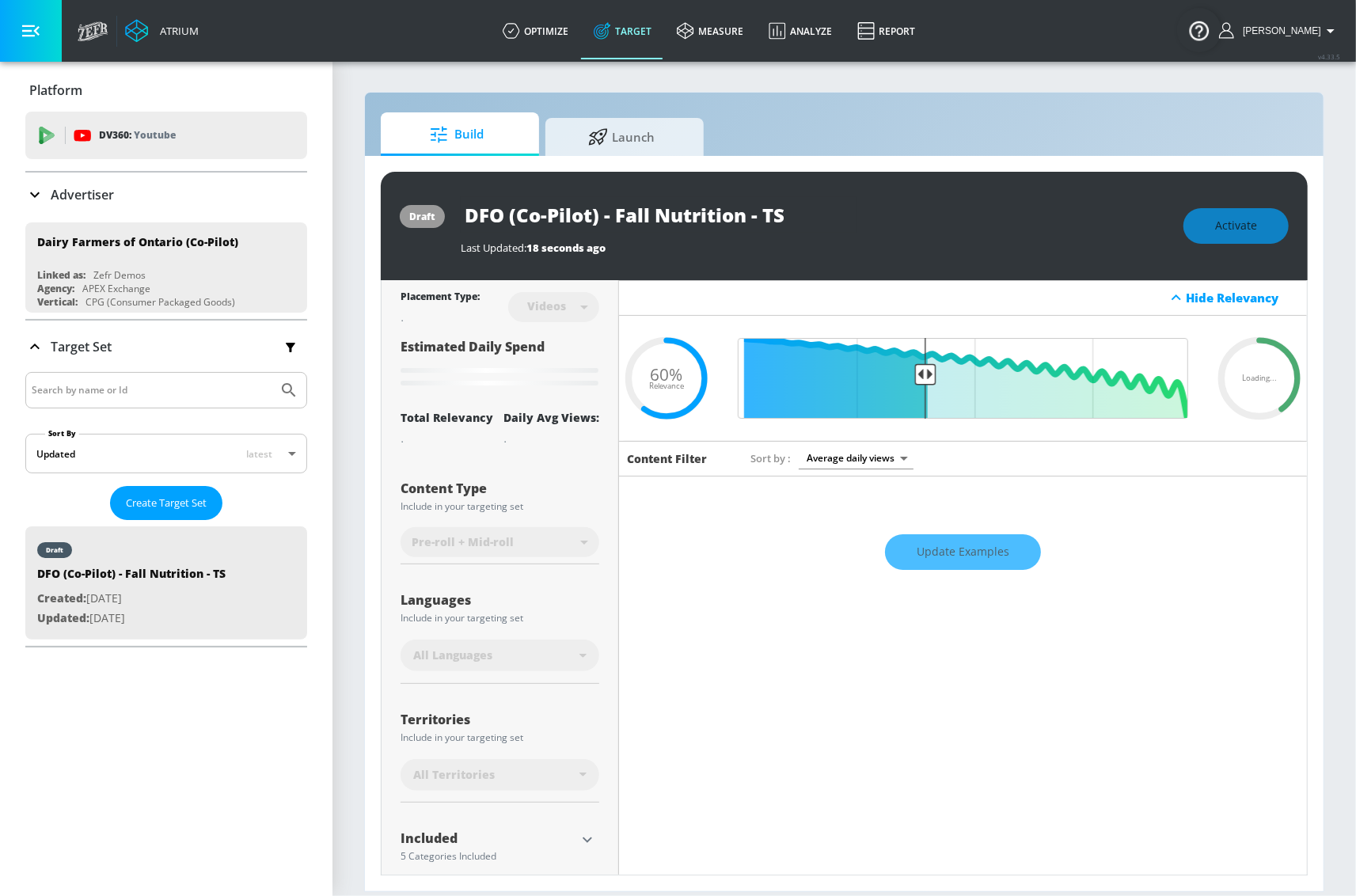
click at [514, 648] on div "All Languages" at bounding box center [496, 655] width 166 height 16
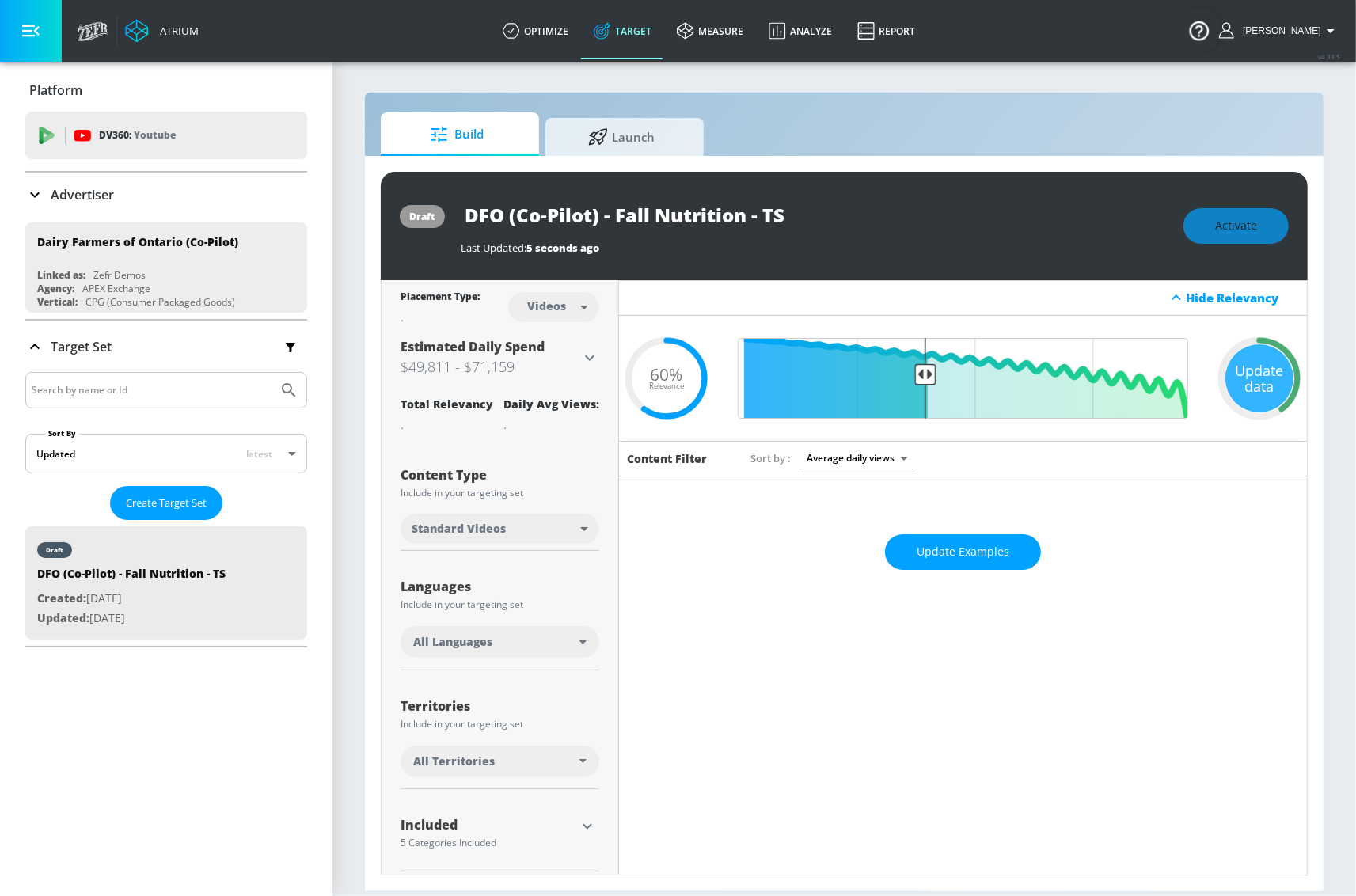
click at [509, 648] on div "All Languages" at bounding box center [496, 642] width 166 height 16
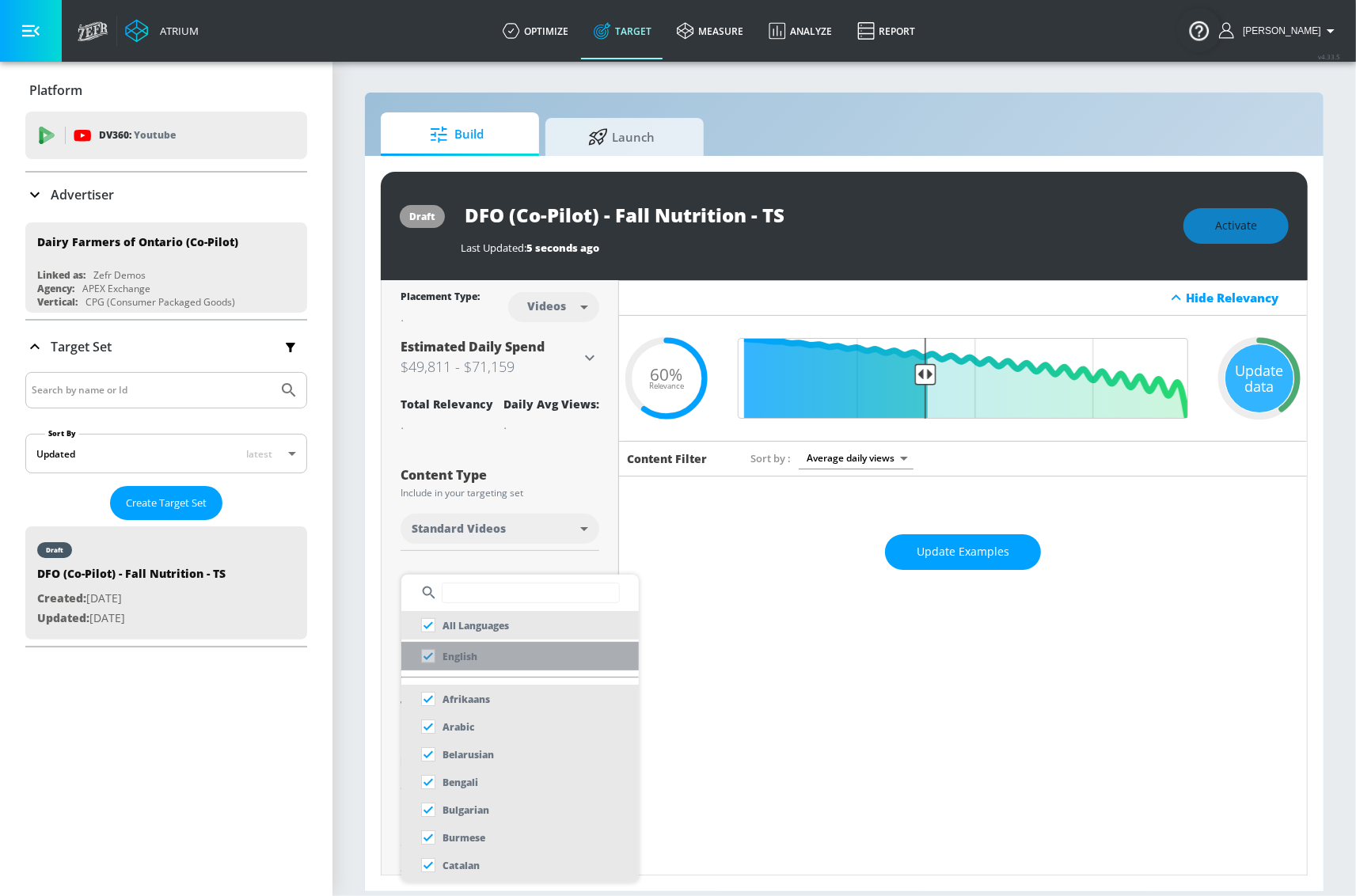
click at [512, 665] on li "English" at bounding box center [520, 656] width 238 height 29
checkbox input "false"
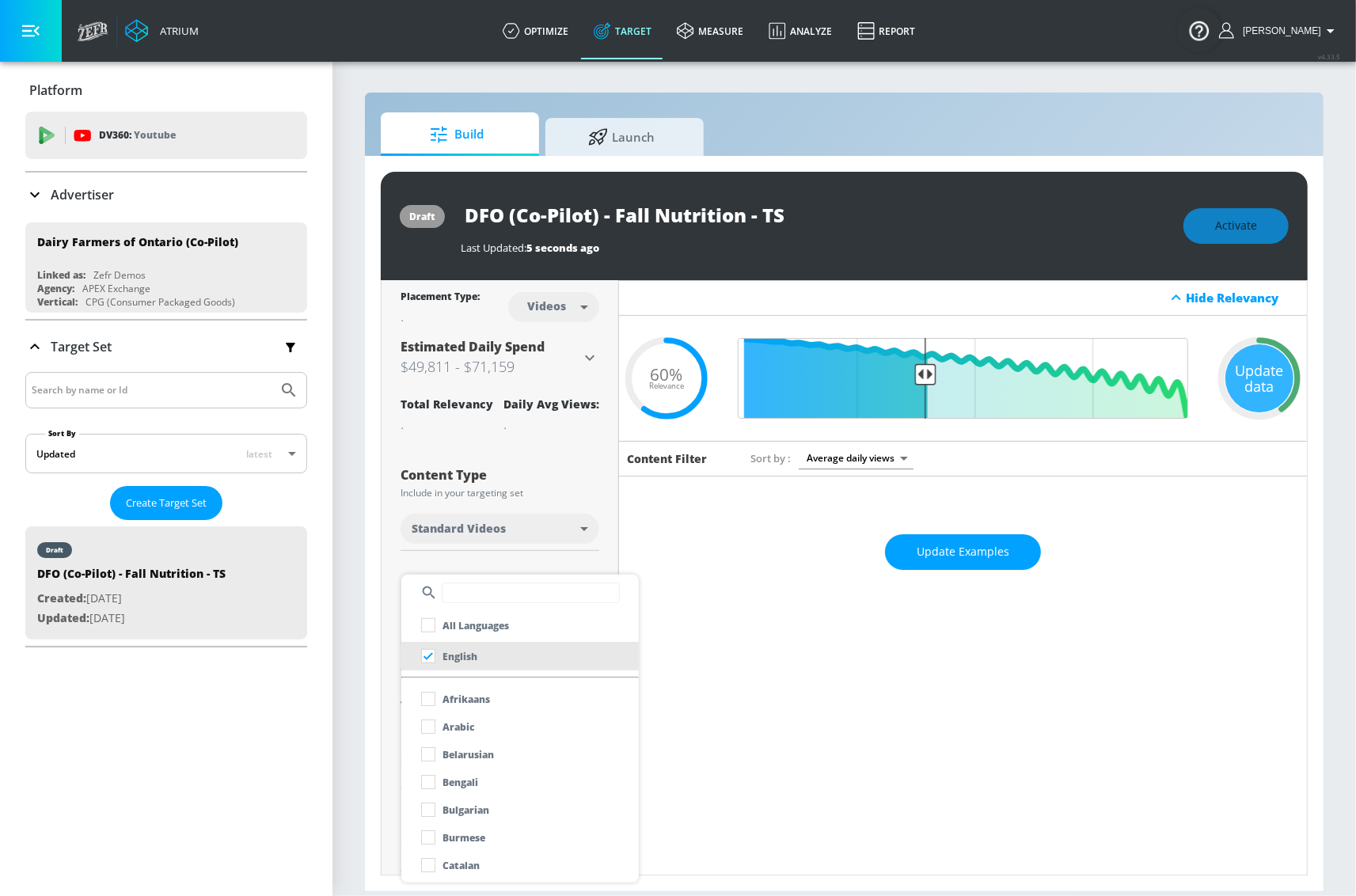
click at [392, 703] on div at bounding box center [678, 448] width 1356 height 896
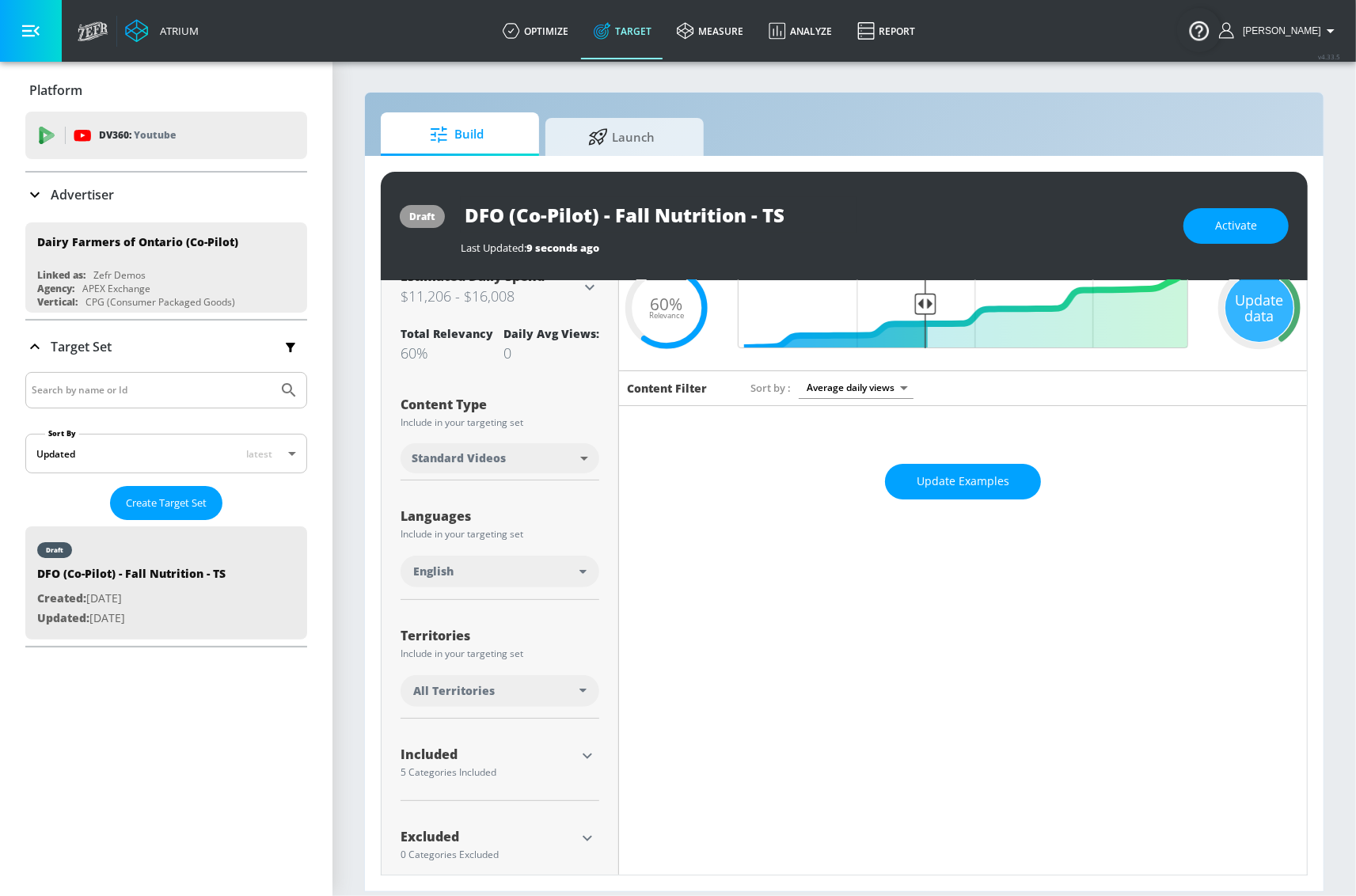
scroll to position [93, 0]
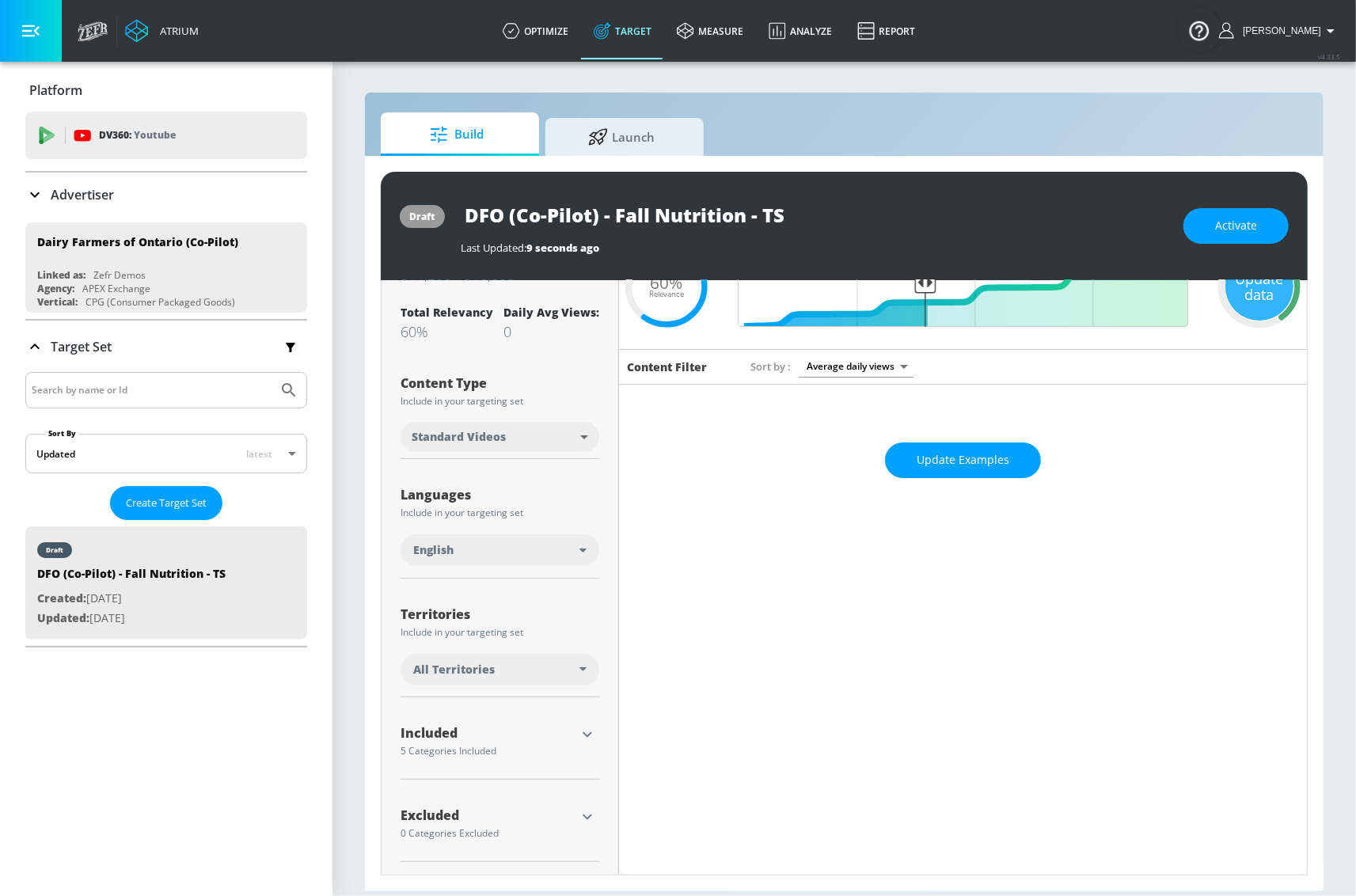
click at [564, 728] on div "Included" at bounding box center [487, 733] width 174 height 13
click at [593, 730] on icon "button" at bounding box center [587, 734] width 19 height 19
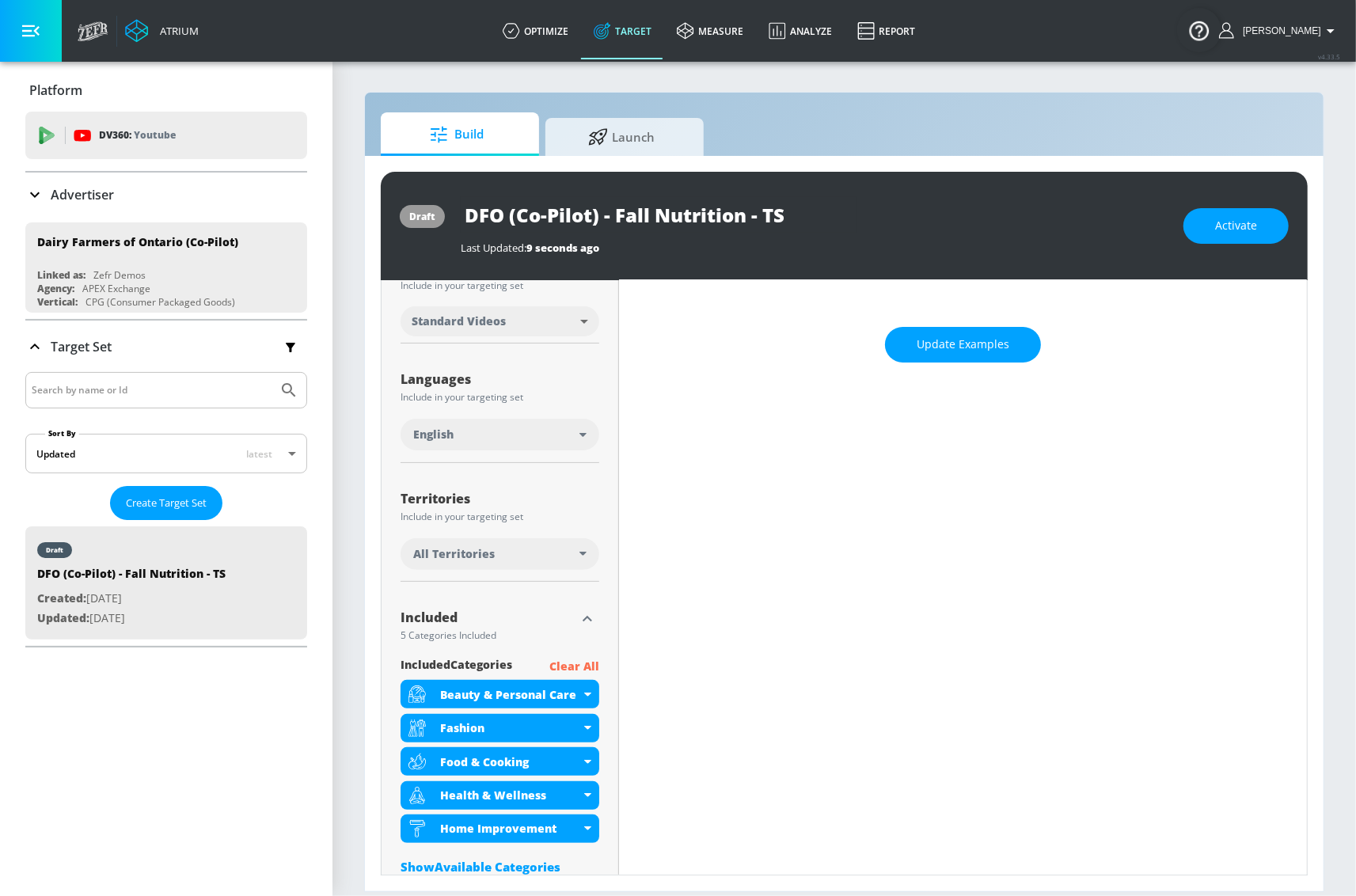
click at [581, 669] on p "Clear All" at bounding box center [574, 667] width 50 height 20
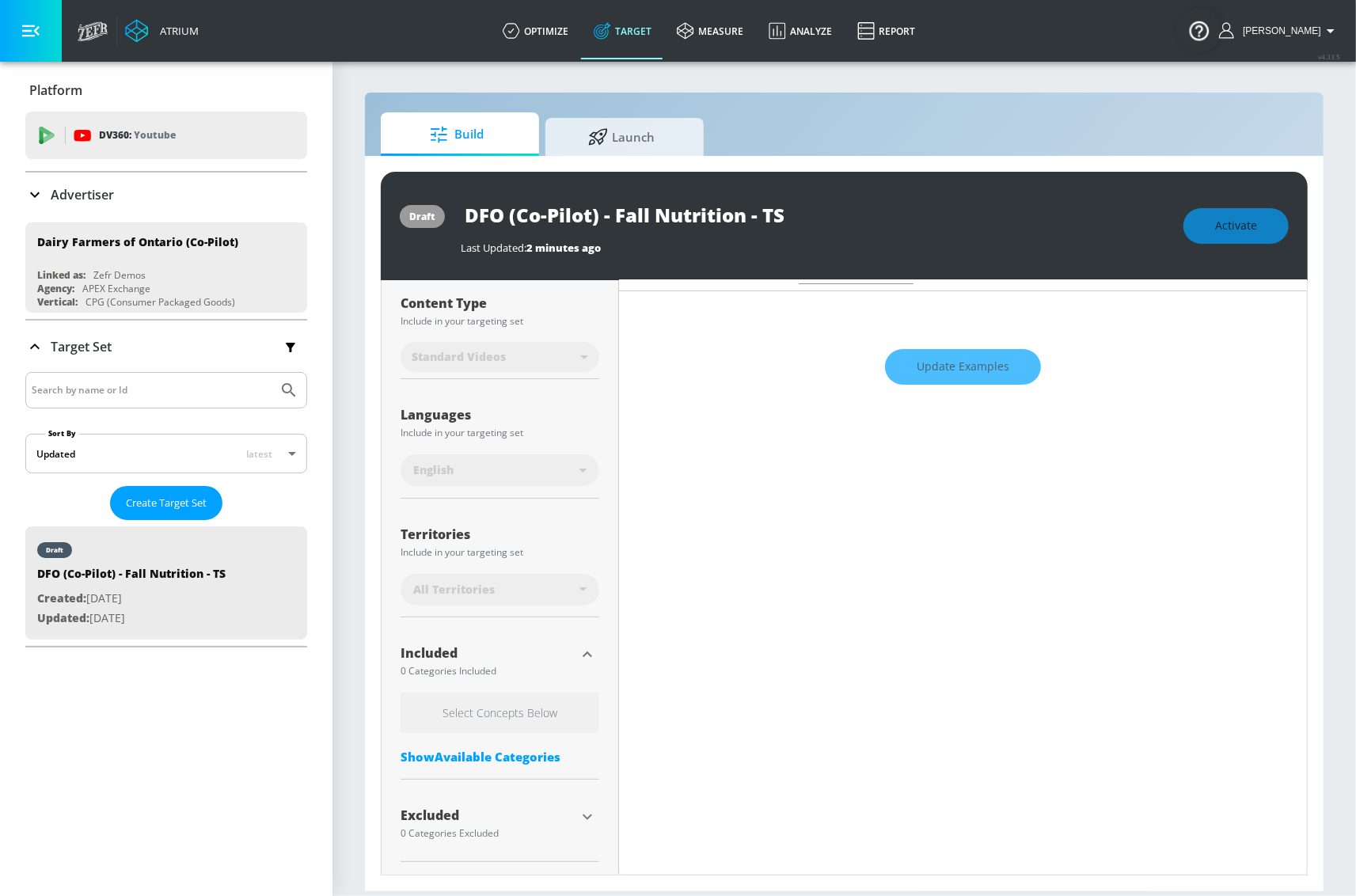
click at [511, 759] on div "Show Available Categories" at bounding box center [500, 757] width 199 height 16
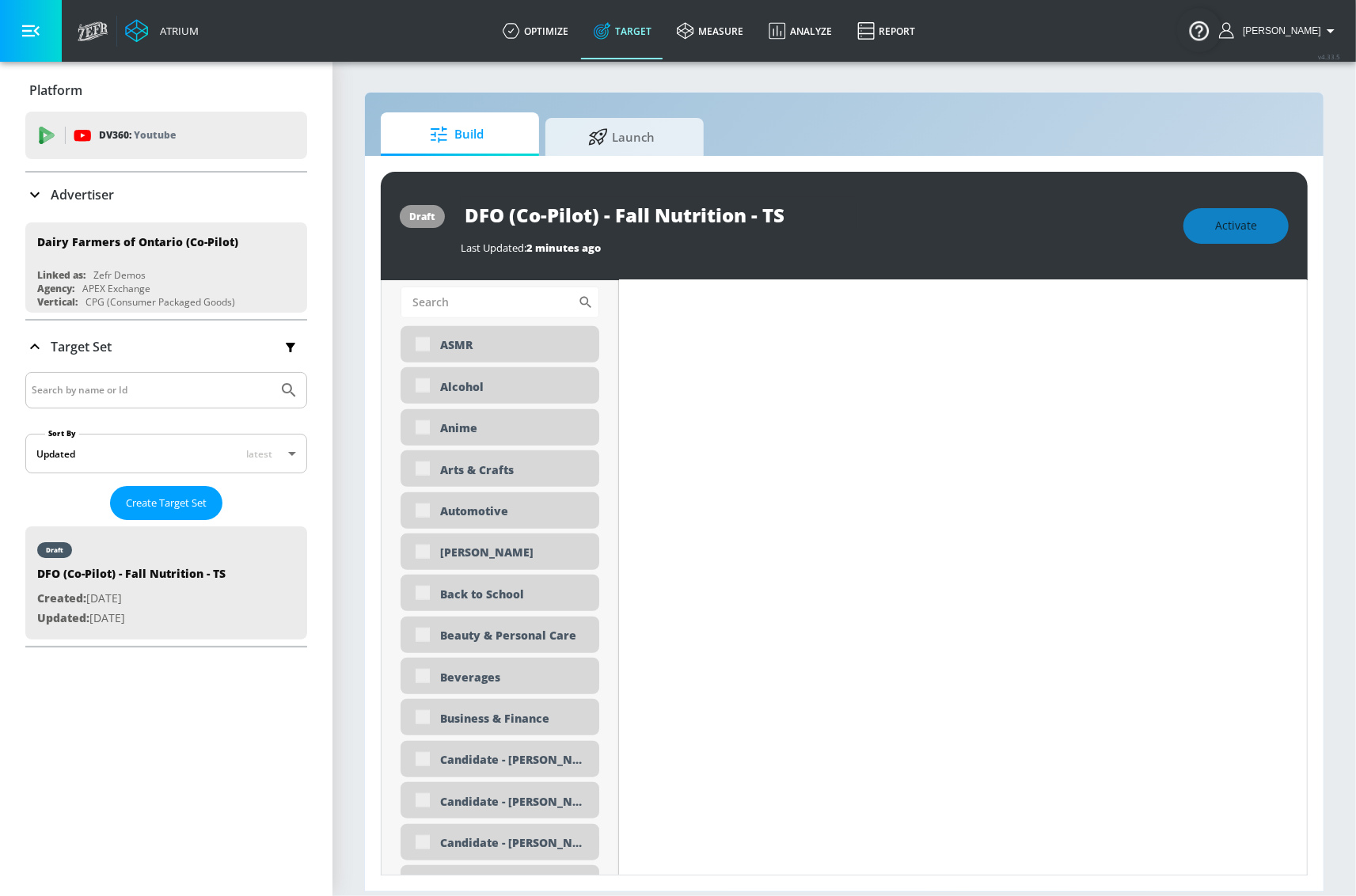
scroll to position [682, 0]
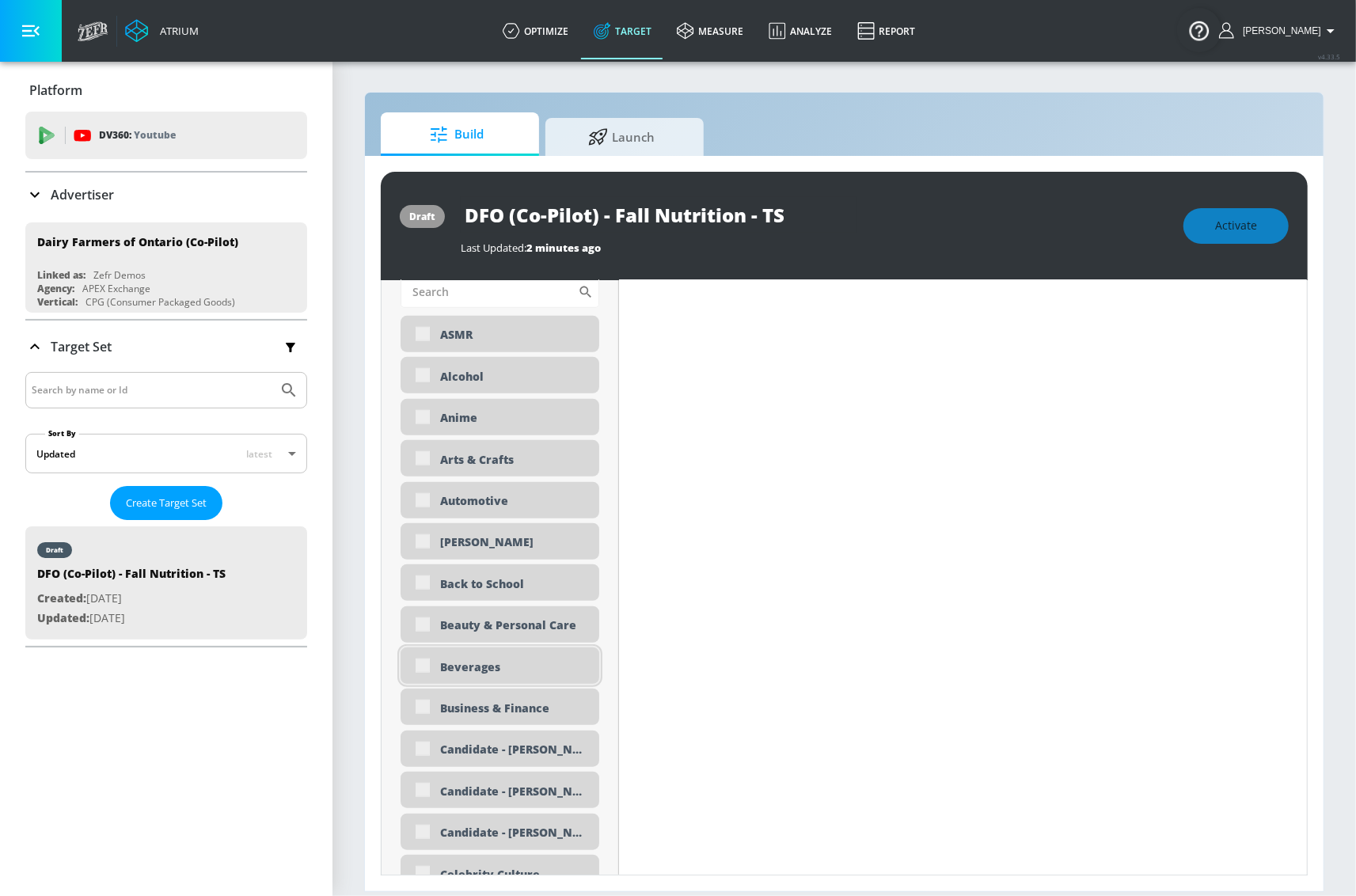
click at [527, 660] on div "Beverages" at bounding box center [513, 666] width 147 height 15
click at [428, 662] on div "Beverages" at bounding box center [500, 665] width 199 height 36
click at [420, 672] on div "Beverages" at bounding box center [500, 665] width 199 height 36
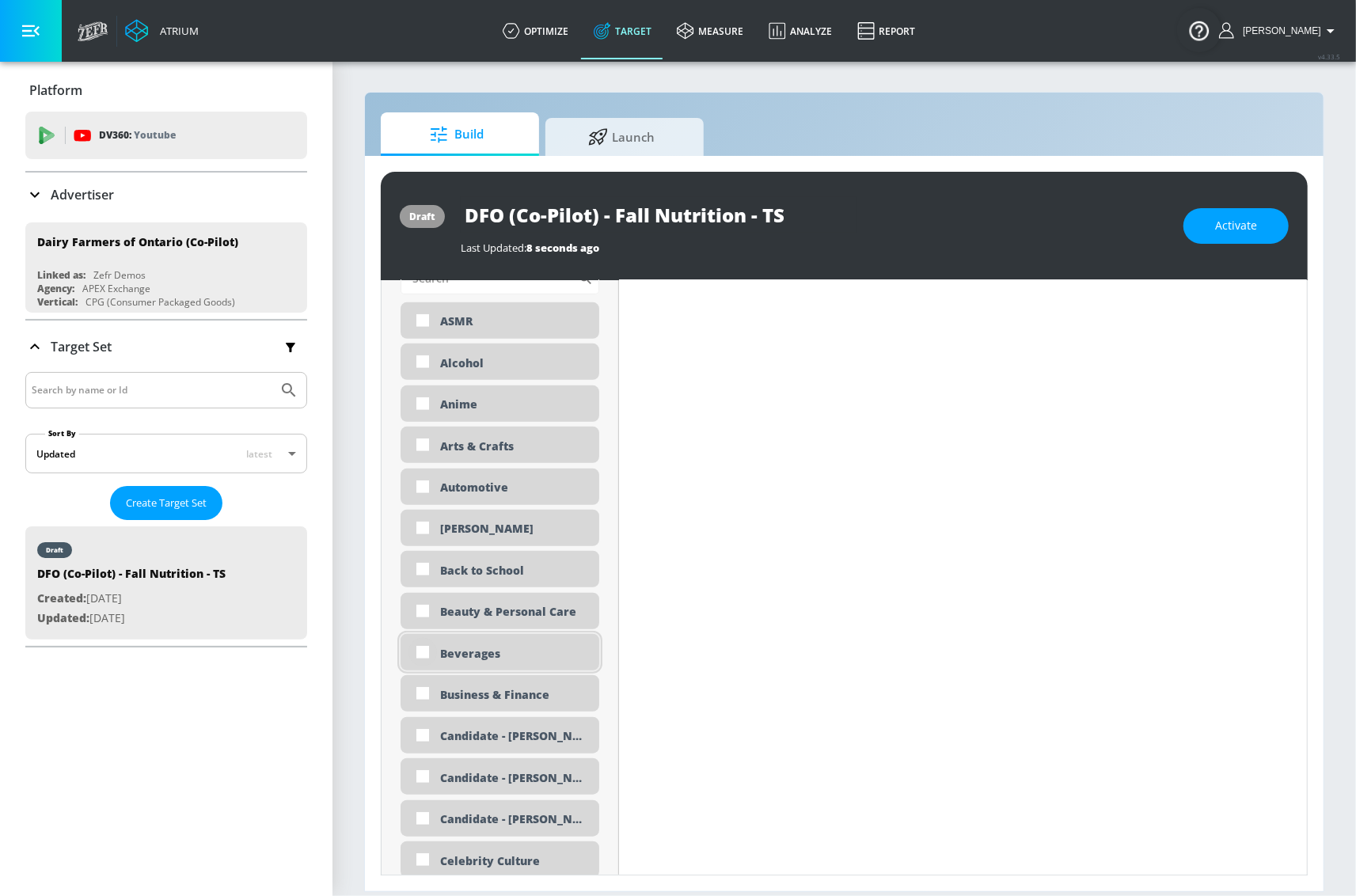
scroll to position [668, 0]
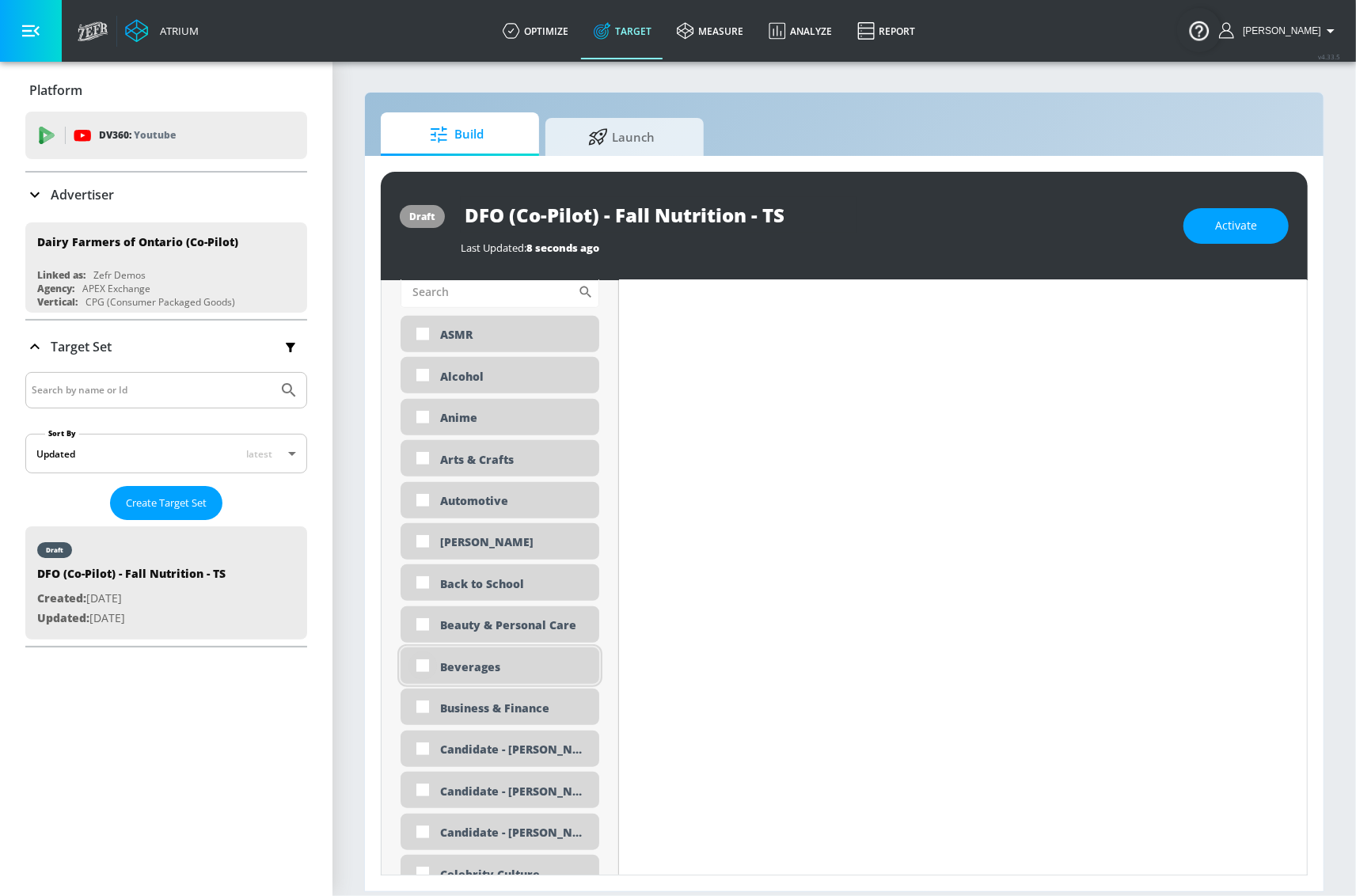
click at [415, 667] on input "checkbox" at bounding box center [423, 665] width 29 height 29
checkbox input "true"
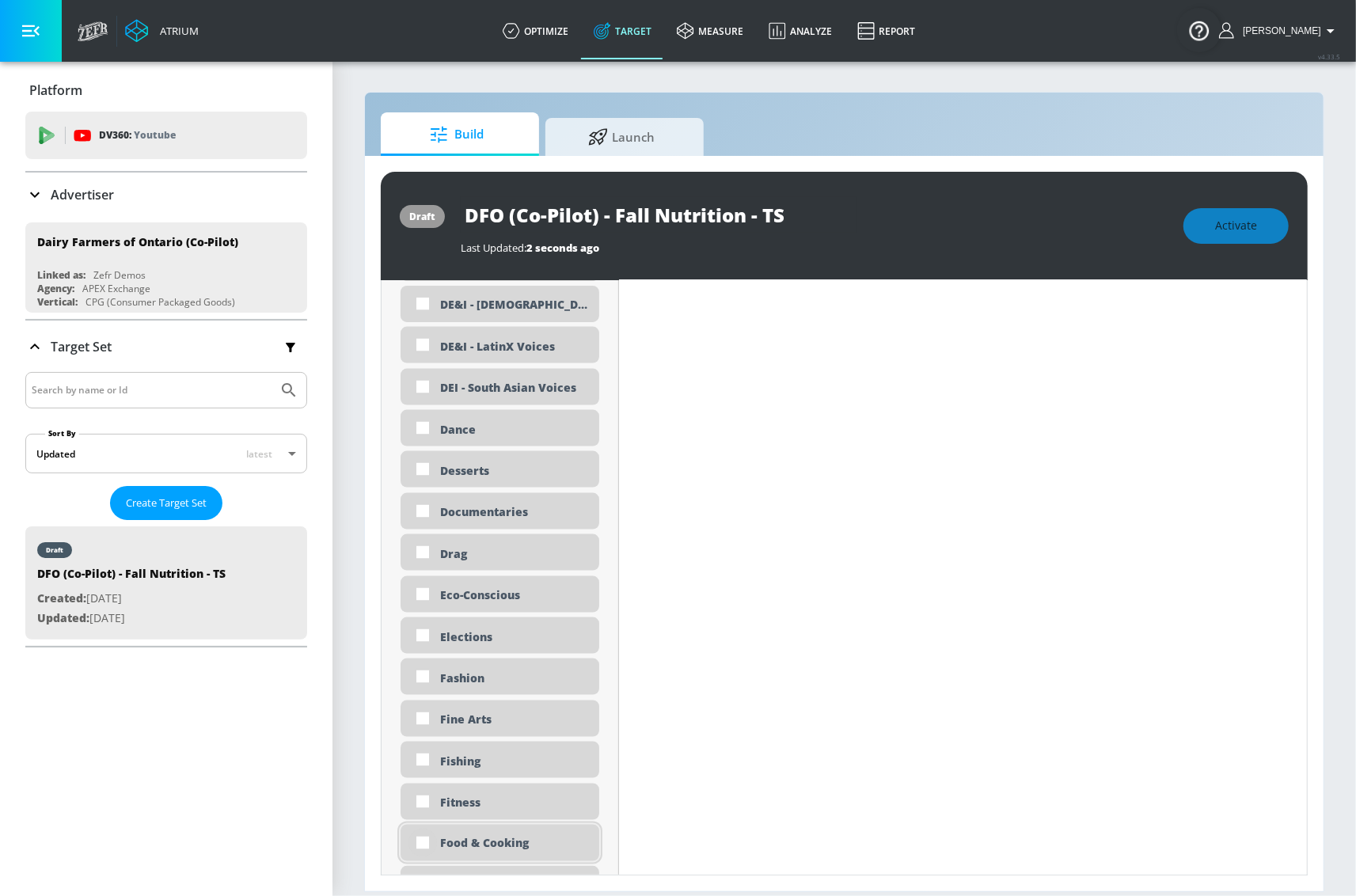
scroll to position [1484, 0]
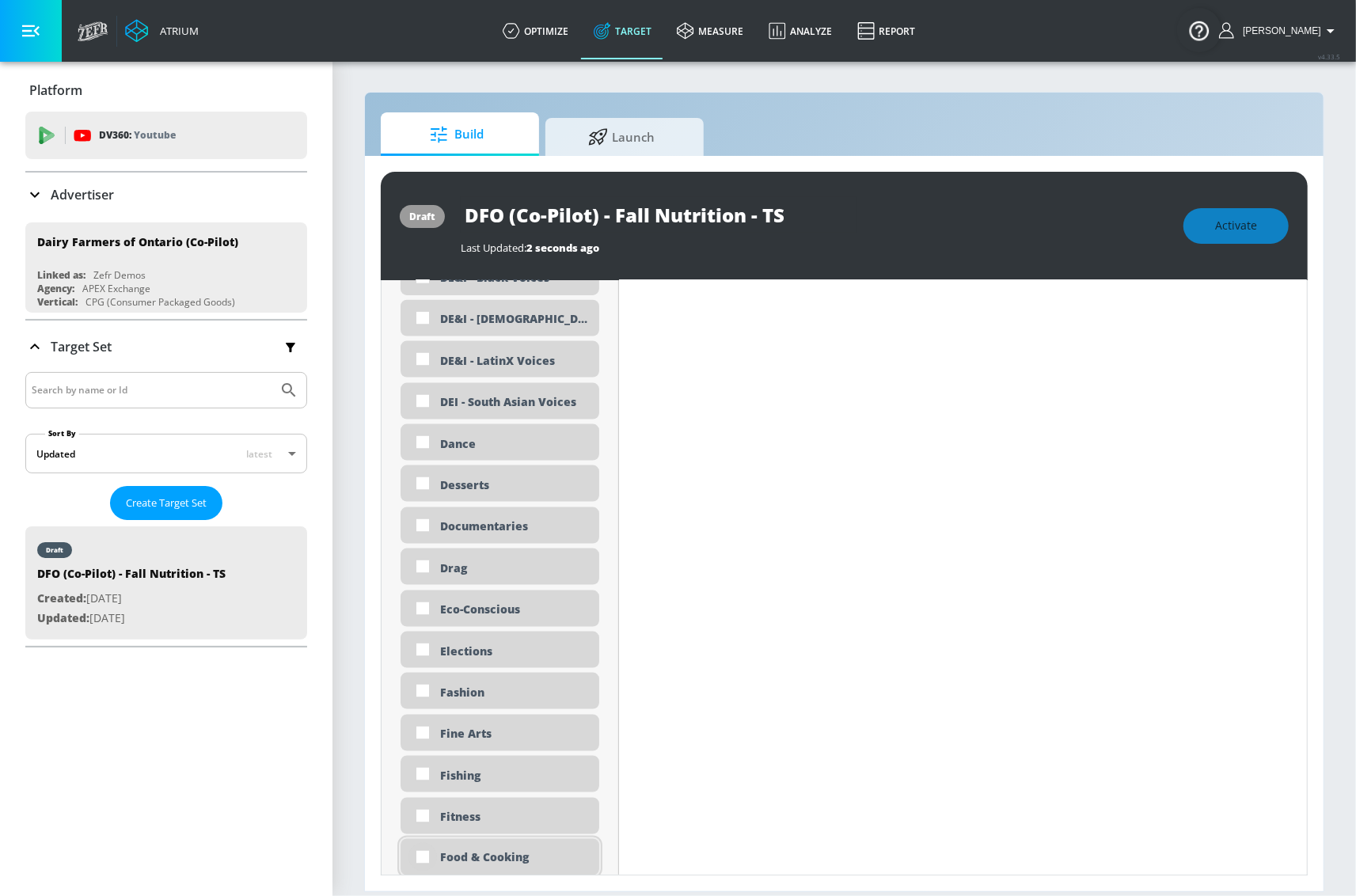
click at [420, 853] on input "checkbox" at bounding box center [423, 857] width 29 height 29
checkbox input "true"
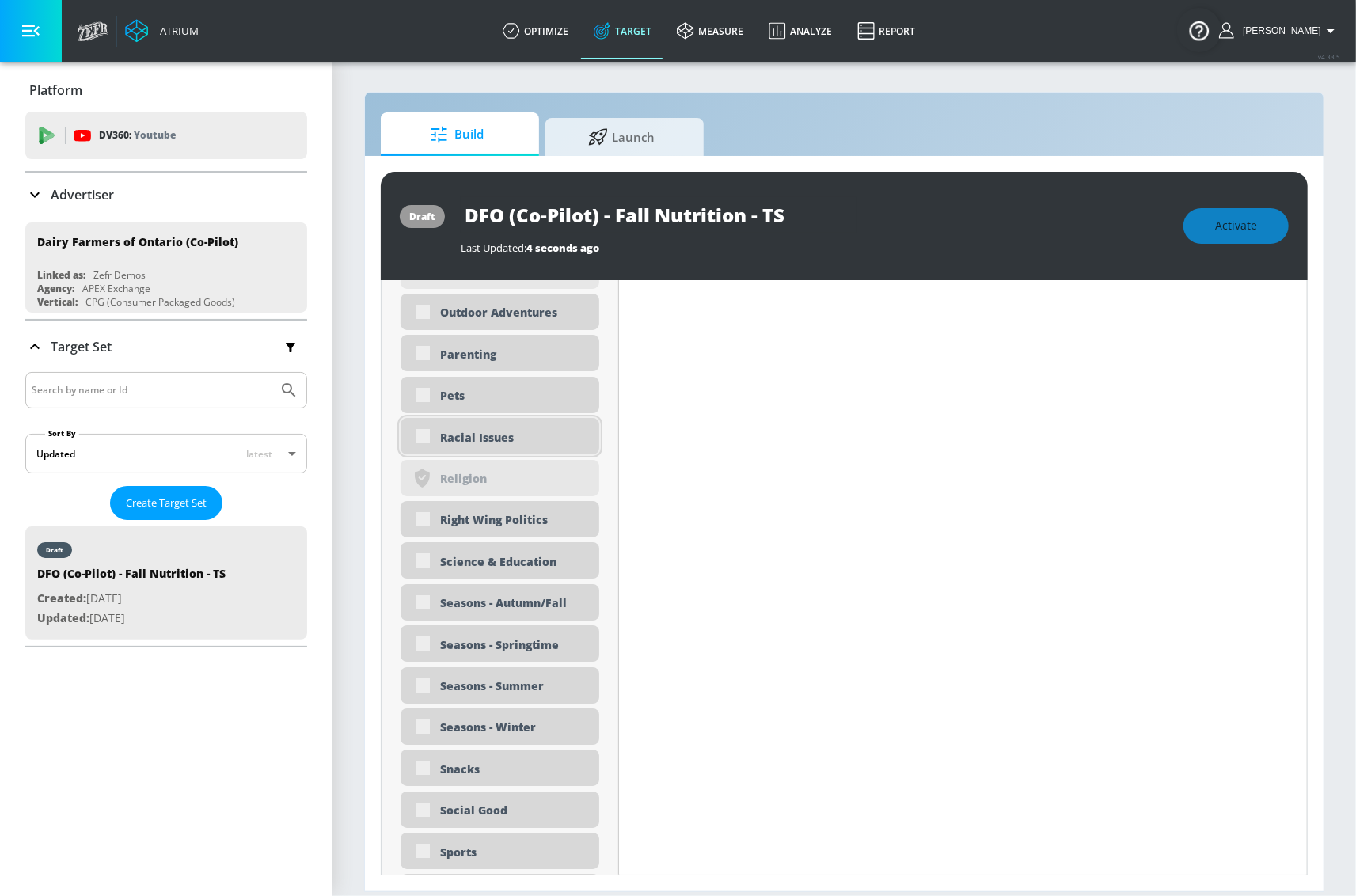
scroll to position [3721, 0]
click at [427, 770] on input "checkbox" at bounding box center [423, 768] width 29 height 29
checkbox input "true"
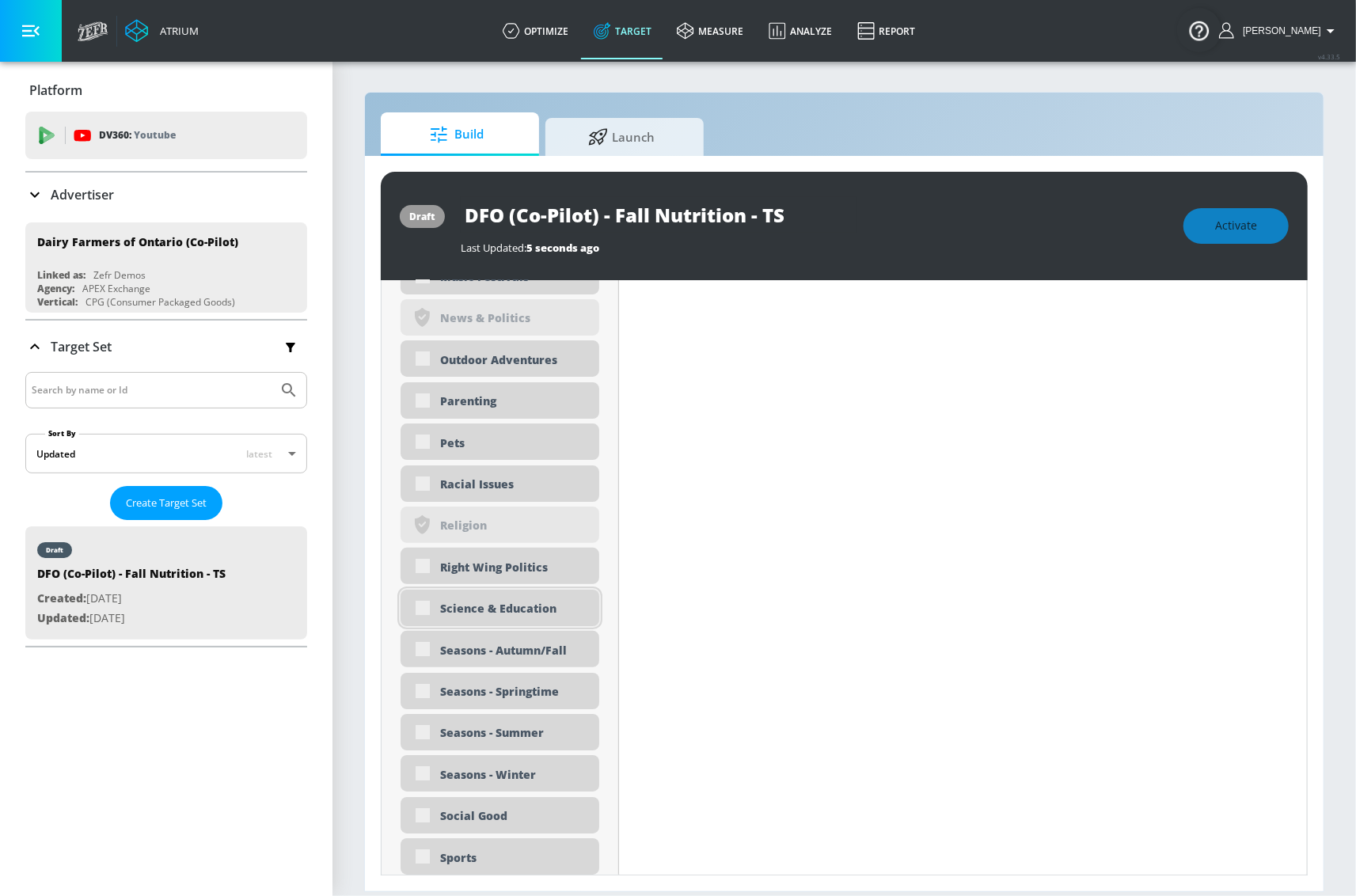
scroll to position [3734, 0]
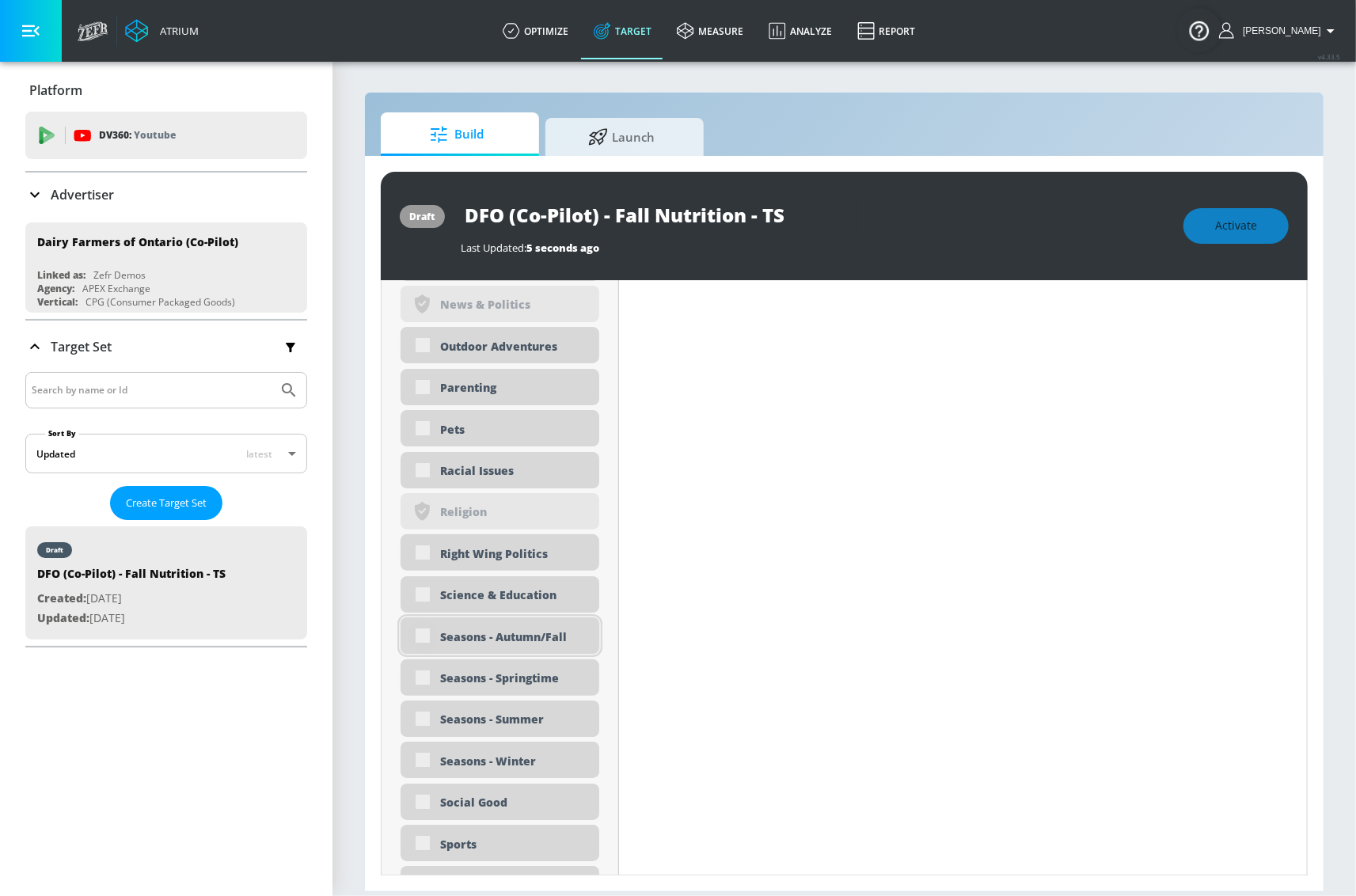
click at [428, 627] on input "checkbox" at bounding box center [423, 636] width 29 height 29
checkbox input "true"
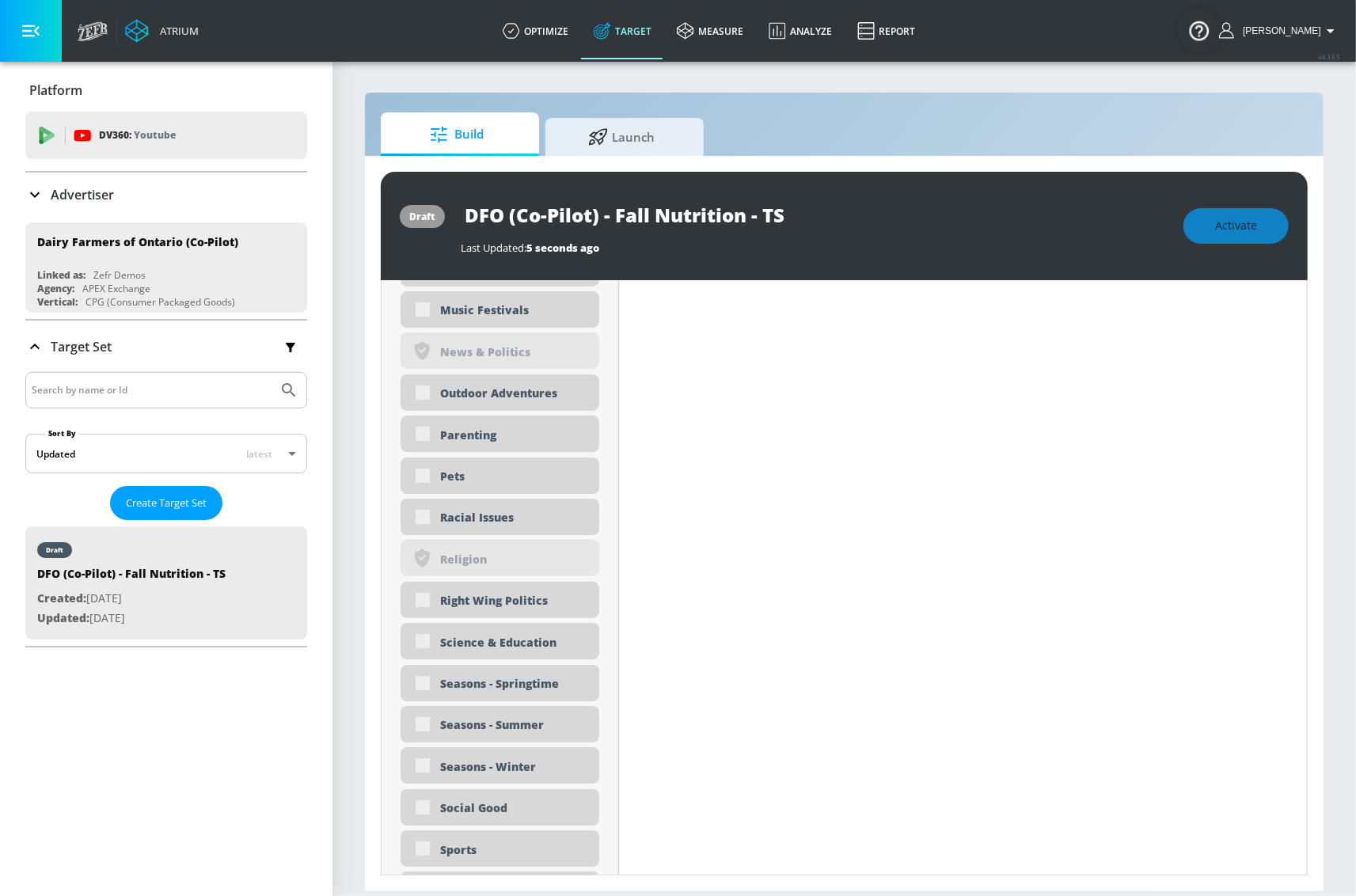
scroll to position [3734, 0]
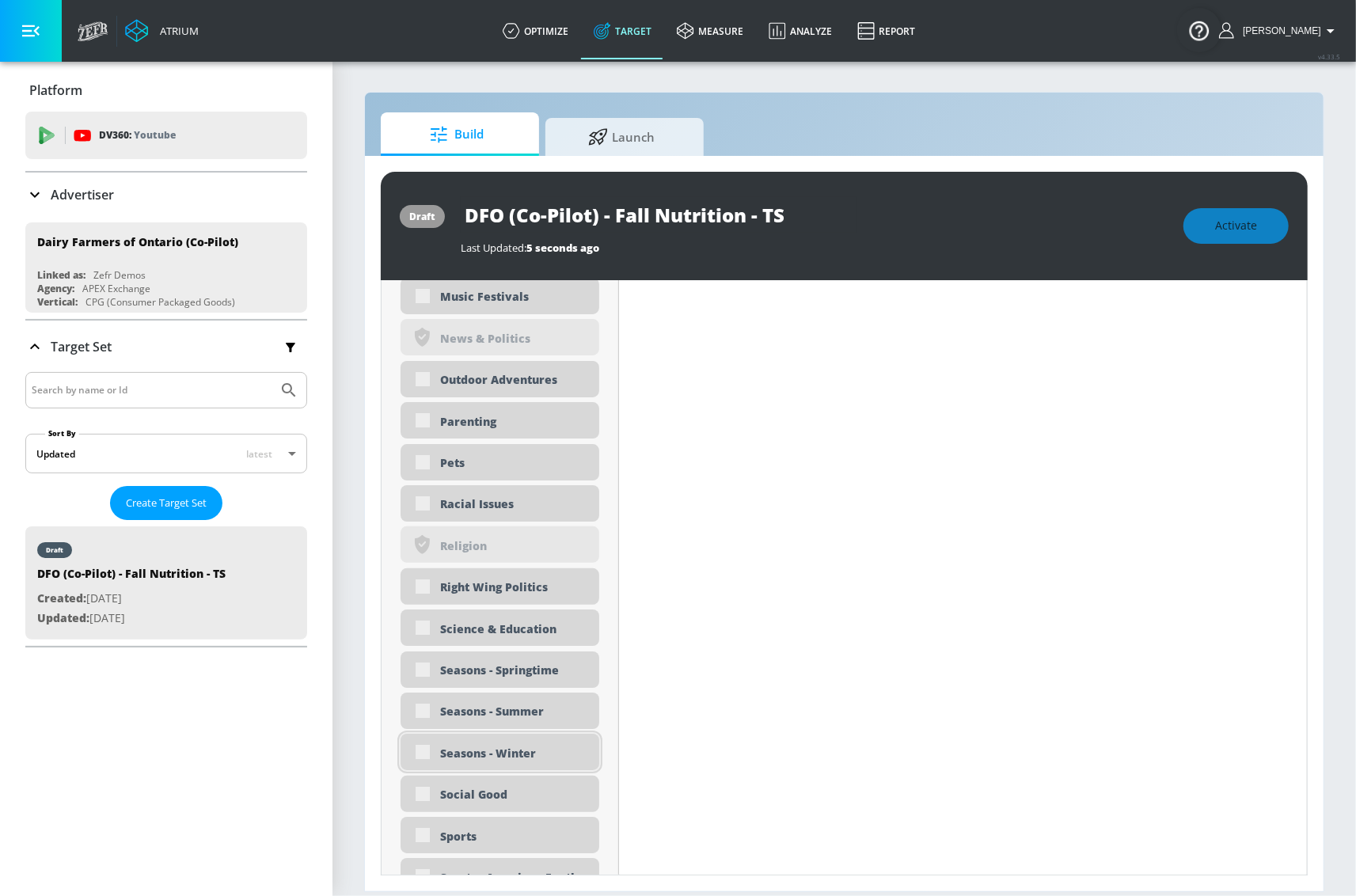
click at [422, 759] on div "Seasons - Winter" at bounding box center [500, 752] width 199 height 36
click at [422, 758] on div "Seasons - Winter" at bounding box center [500, 752] width 199 height 36
click at [426, 750] on div "Seasons - Winter" at bounding box center [500, 752] width 199 height 36
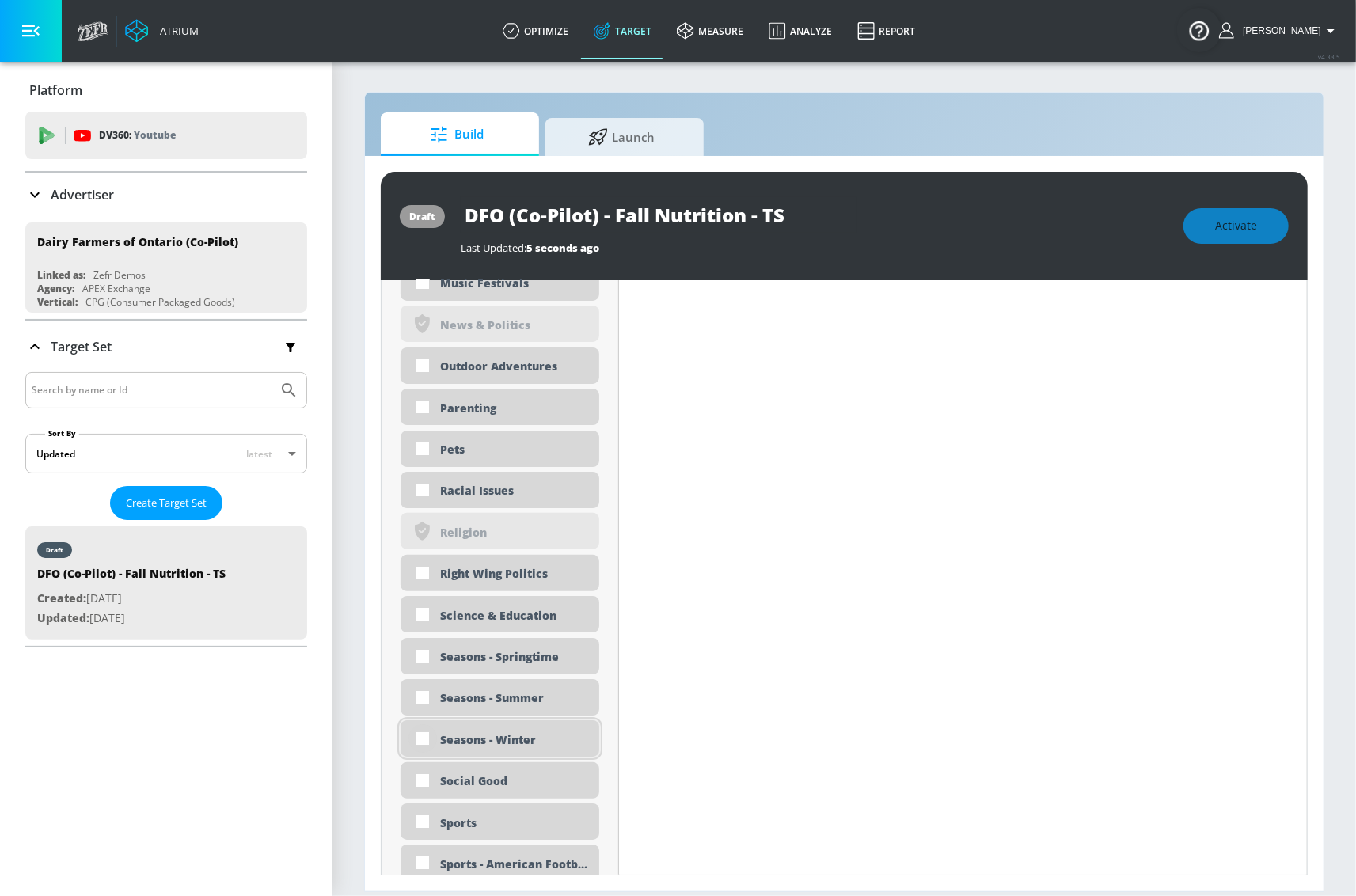
scroll to position [3721, 0]
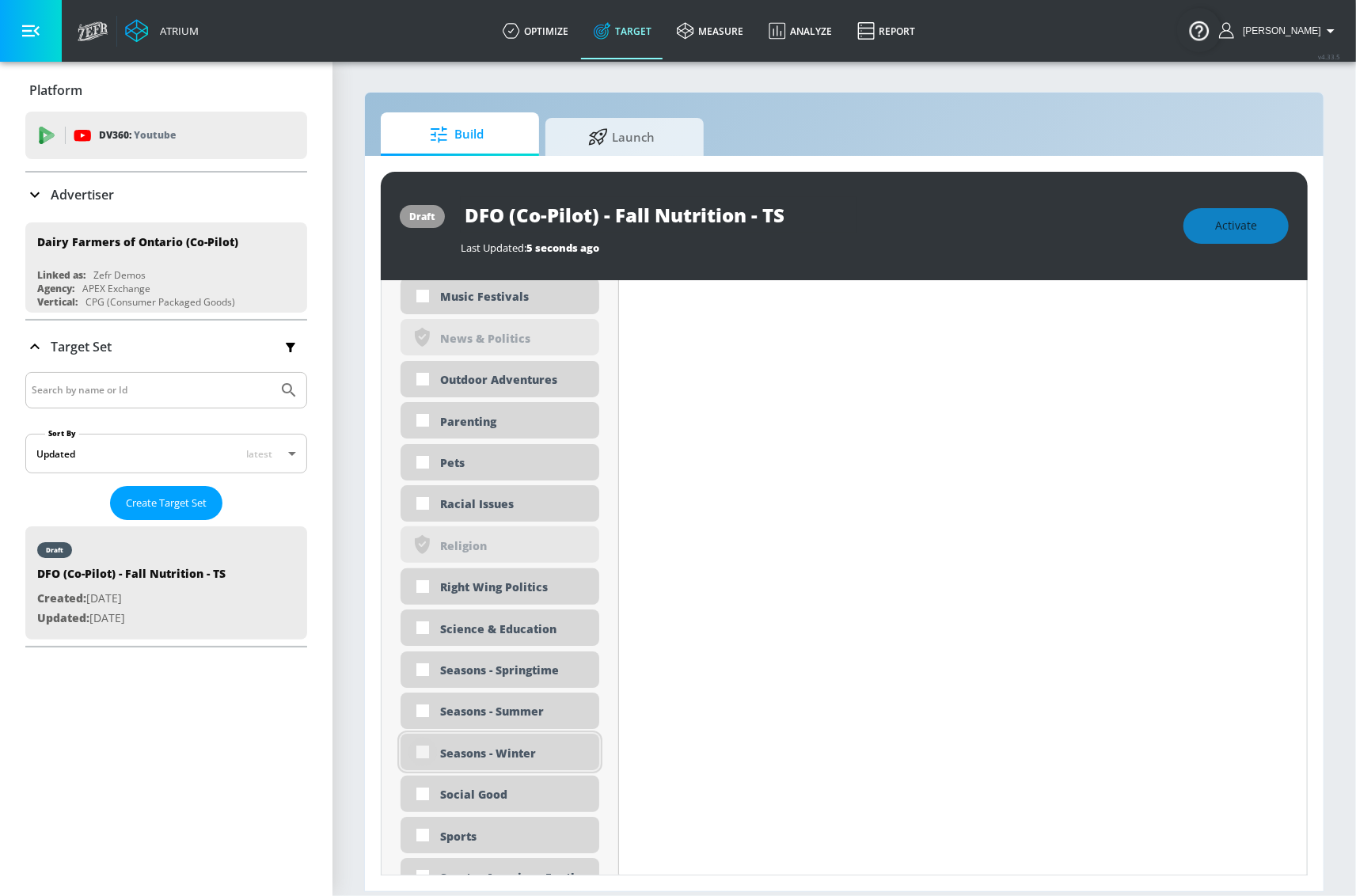
click at [418, 751] on input "checkbox" at bounding box center [423, 752] width 29 height 29
checkbox input "true"
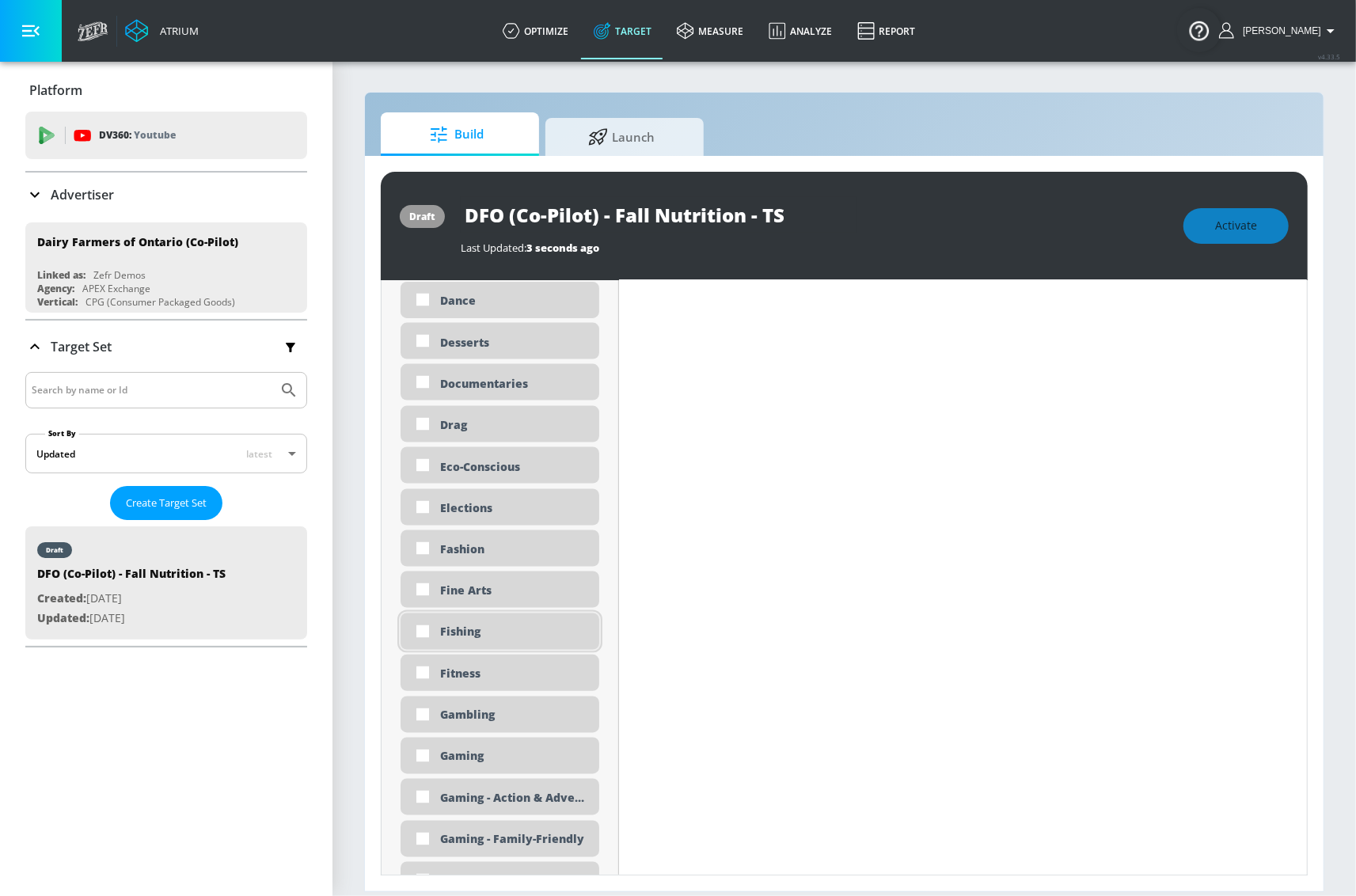
scroll to position [1577, 0]
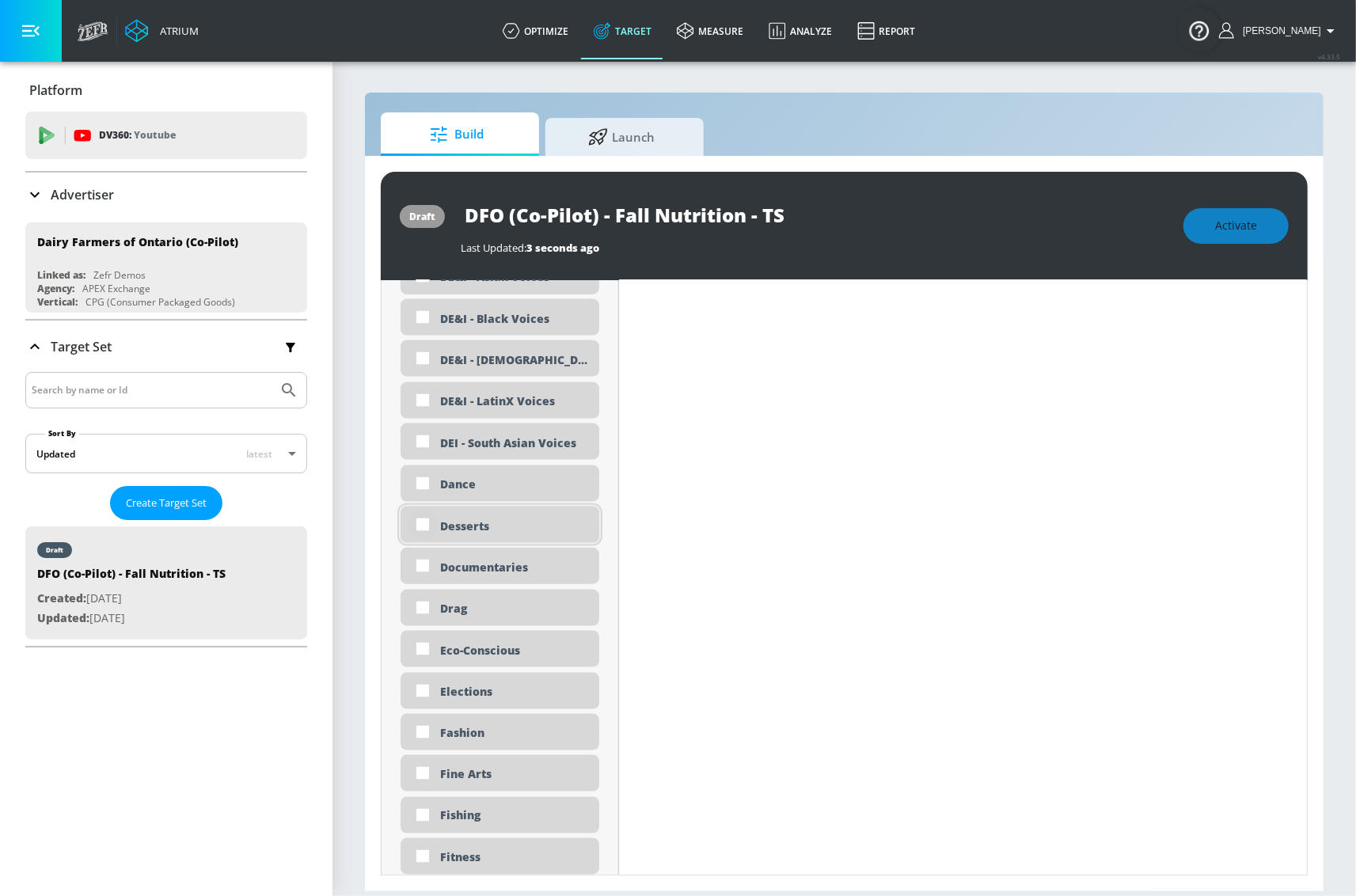
click at [422, 524] on input "checkbox" at bounding box center [423, 525] width 29 height 29
checkbox input "true"
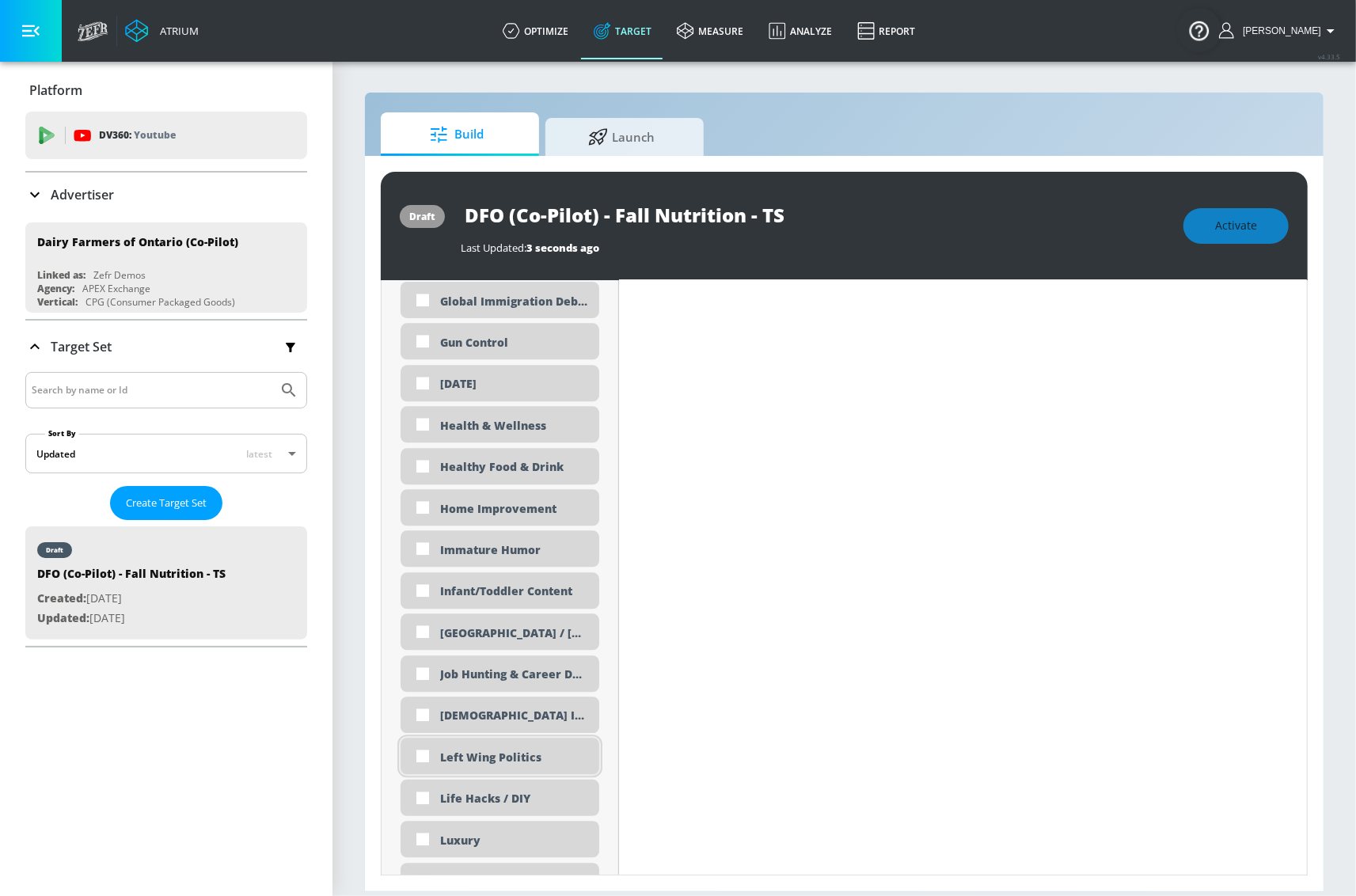
scroll to position [2506, 0]
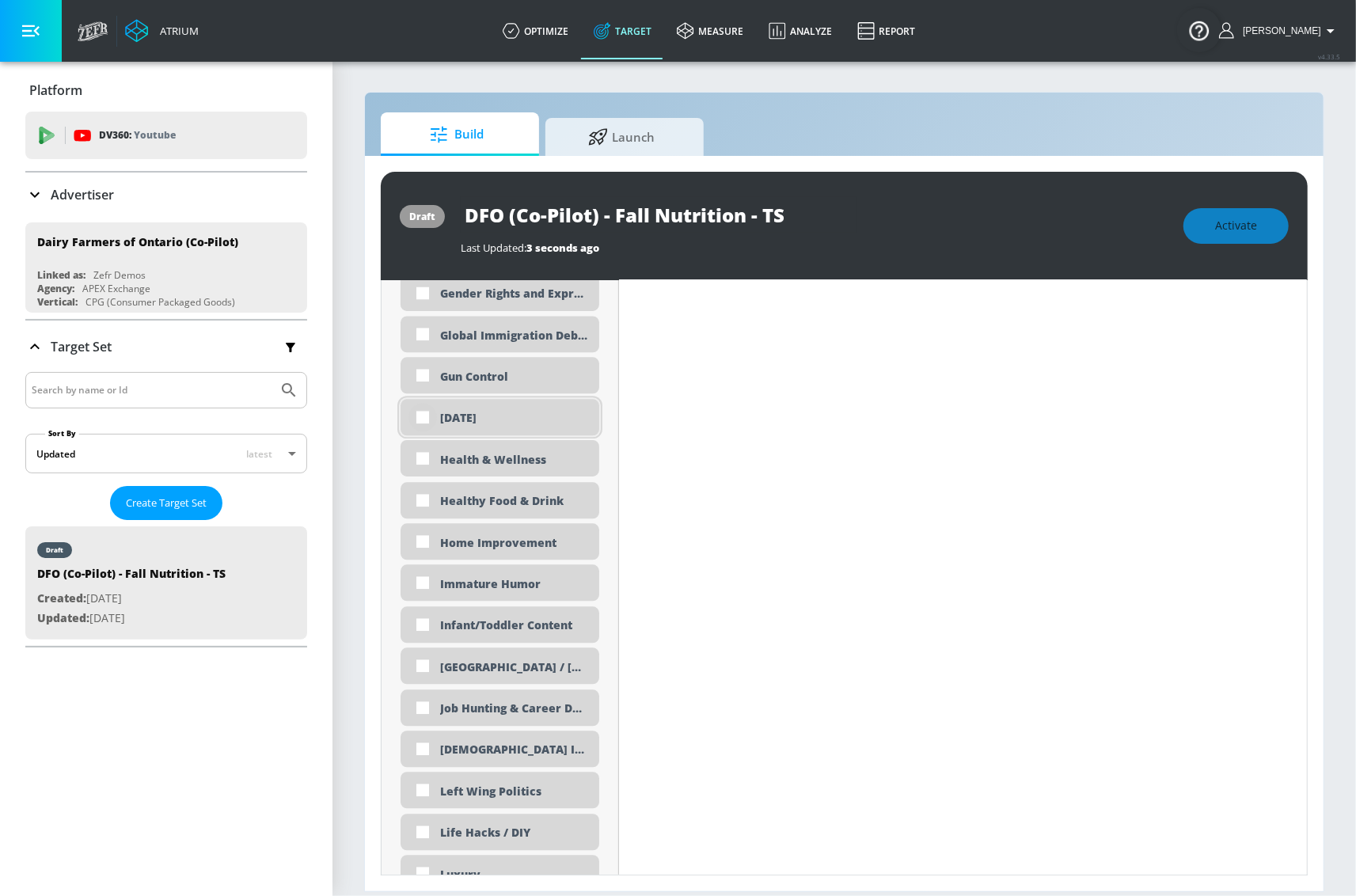
click at [427, 420] on input "checkbox" at bounding box center [423, 418] width 29 height 29
checkbox input "true"
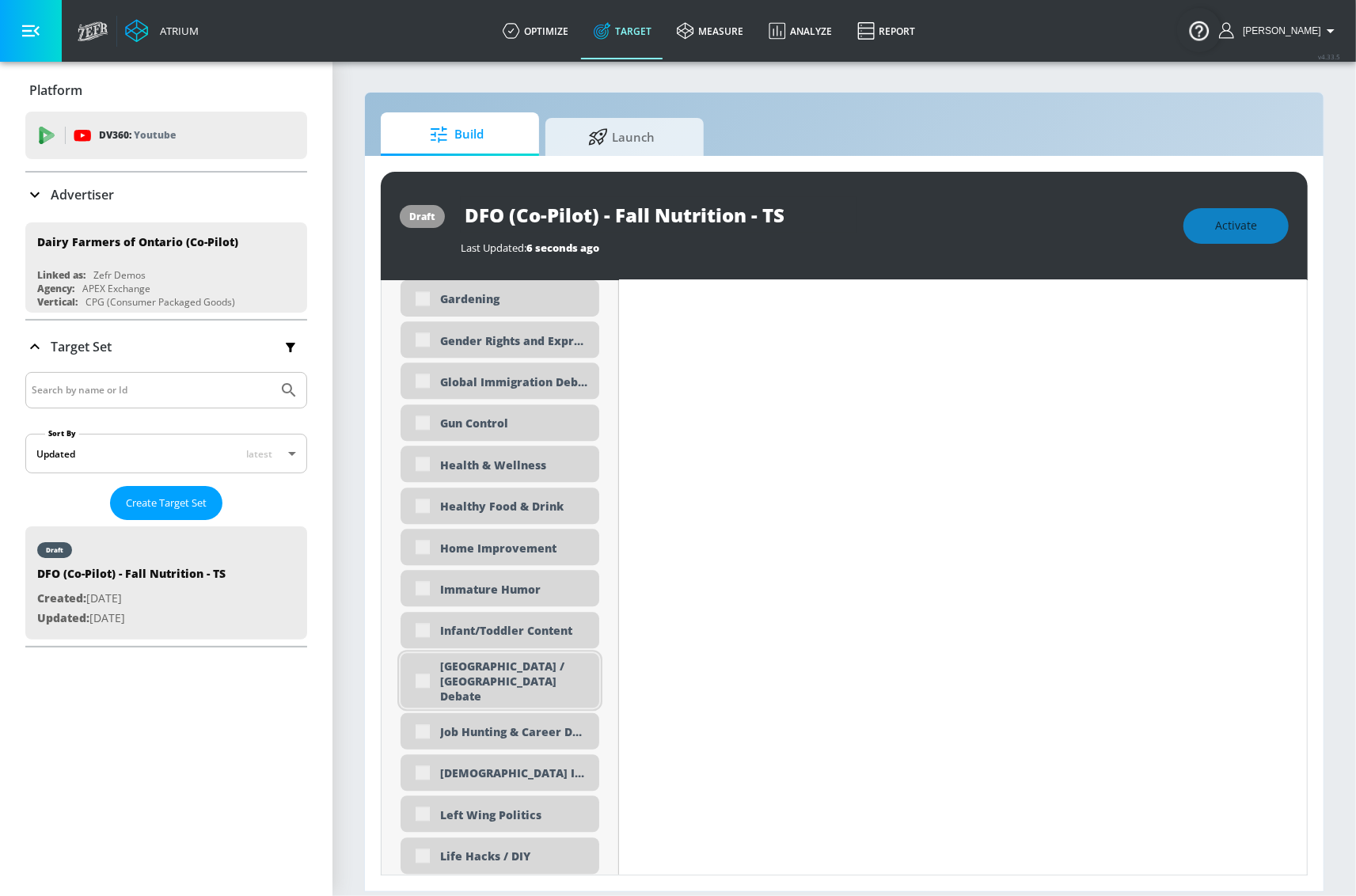
scroll to position [2520, 0]
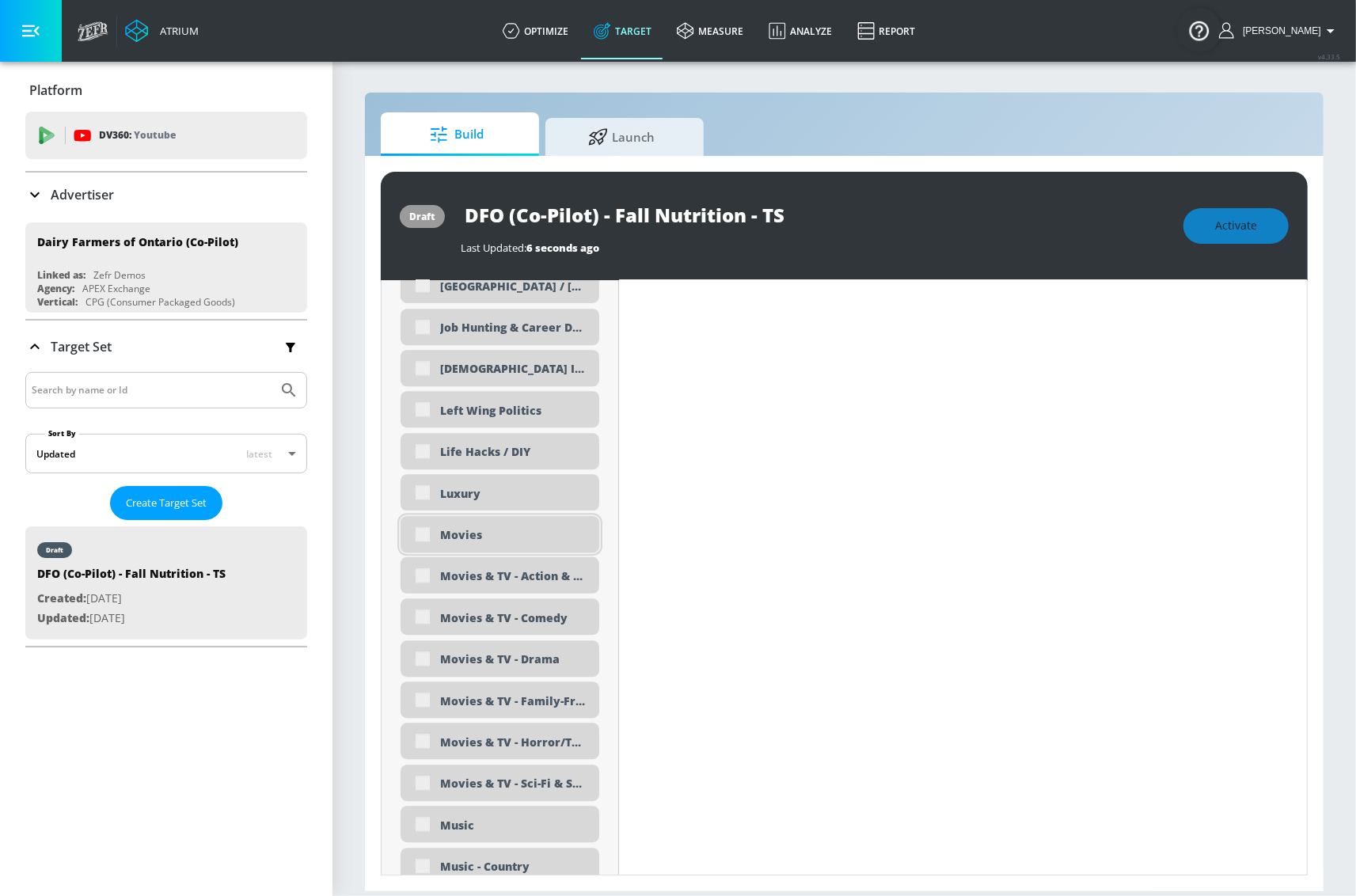
click at [408, 537] on div "Movies" at bounding box center [500, 534] width 199 height 36
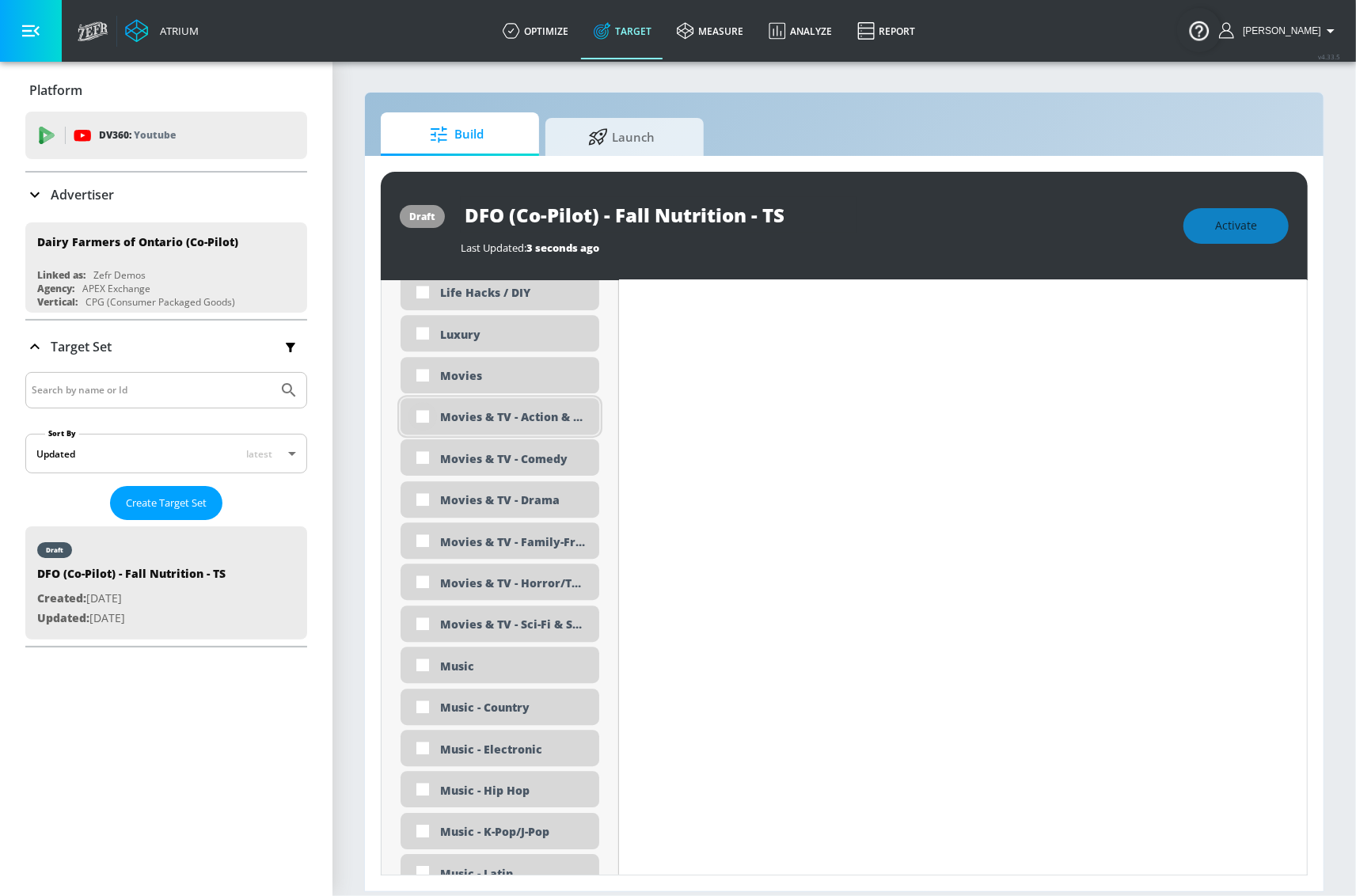
scroll to position [3080, 0]
click at [423, 328] on input "checkbox" at bounding box center [423, 333] width 29 height 29
checkbox input "true"
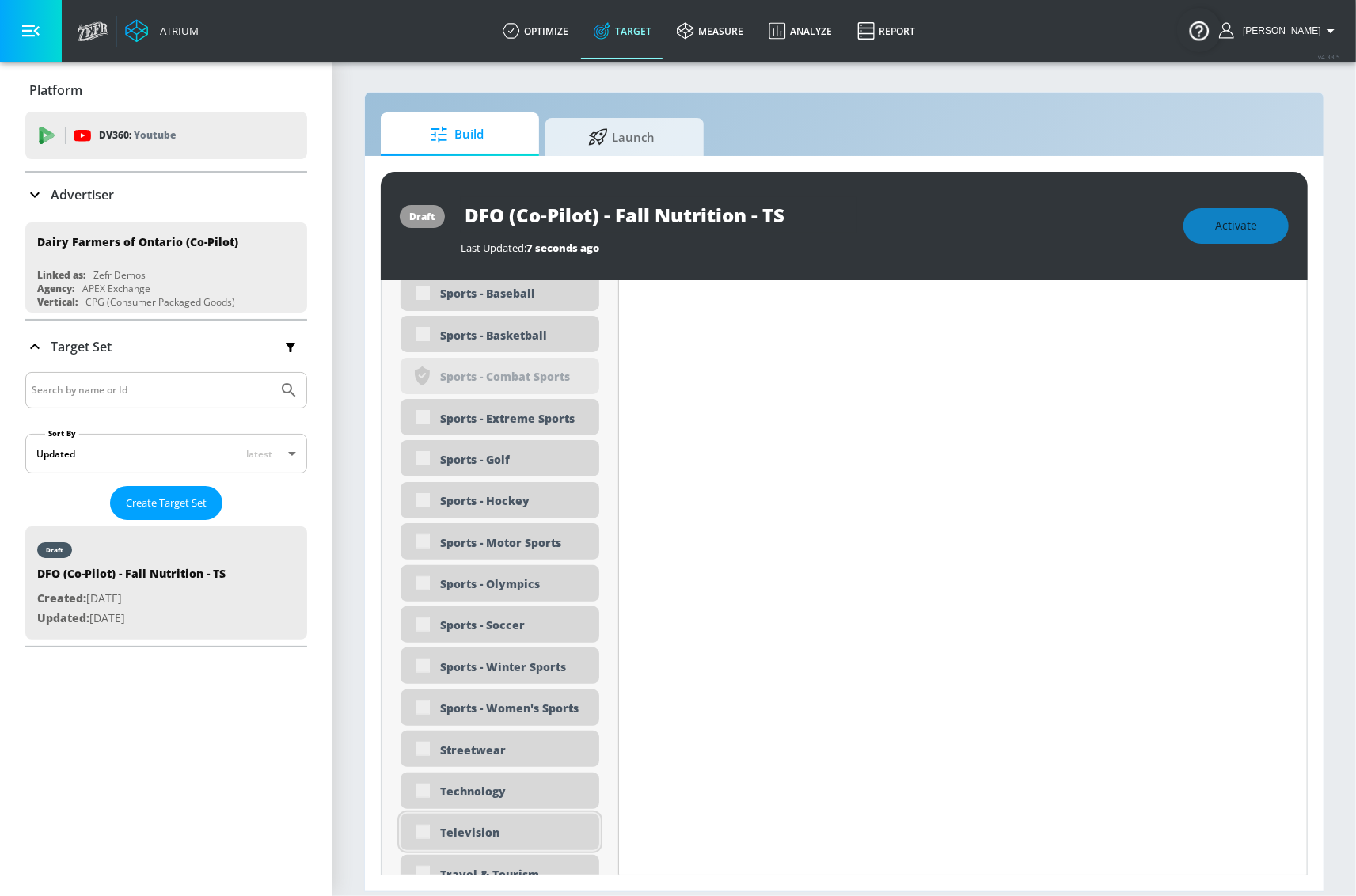
click at [416, 841] on div "Television" at bounding box center [500, 832] width 199 height 36
click at [422, 834] on input "checkbox" at bounding box center [423, 833] width 29 height 29
checkbox input "true"
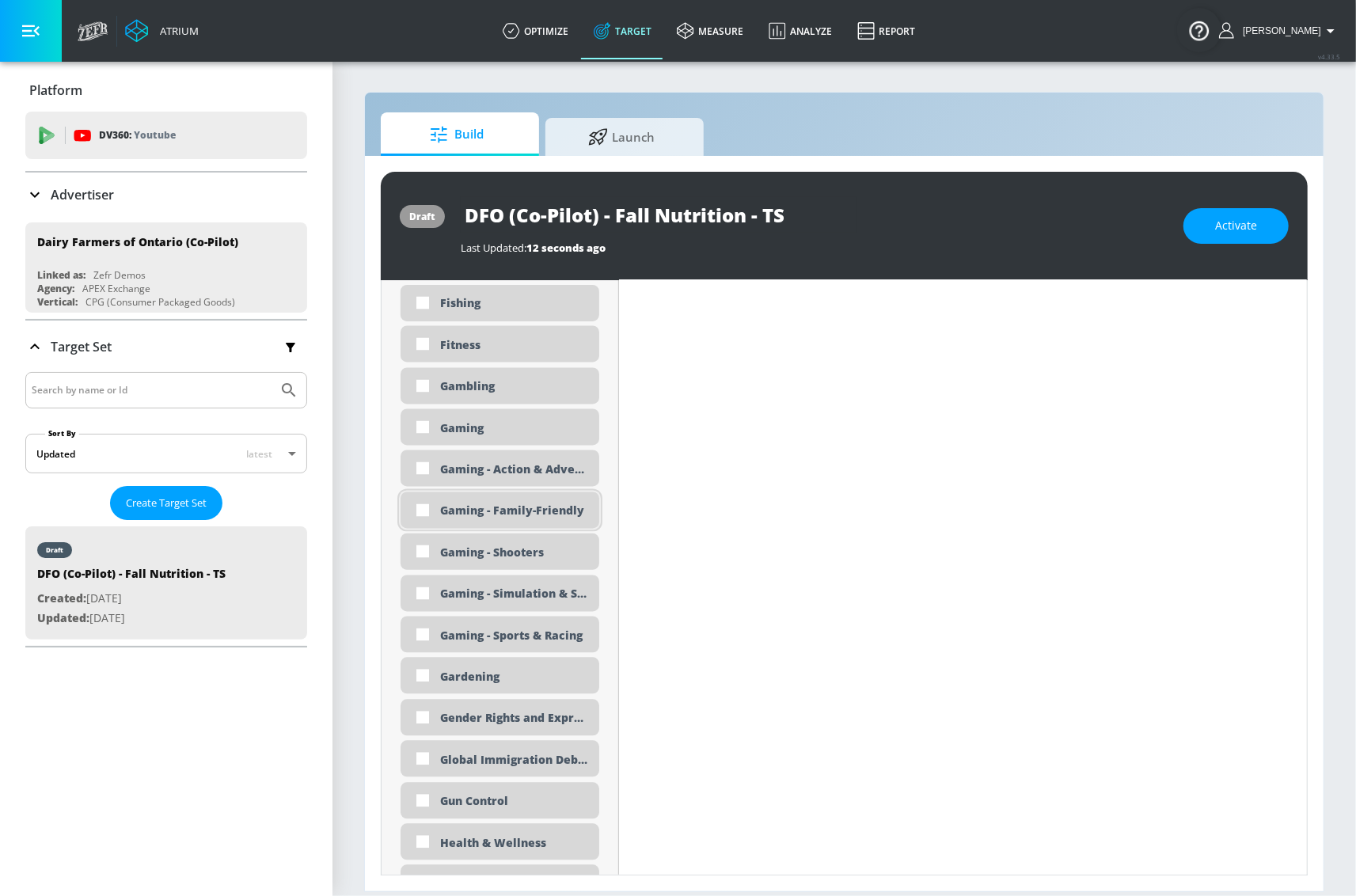
scroll to position [2115, 0]
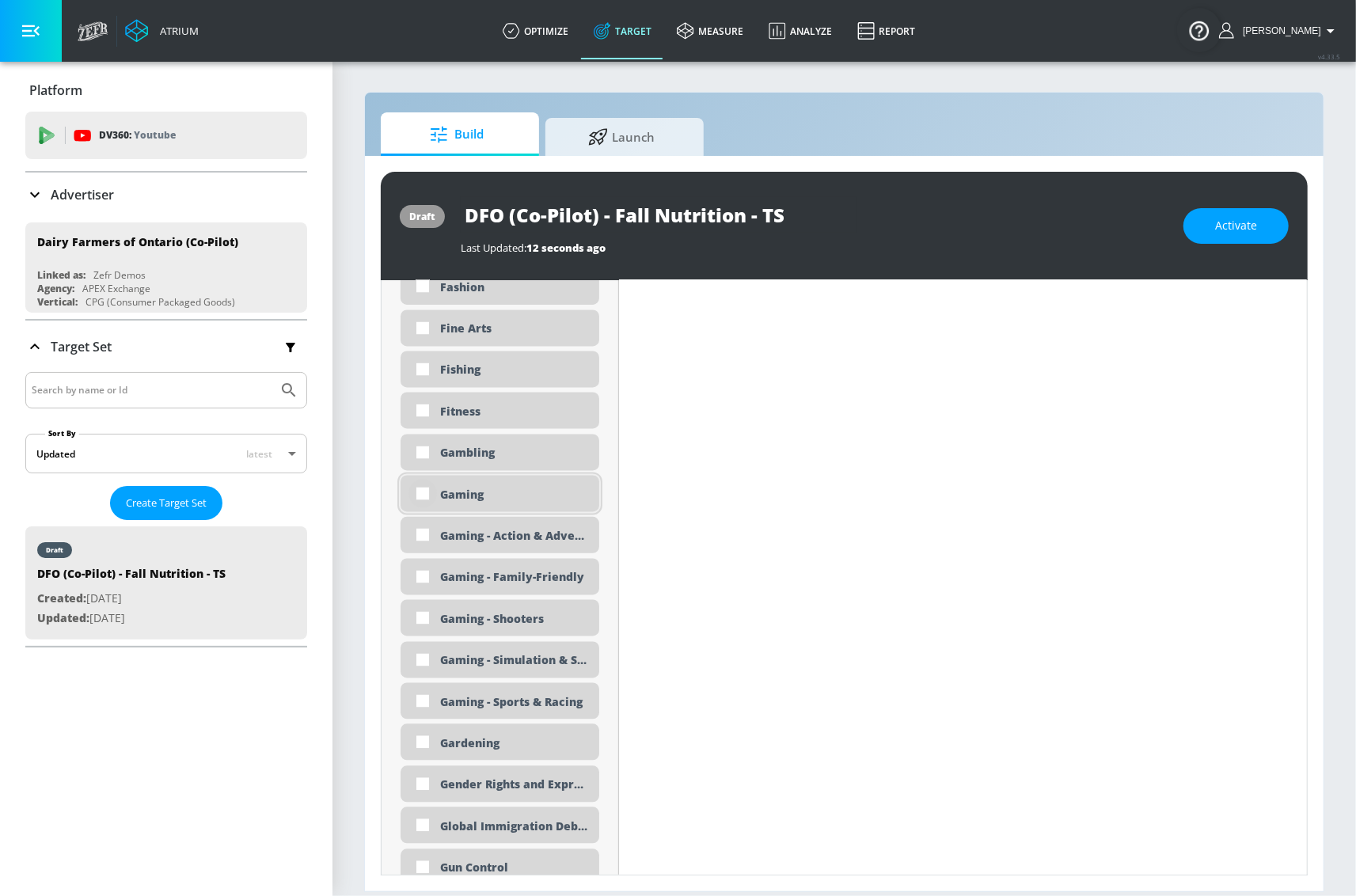
click at [422, 492] on input "checkbox" at bounding box center [423, 495] width 29 height 29
checkbox input "true"
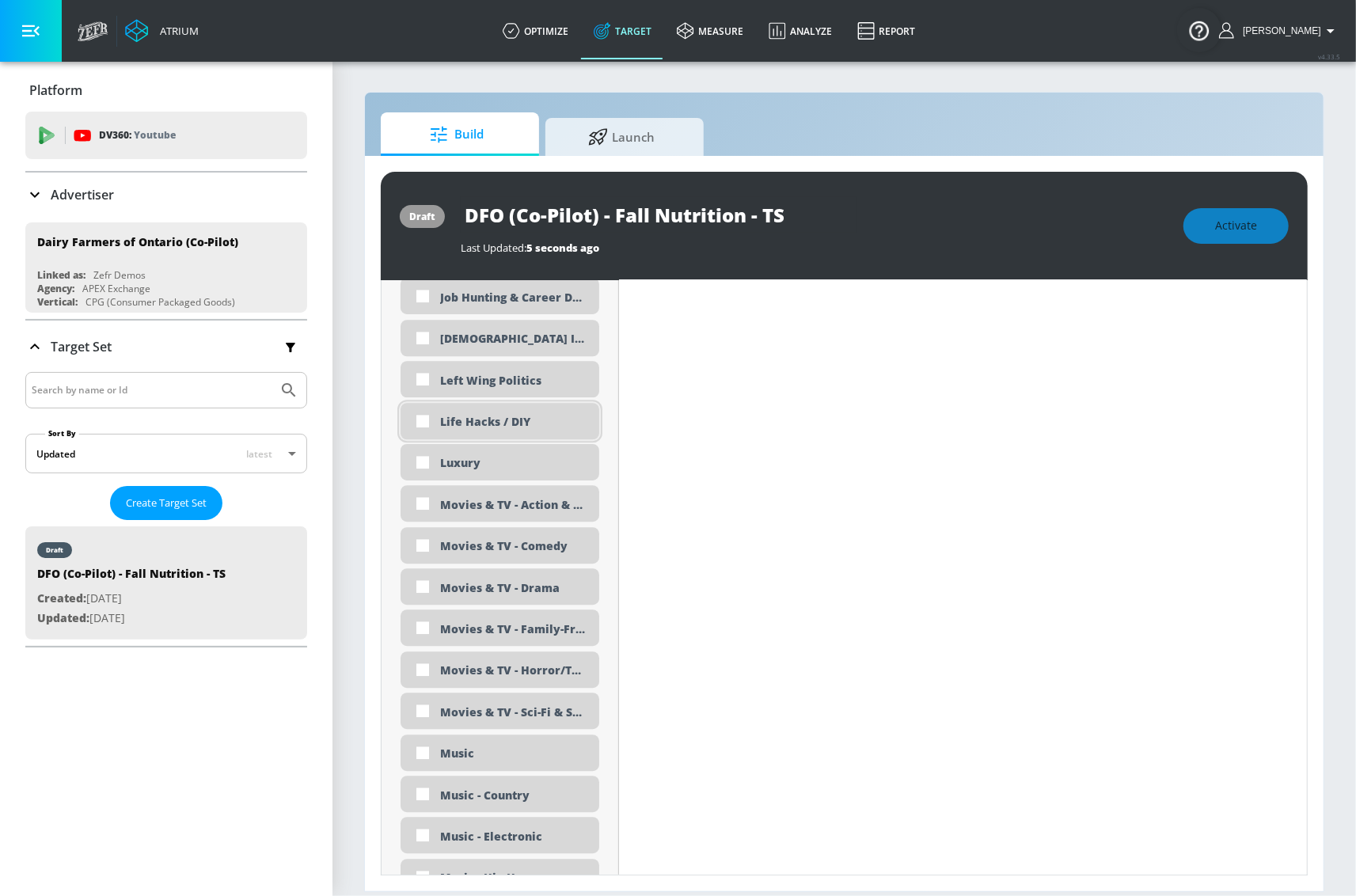
scroll to position [2954, 0]
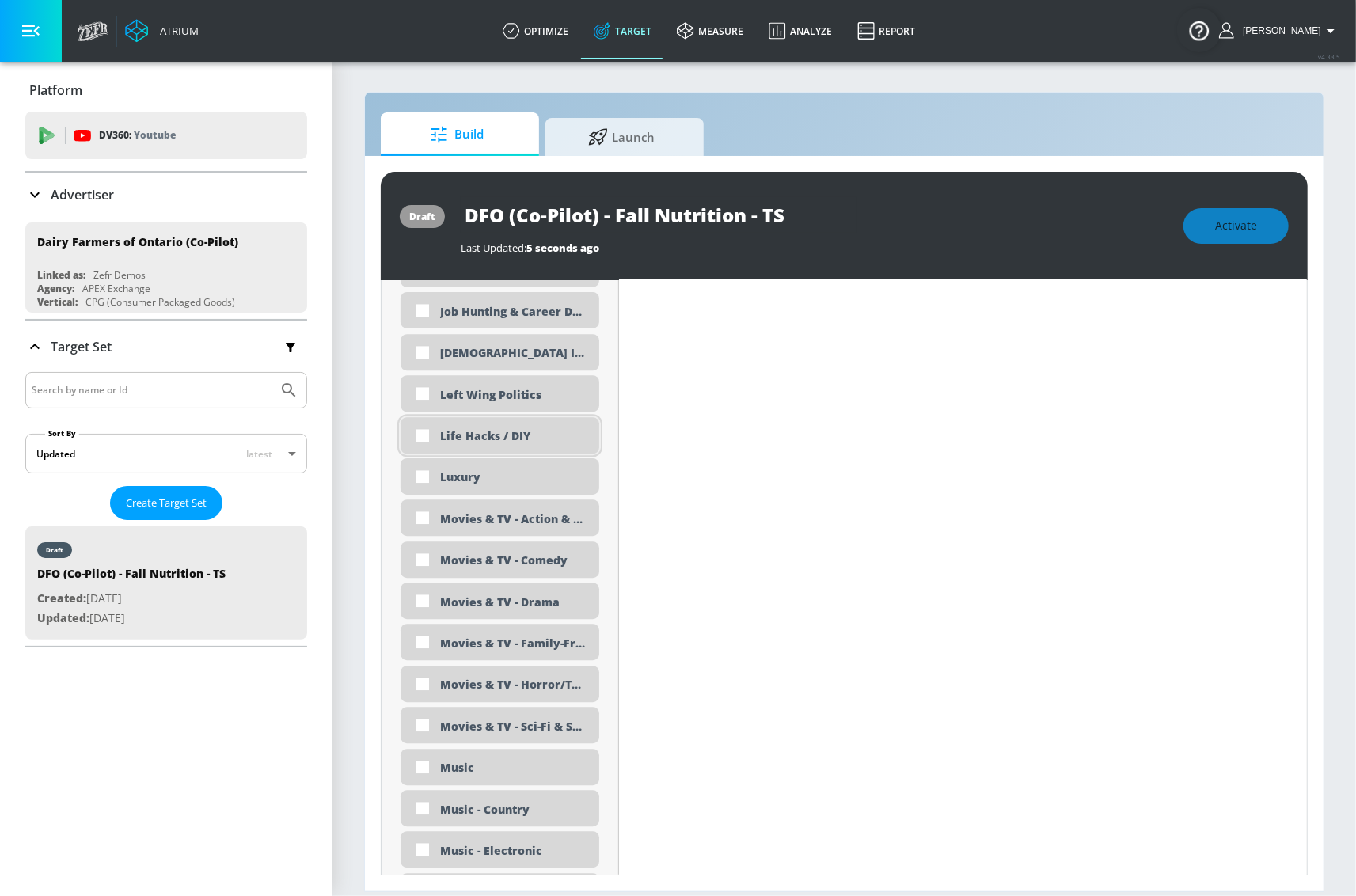
click at [515, 429] on div "Life Hacks / DIY" at bounding box center [513, 436] width 147 height 15
checkbox input "true"
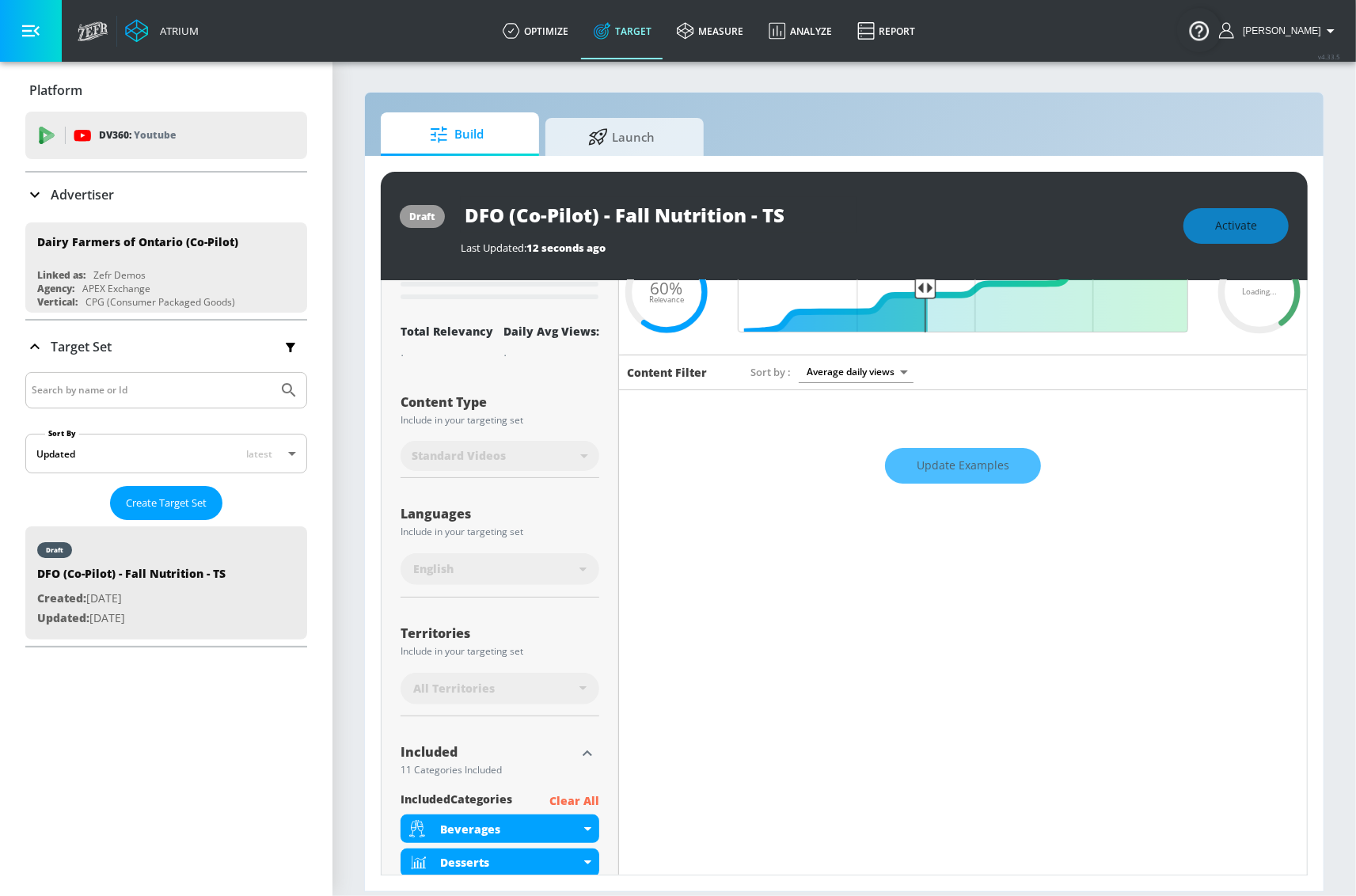
scroll to position [0, 0]
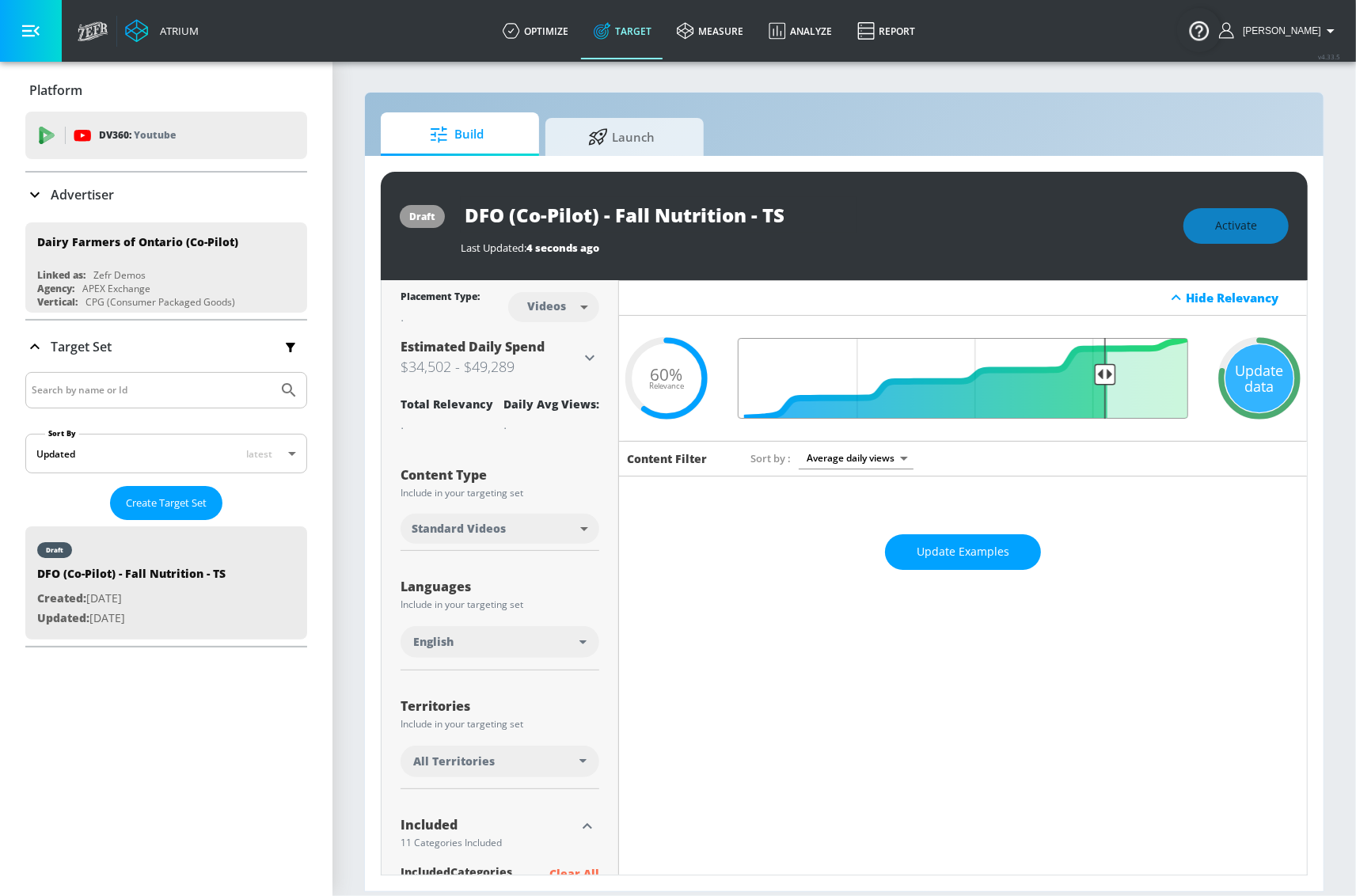
drag, startPoint x: 916, startPoint y: 373, endPoint x: 1102, endPoint y: 373, distance: 186.0
type input "0.22"
click at [1091, 373] on input "Final Threshold" at bounding box center [963, 378] width 466 height 80
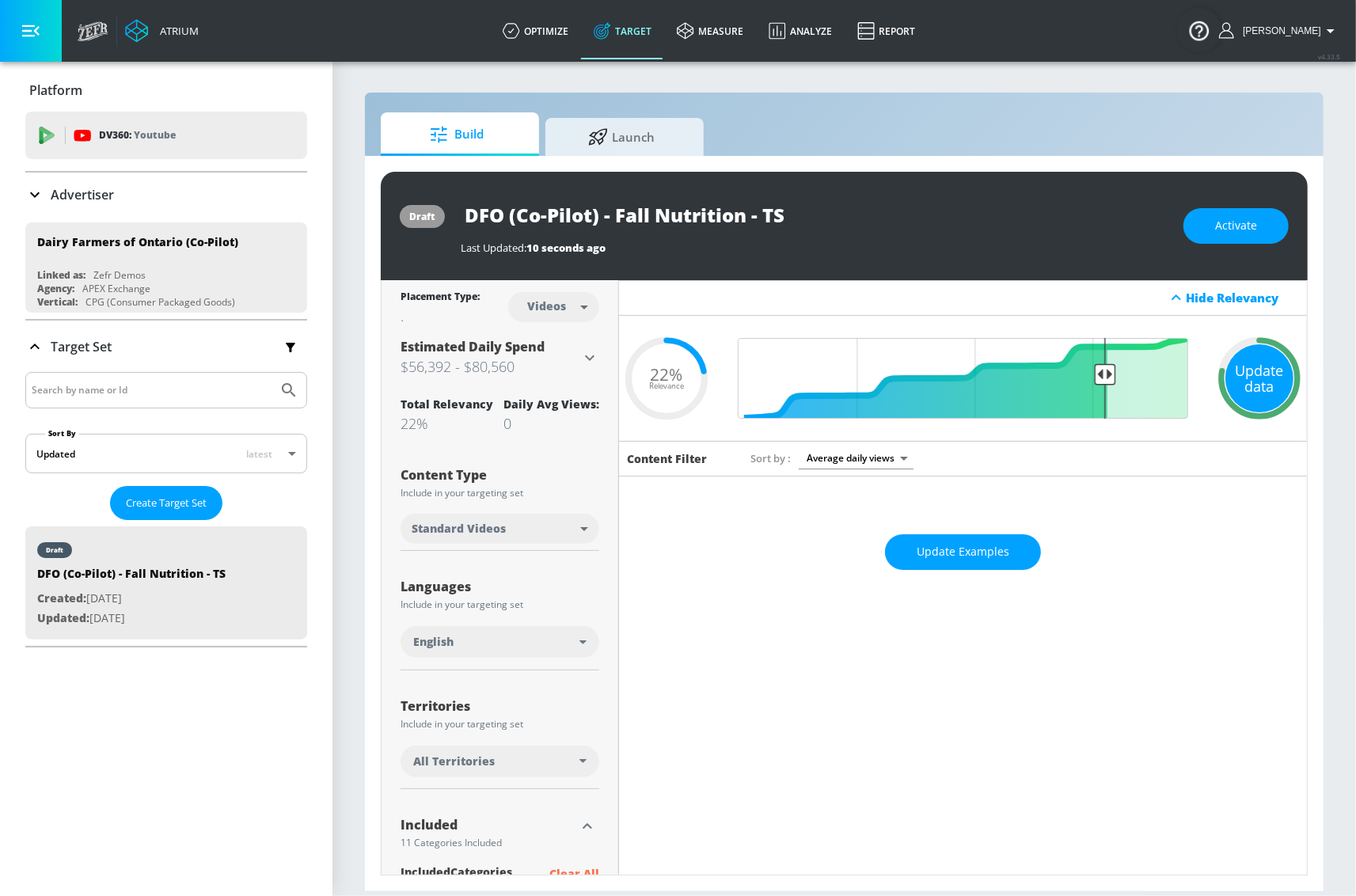
click at [1225, 387] on div "Update data" at bounding box center [1258, 378] width 68 height 68
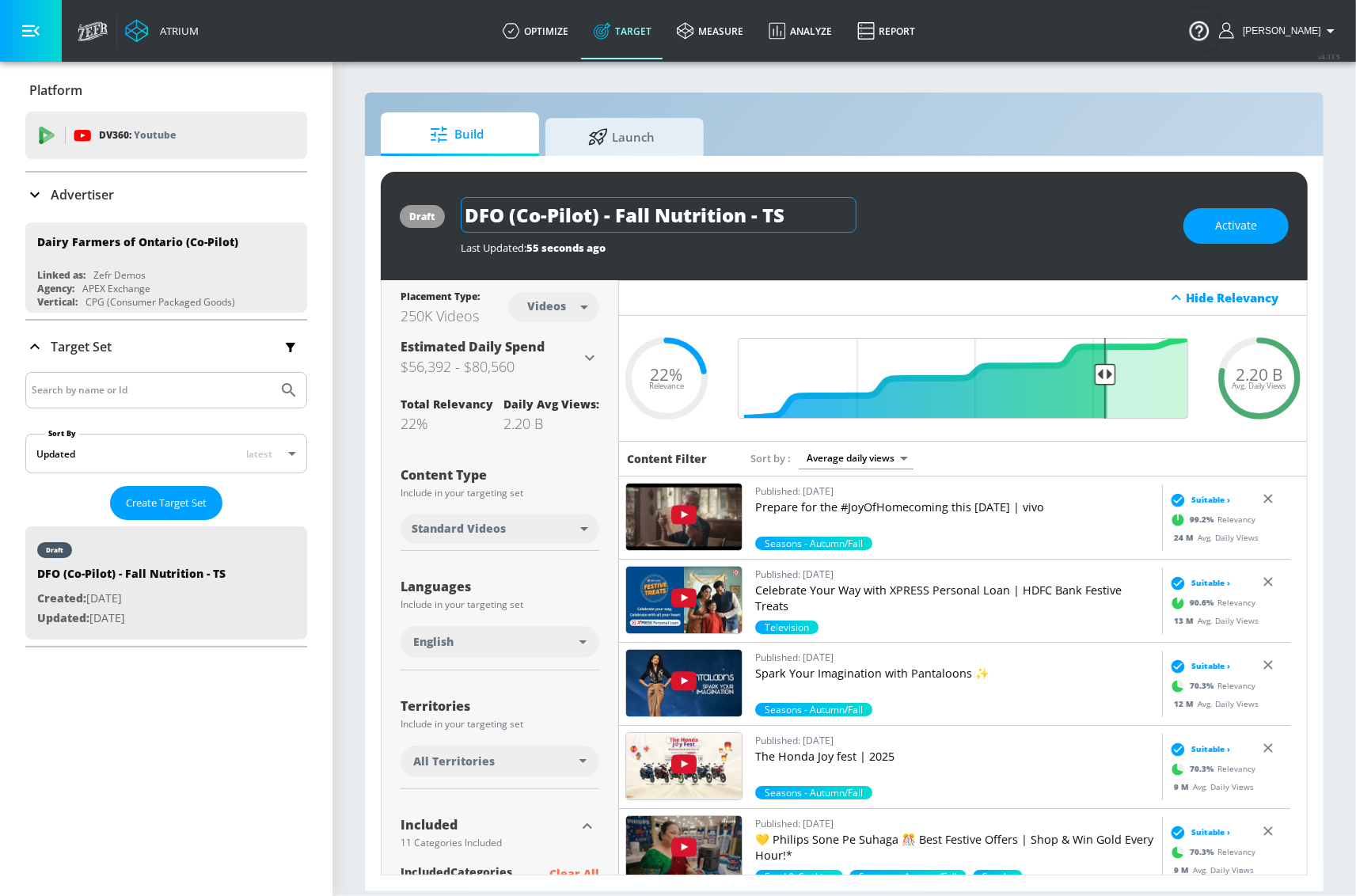
click at [692, 214] on input "DFO (Co-Pilot) - Fall Nutrition - TS" at bounding box center [659, 214] width 396 height 35
click at [1299, 237] on div "draft DFO (Co-Pilot) - Fall Nutrition - TS Last Updated: 55 seconds ago Activate" at bounding box center [843, 226] width 927 height 108
click at [1258, 233] on button "Activate" at bounding box center [1236, 225] width 105 height 35
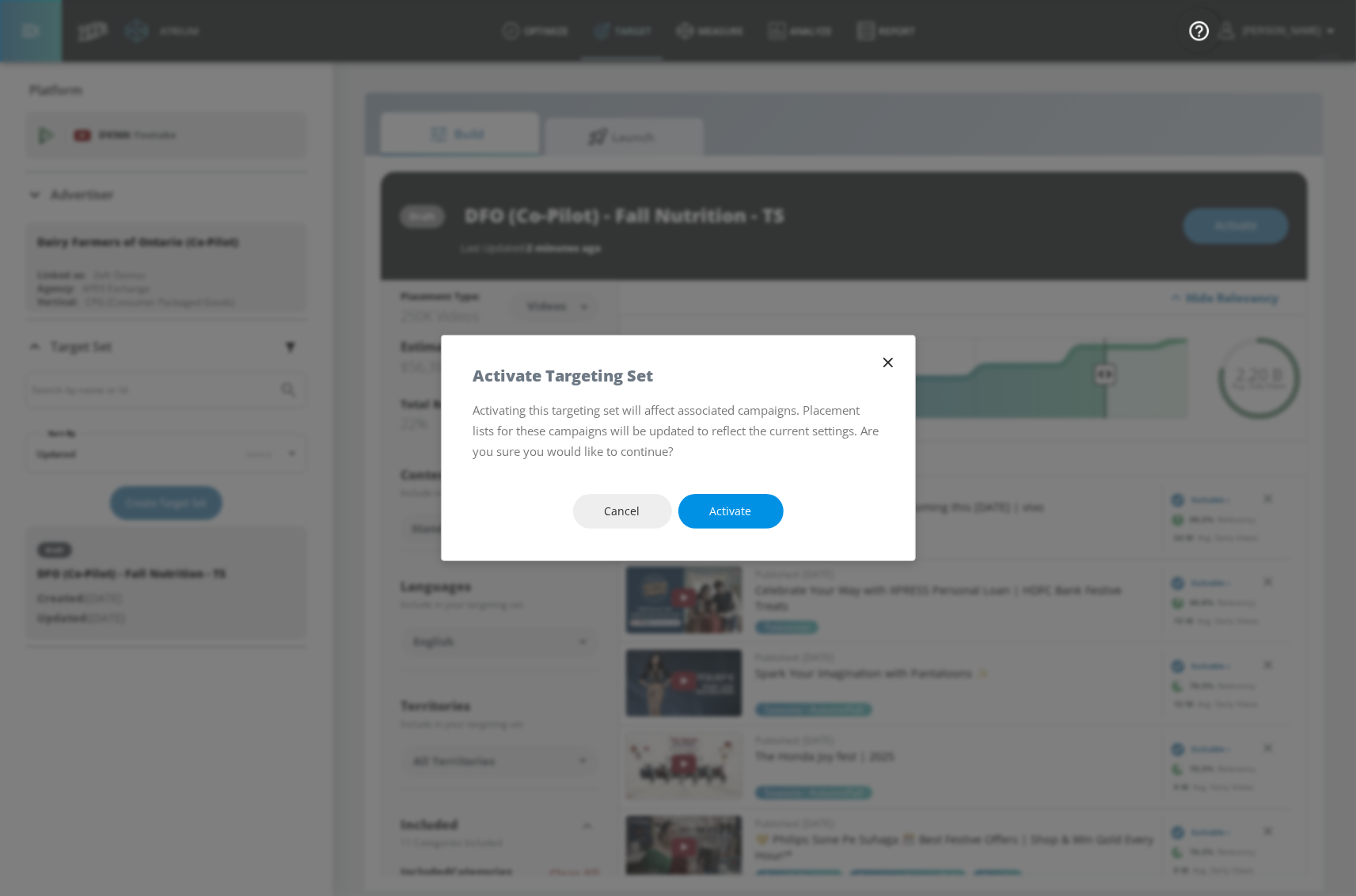
click at [721, 505] on span "Activate" at bounding box center [730, 512] width 42 height 20
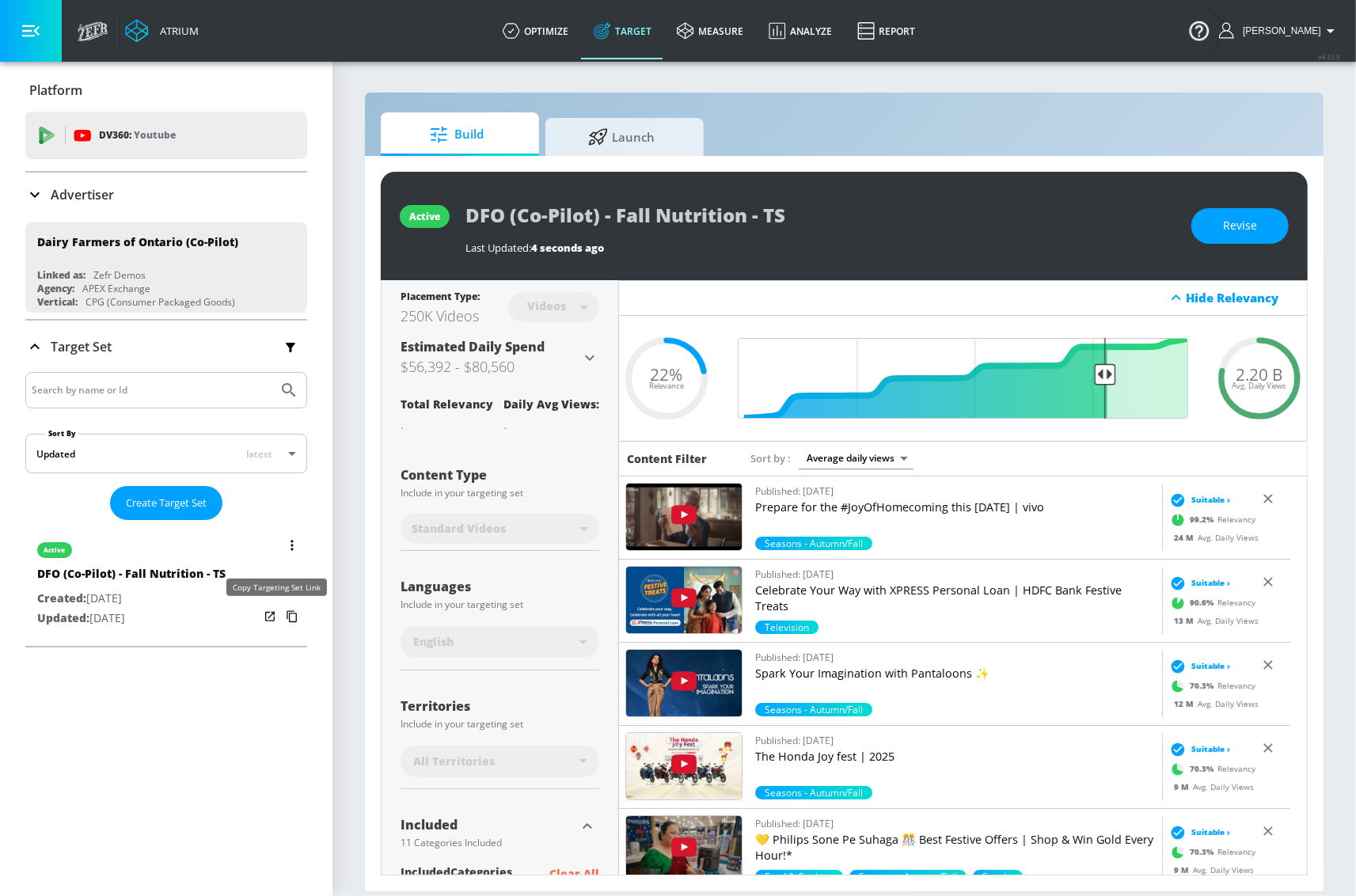
click at [279, 618] on icon "list of Target Set" at bounding box center [292, 617] width 25 height 25
click at [281, 552] on button "list of Target Set" at bounding box center [292, 545] width 23 height 23
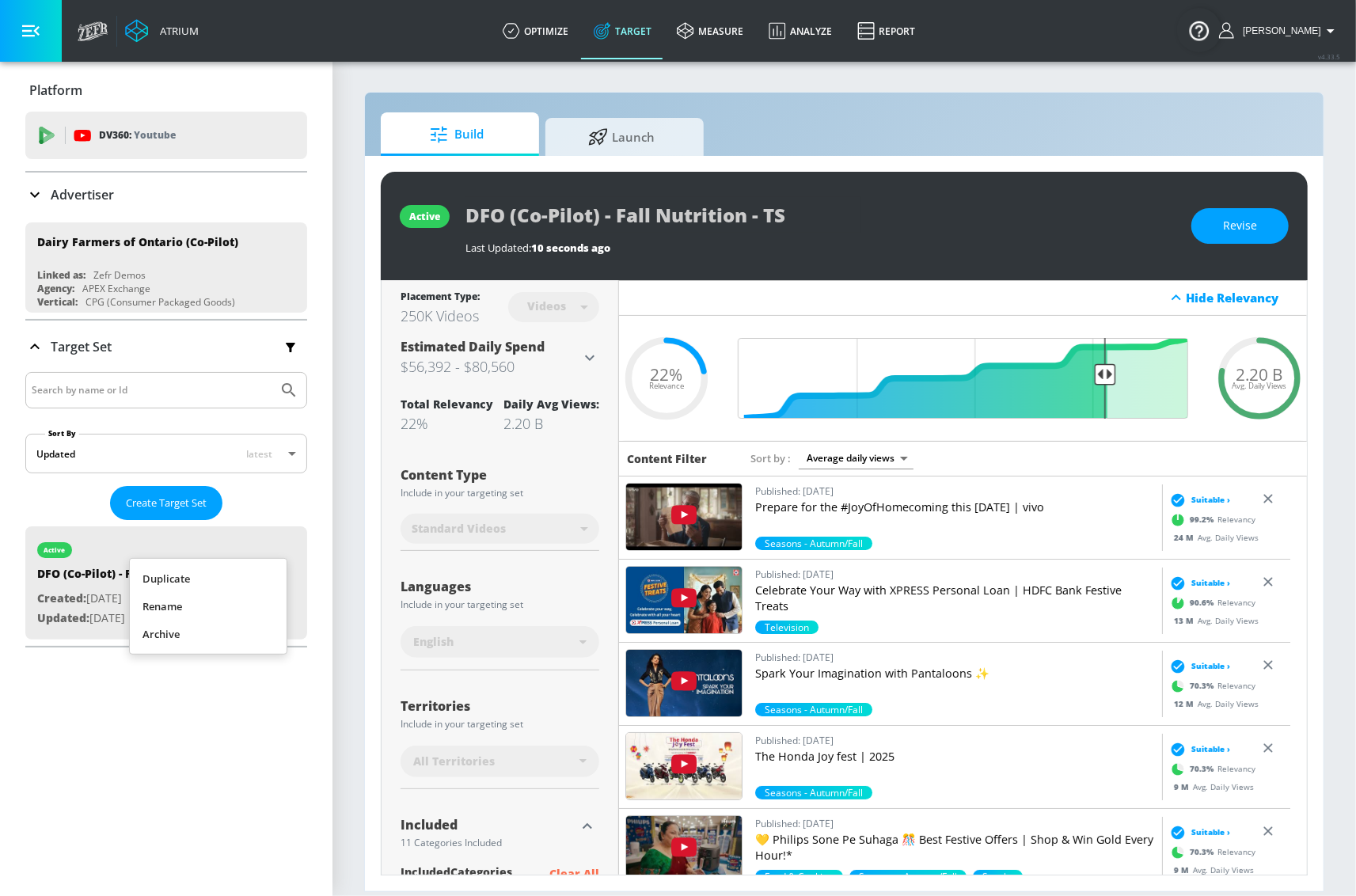
click at [228, 578] on li "Duplicate" at bounding box center [208, 579] width 156 height 28
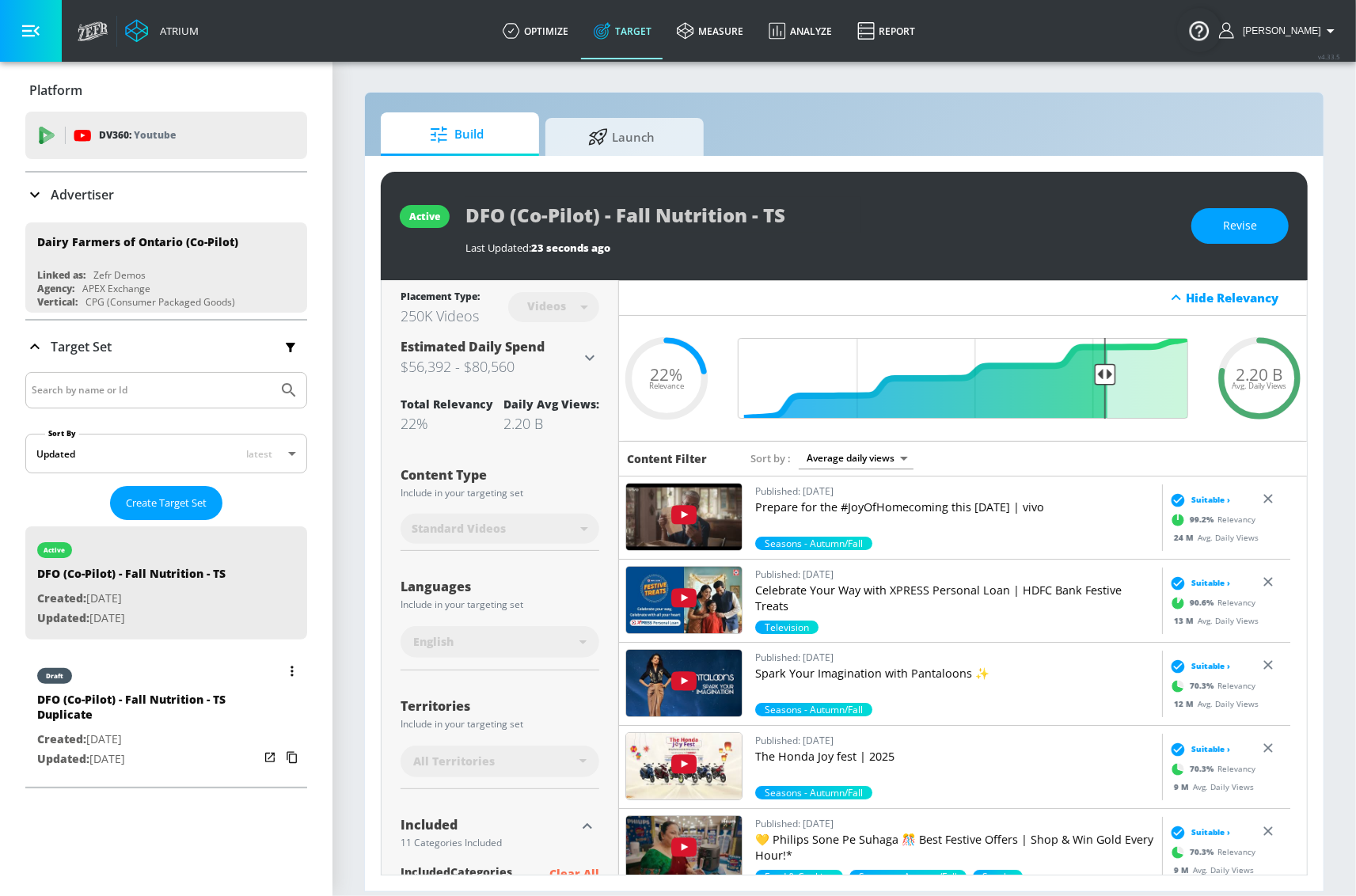
click at [173, 740] on p "Created: [DATE]" at bounding box center [147, 740] width 221 height 20
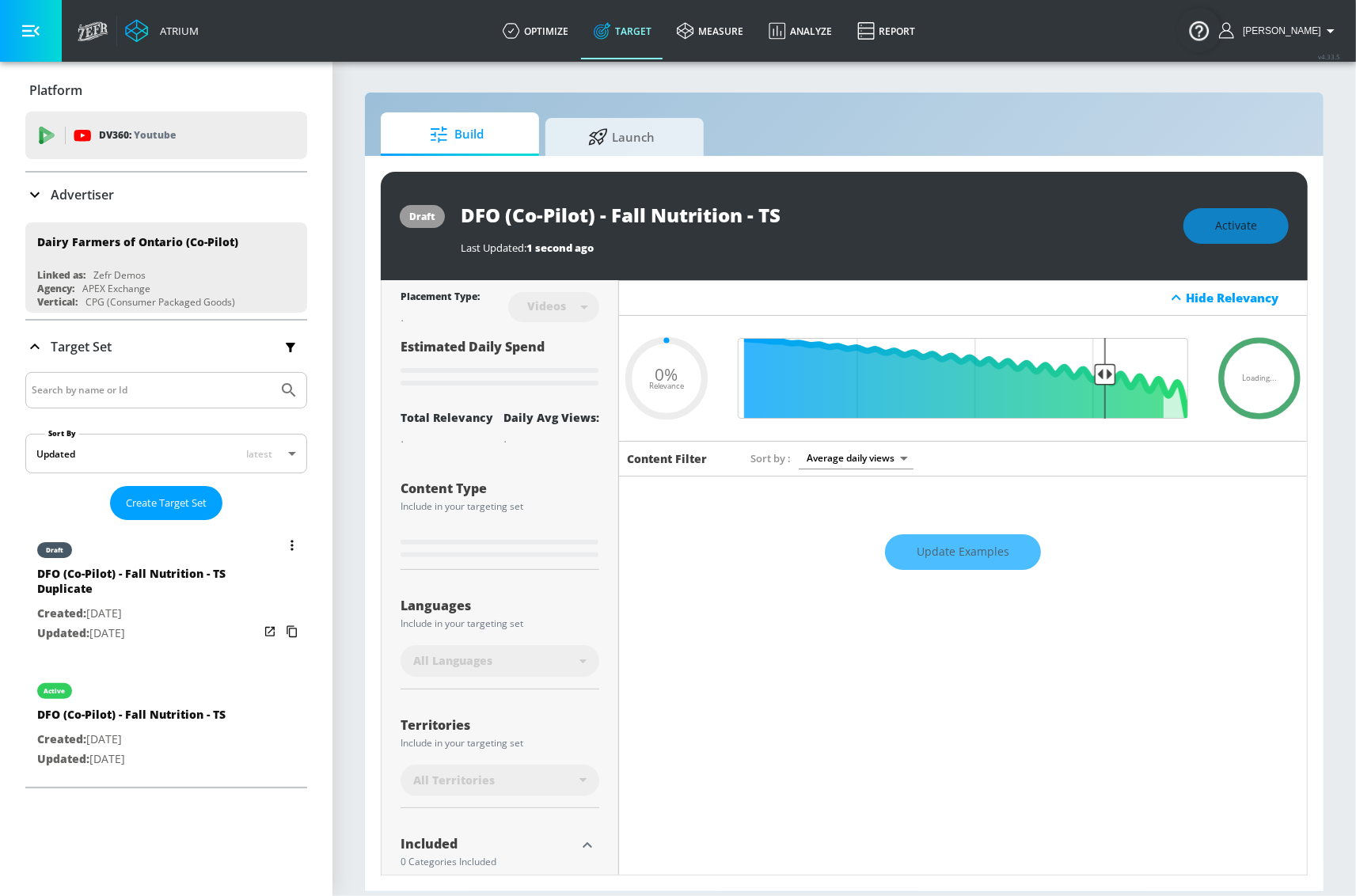
type input "DFO (Co-Pilot) - Fall Nutrition - TS Duplicate"
type input "0.05"
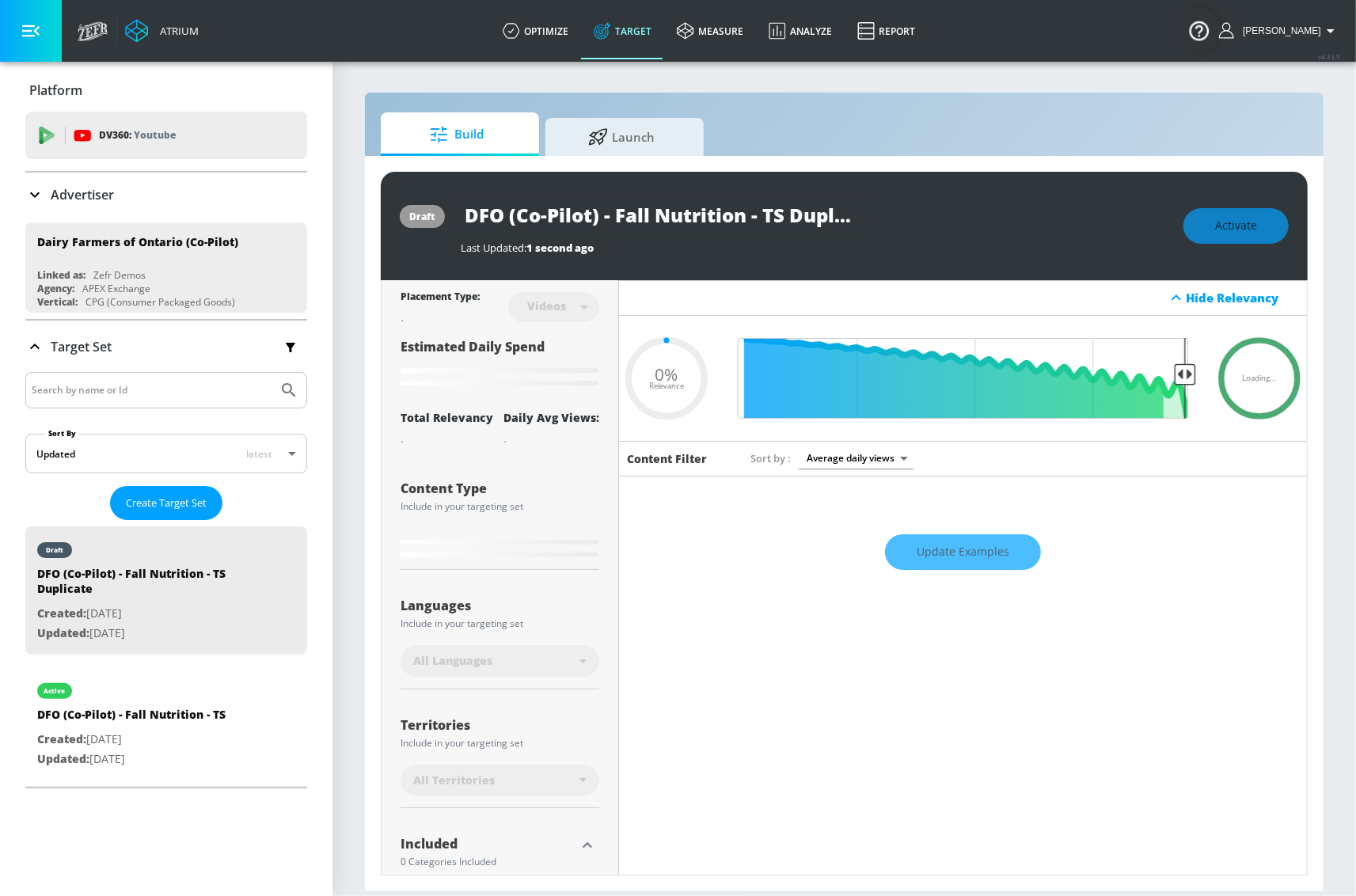
click at [563, 288] on div "Videos" at bounding box center [553, 307] width 91 height 42
click at [738, 215] on input "DFO (Co-Pilot) - Fall Nutrition - TS Duplicate" at bounding box center [659, 214] width 396 height 35
drag, startPoint x: 759, startPoint y: 218, endPoint x: 946, endPoint y: 217, distance: 187.0
click at [946, 217] on div "DFO (Co-Pilot) - Fall Nutrition - TS Duplicate" at bounding box center [815, 214] width 707 height 35
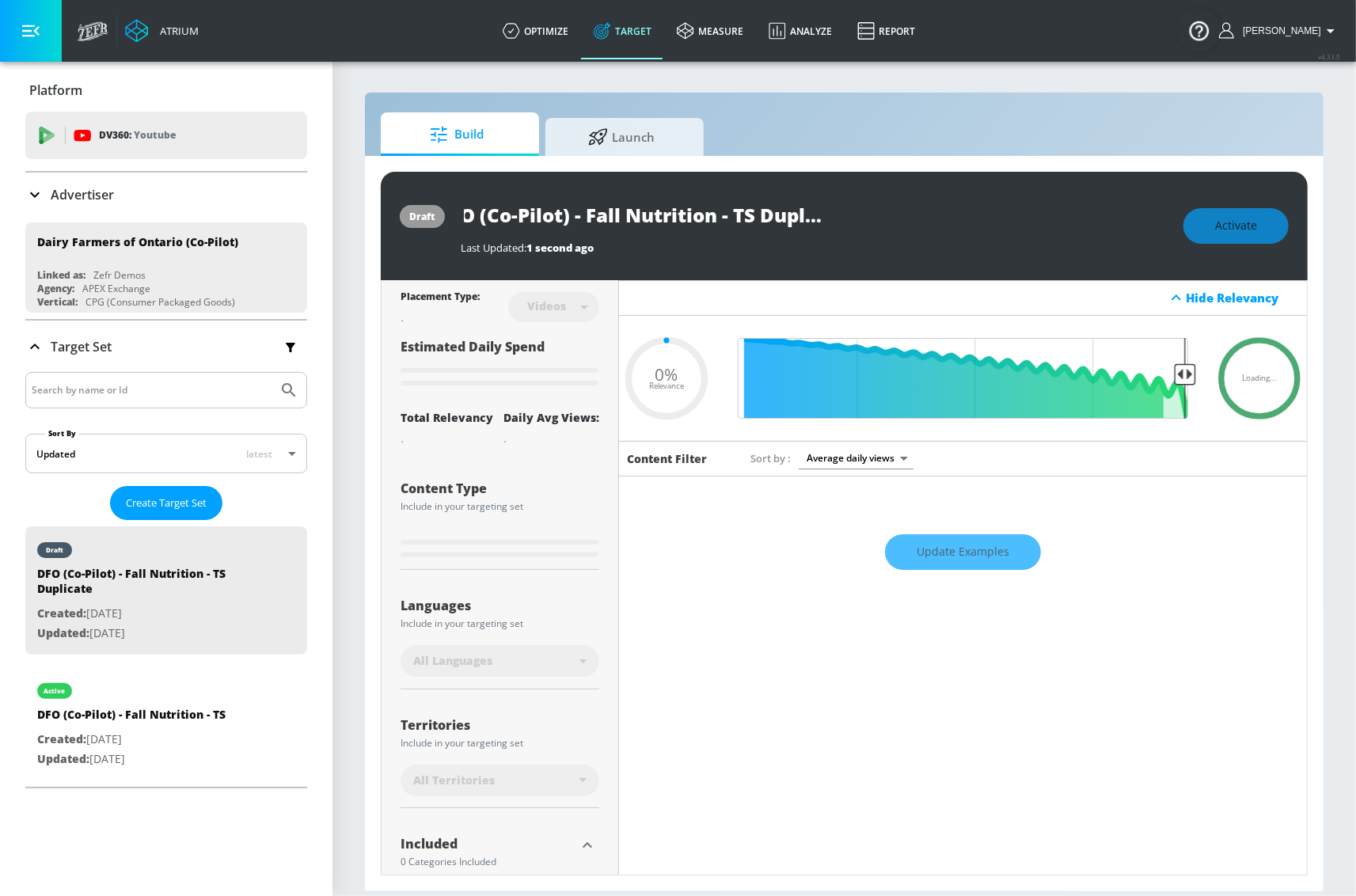
type input "DFO (Co-Pilot) - Fall Nutrition - C"
type input "0.05"
type input "DFO (Co-Pilot) - Fall Nutrition - CT"
type input "0.05"
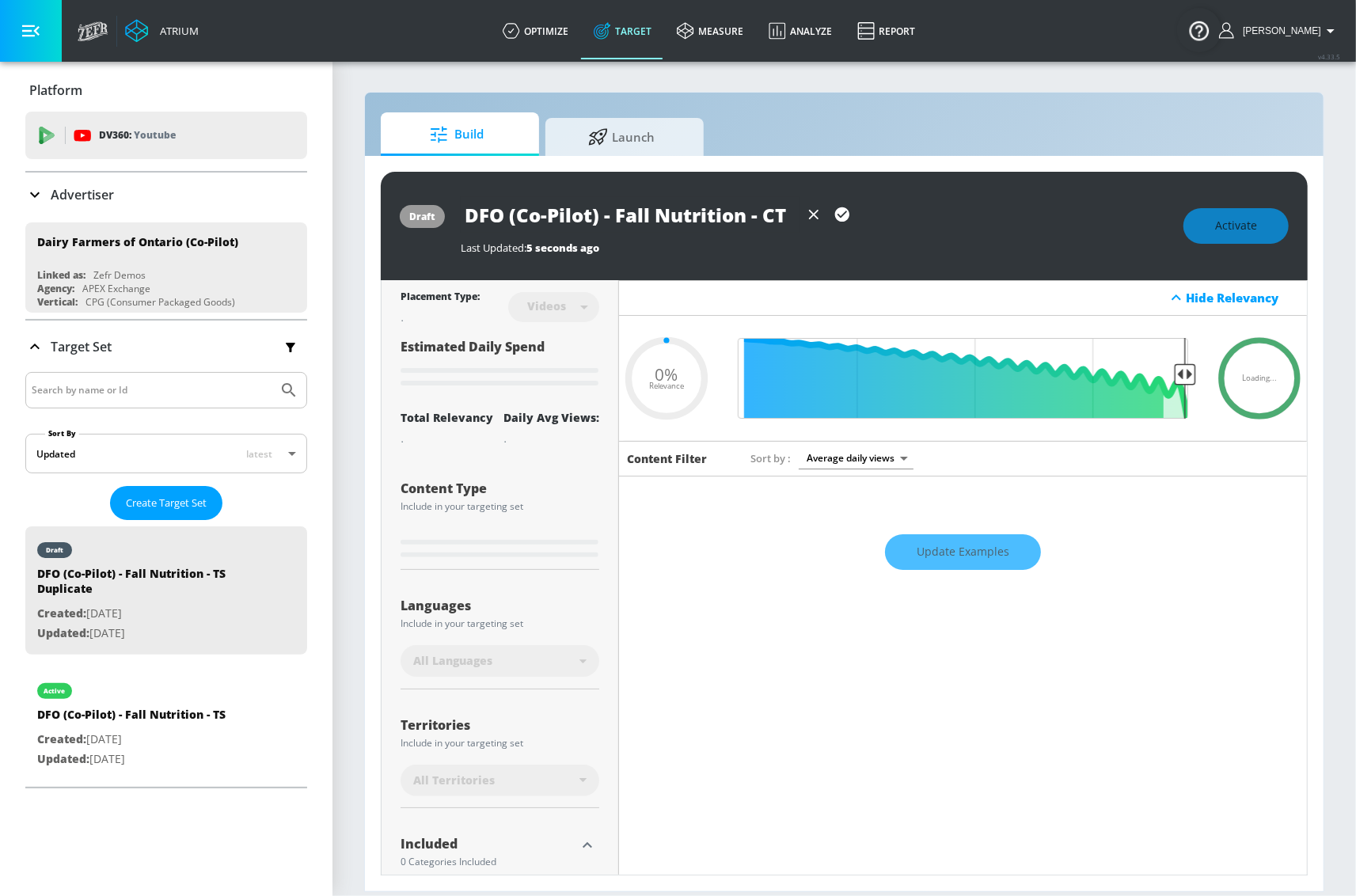
type input "DFO (Co-Pilot) - Fall Nutrition - CT"
click at [843, 221] on icon "button" at bounding box center [843, 214] width 14 height 14
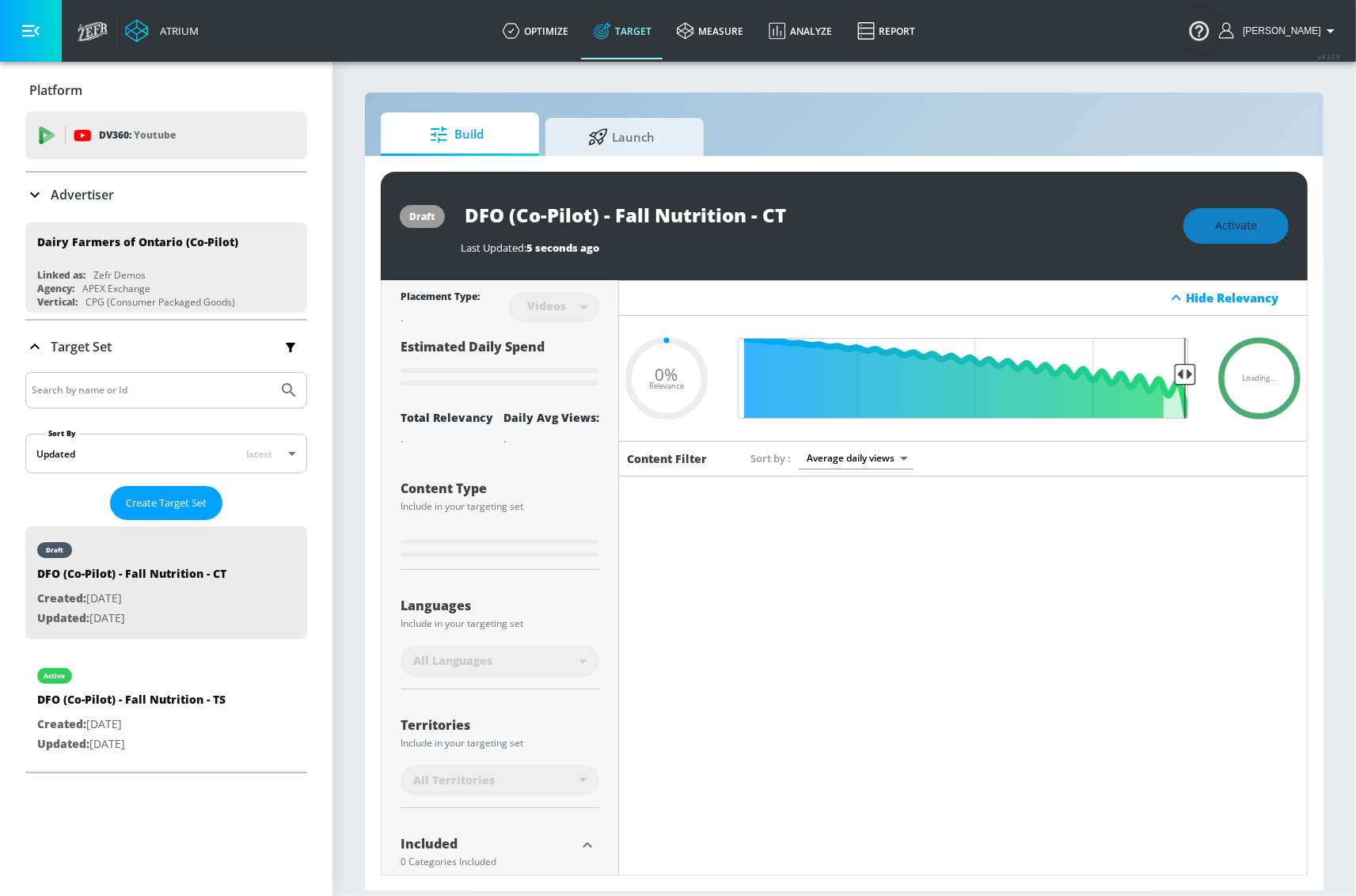
type input "0.05"
type input "DFO (Co-Pilot) - Fall Nutrition - TS Duplicate"
type input "0.22"
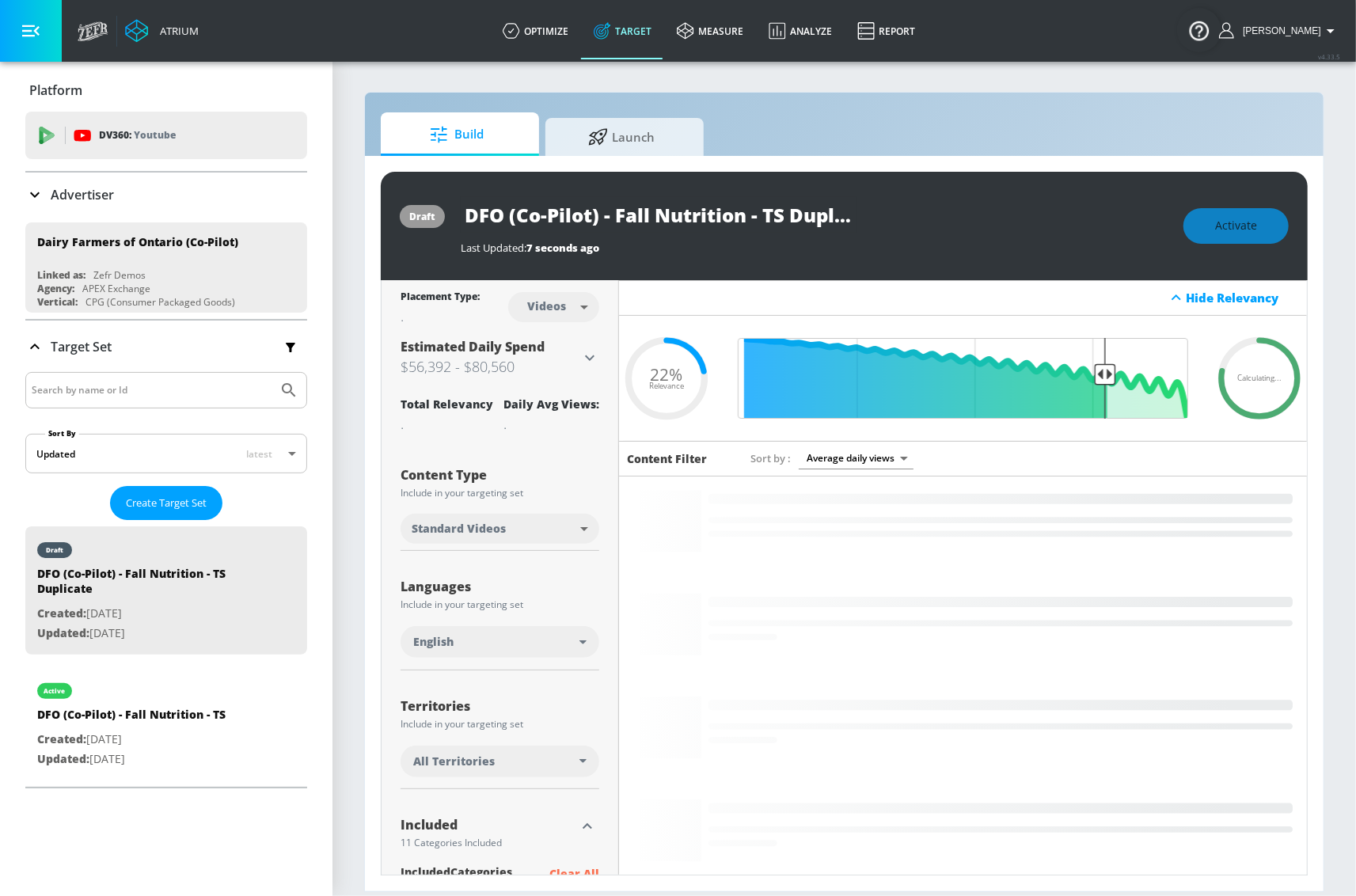
click at [579, 316] on body "Atrium optimize Target measure Analyze Report optimize Target measure Analyze R…" at bounding box center [678, 448] width 1356 height 896
click at [574, 334] on div "Channels" at bounding box center [553, 342] width 57 height 16
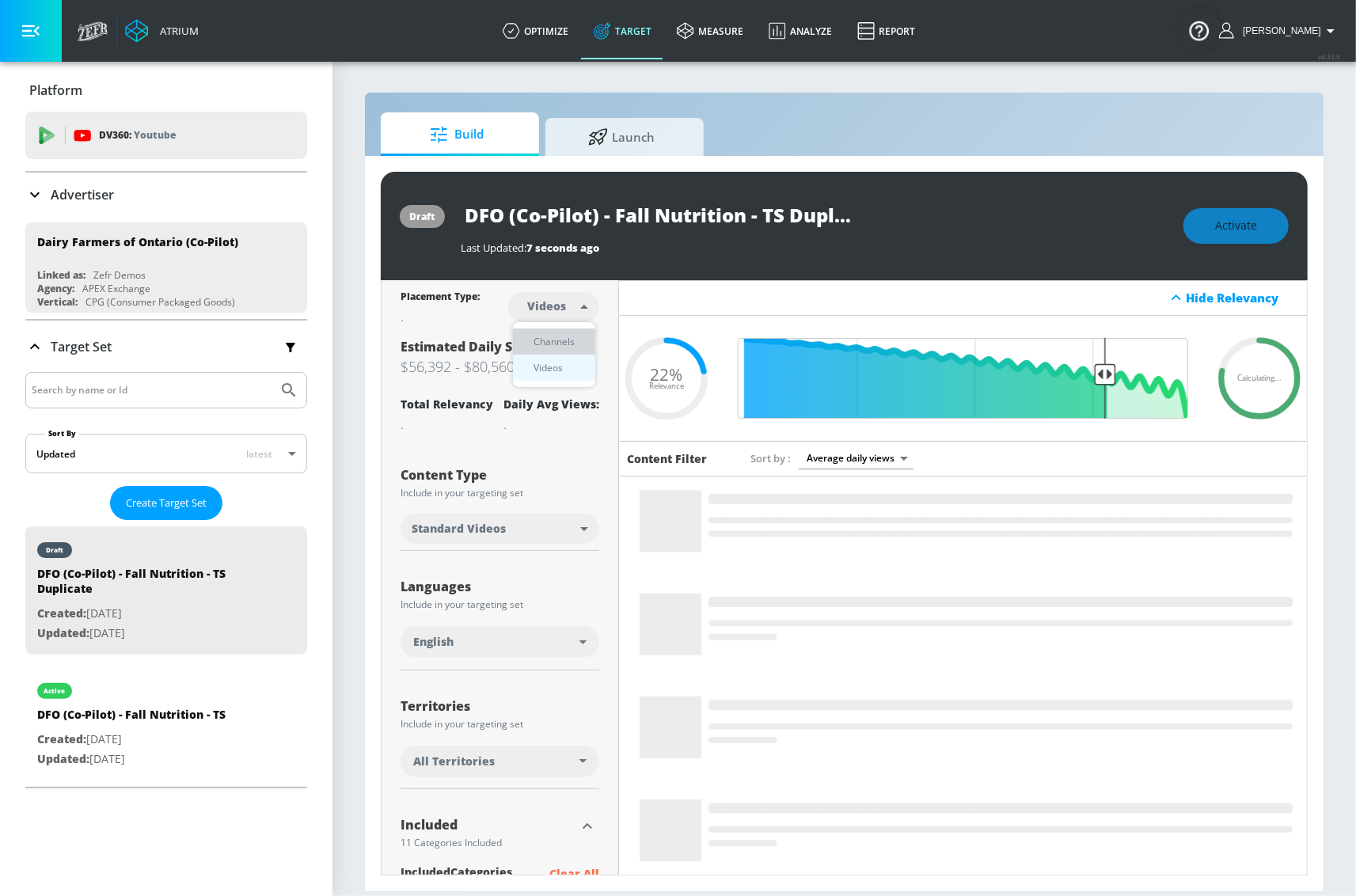
type input "channels"
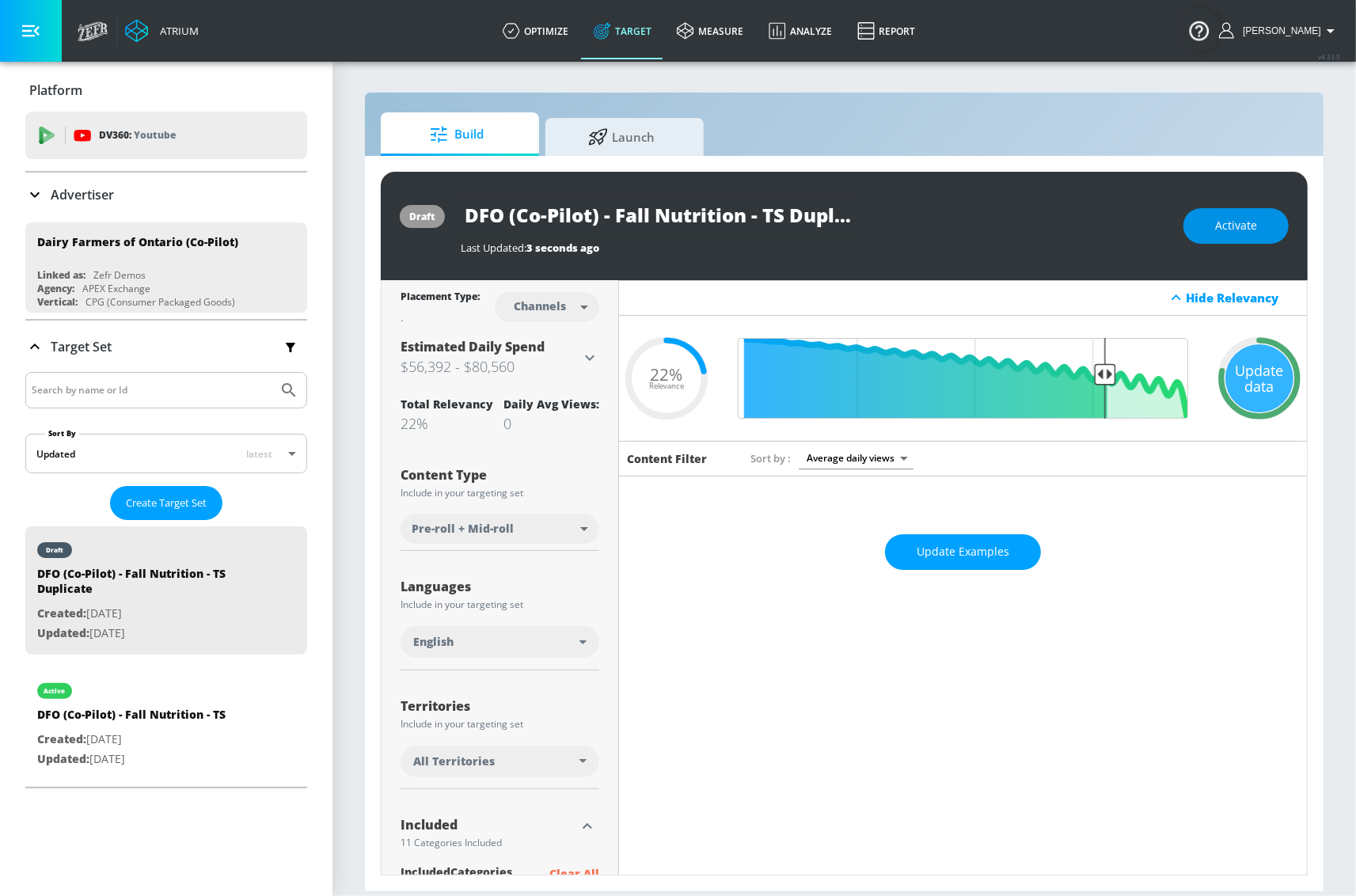
click at [1222, 225] on span "Activate" at bounding box center [1236, 226] width 42 height 20
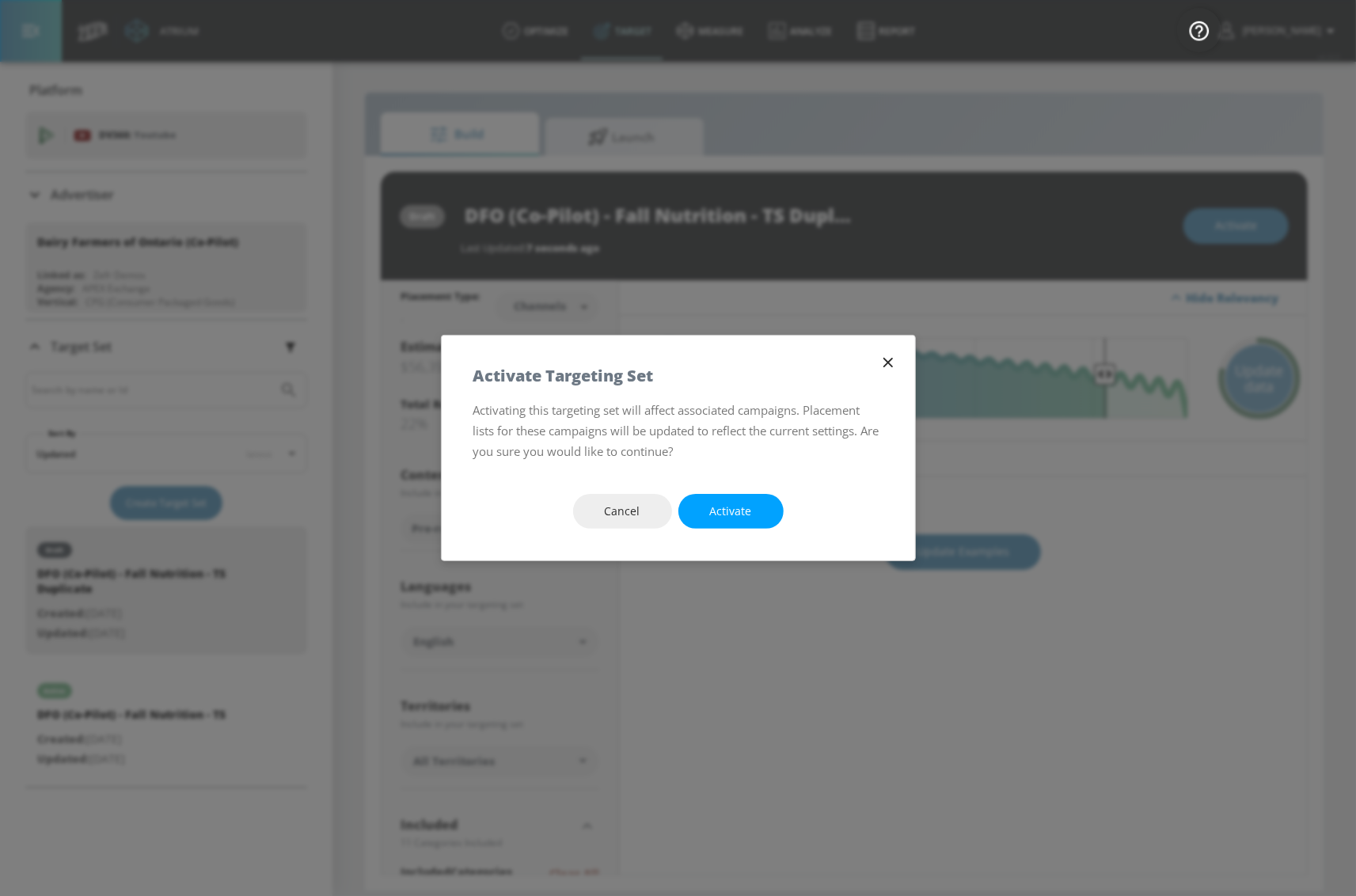
click at [748, 480] on div "Cancel Activate" at bounding box center [678, 511] width 474 height 99
click at [733, 500] on button "Activate" at bounding box center [730, 511] width 105 height 35
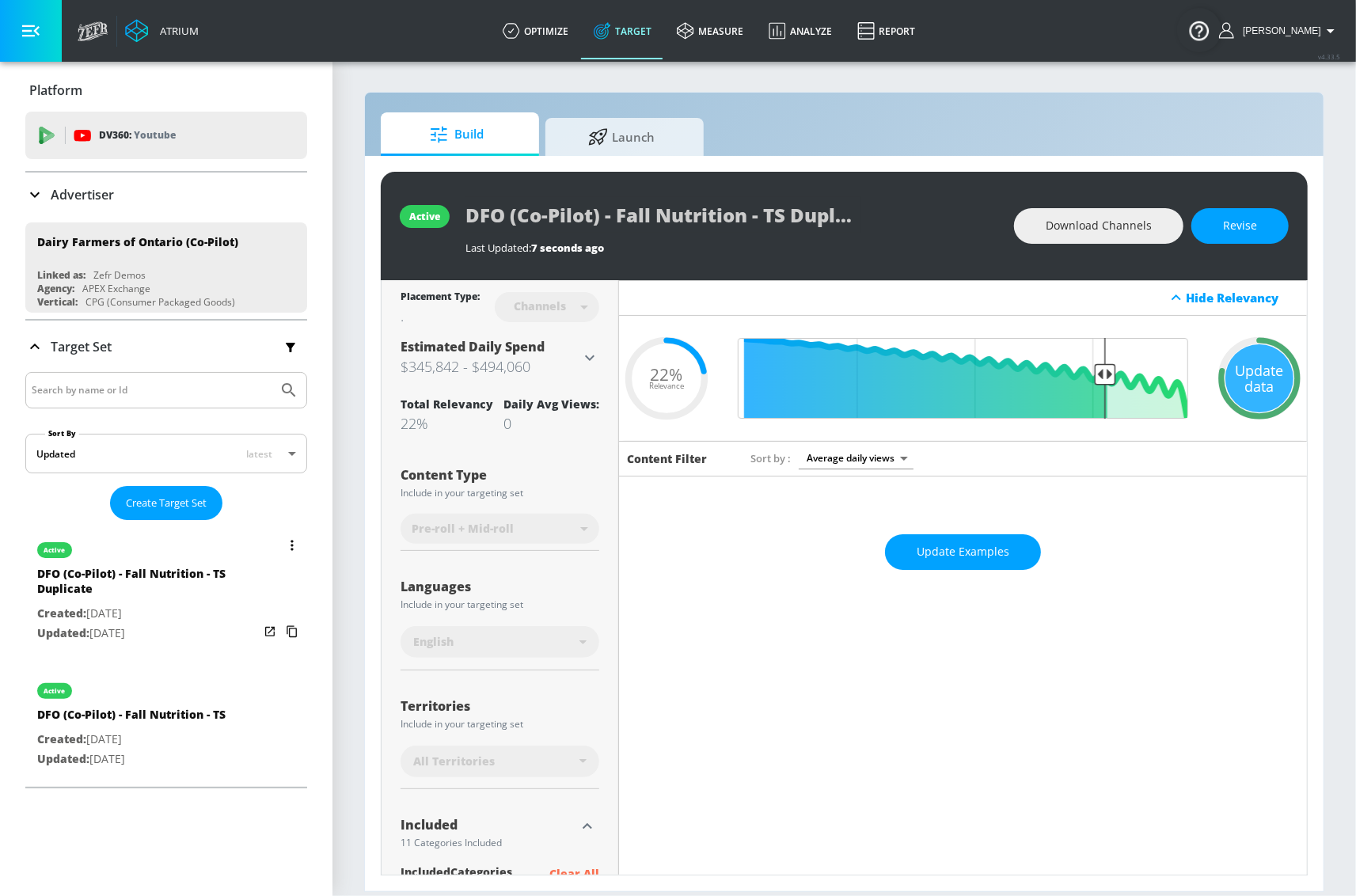
click at [281, 543] on button "list of Target Set" at bounding box center [292, 545] width 23 height 23
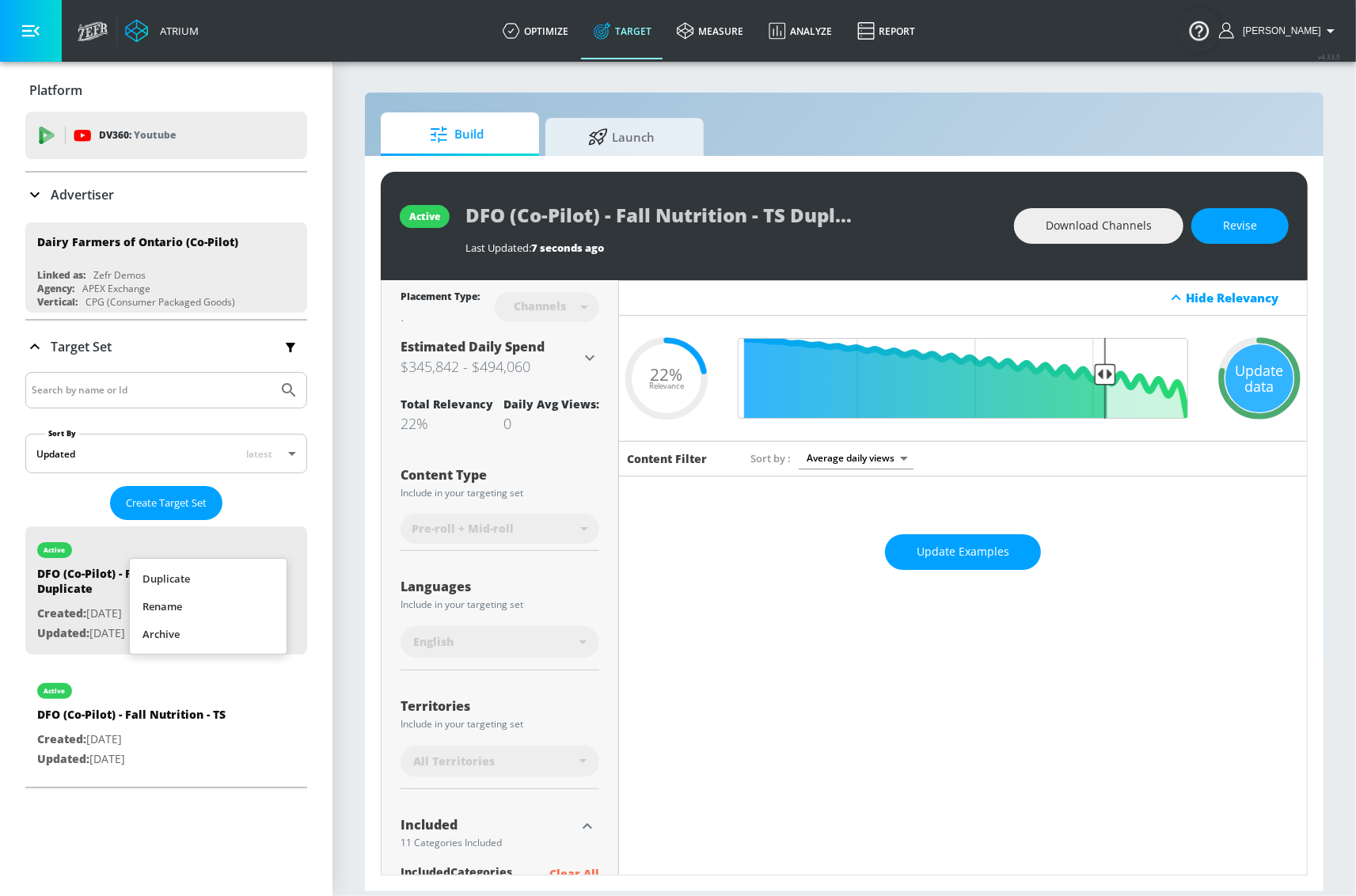
click at [206, 600] on li "Rename" at bounding box center [208, 607] width 156 height 28
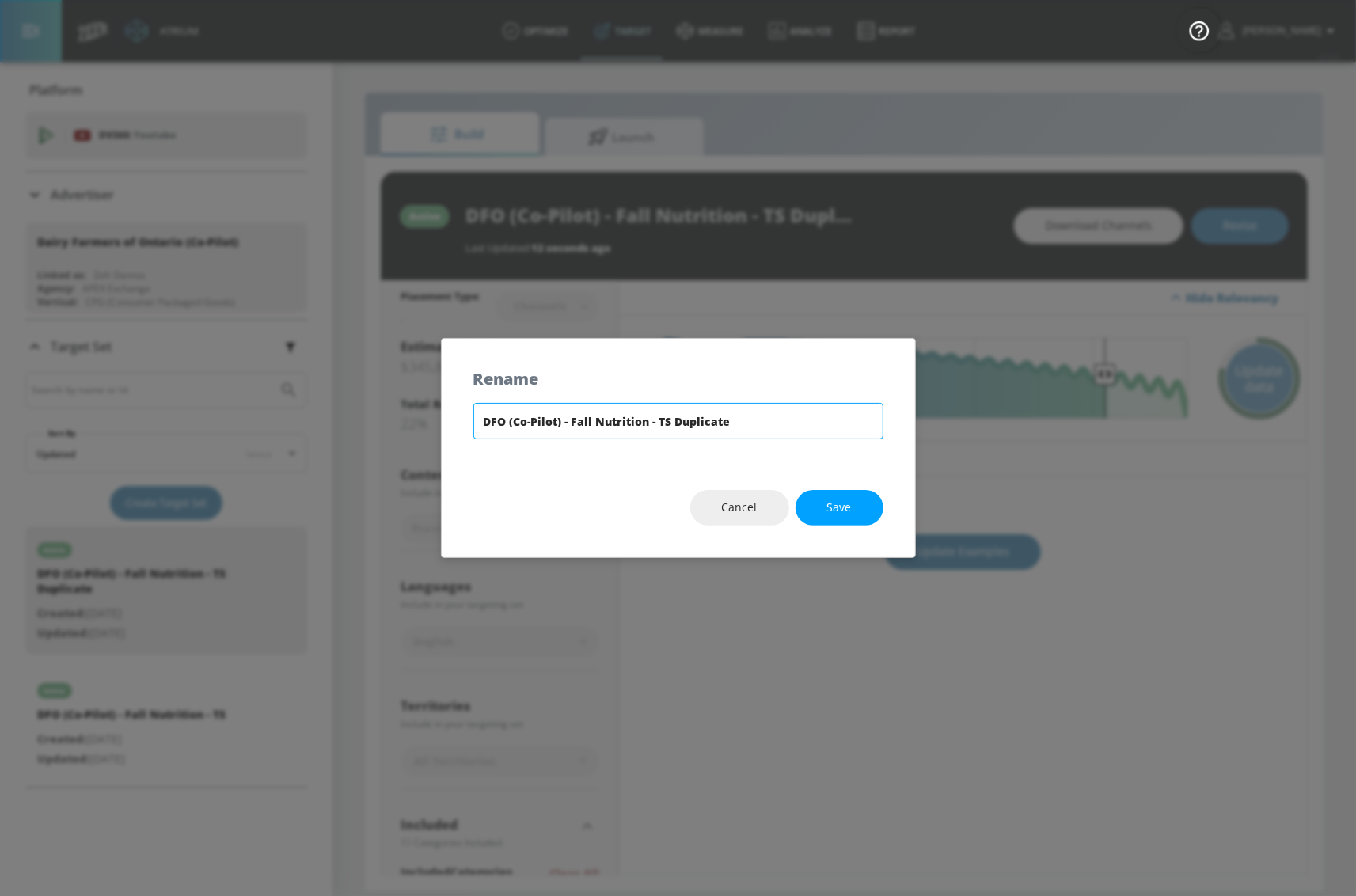
drag, startPoint x: 659, startPoint y: 423, endPoint x: 843, endPoint y: 410, distance: 184.5
click at [843, 410] on input "DFO (Co-Pilot) - Fall Nutrition - TS Duplicate" at bounding box center [678, 421] width 410 height 36
drag, startPoint x: 740, startPoint y: 422, endPoint x: 657, endPoint y: 423, distance: 83.0
click at [657, 423] on input "DFO (Co-Pilot) - Fall Nutrition - TS Duplicate" at bounding box center [678, 421] width 410 height 36
click at [734, 422] on input "DFO (Co-Pilot) - Fall Nutrition - CT" at bounding box center [678, 421] width 410 height 36
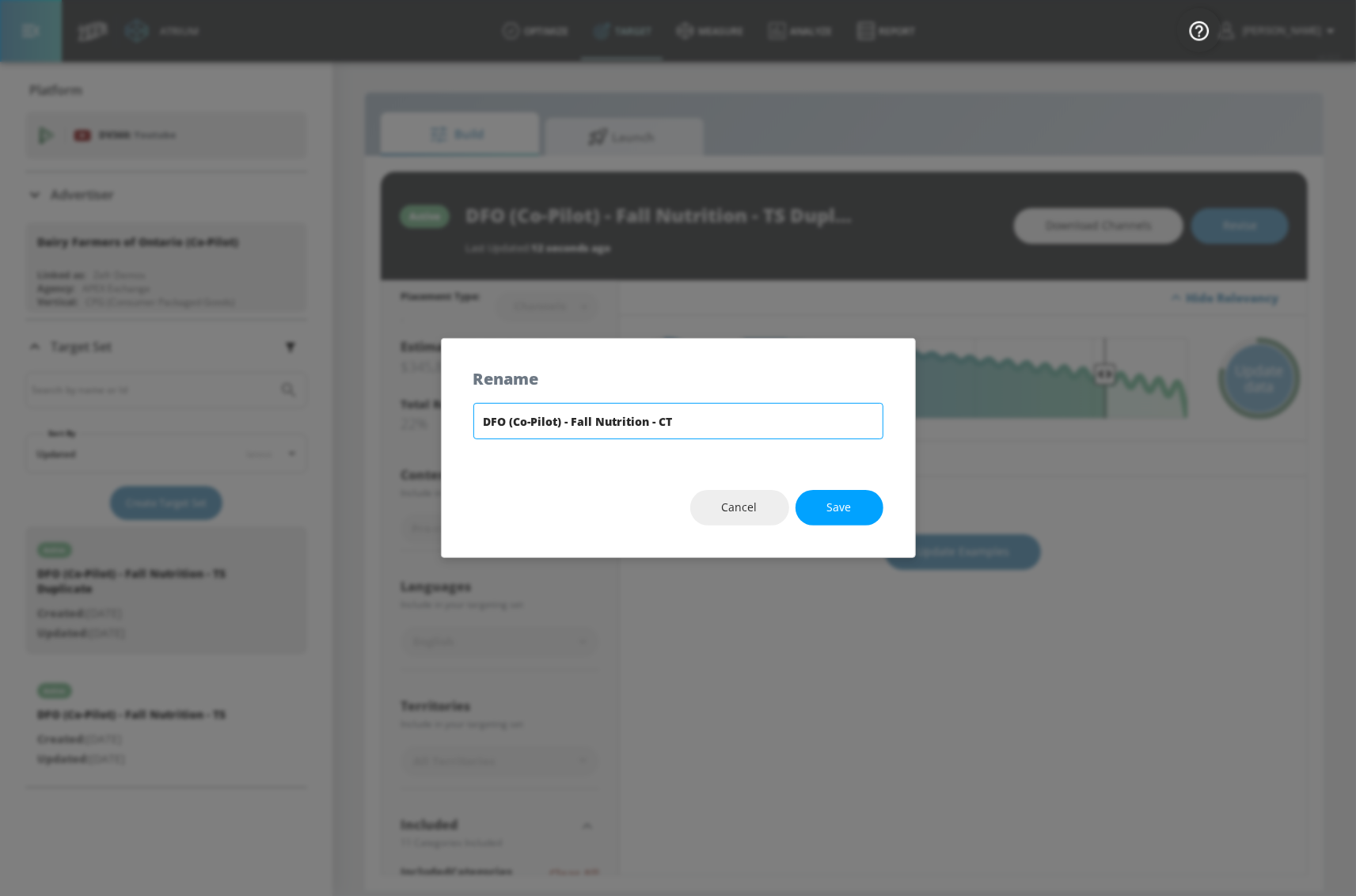
click at [734, 421] on input "DFO (Co-Pilot) - Fall Nutrition - CT" at bounding box center [678, 421] width 410 height 36
type input "DFO (Co-Pilot) - Fall Nutrition - CT"
click at [856, 508] on button "Save" at bounding box center [839, 507] width 88 height 35
type input "DFO (Co-Pilot) - Fall Nutrition - CT"
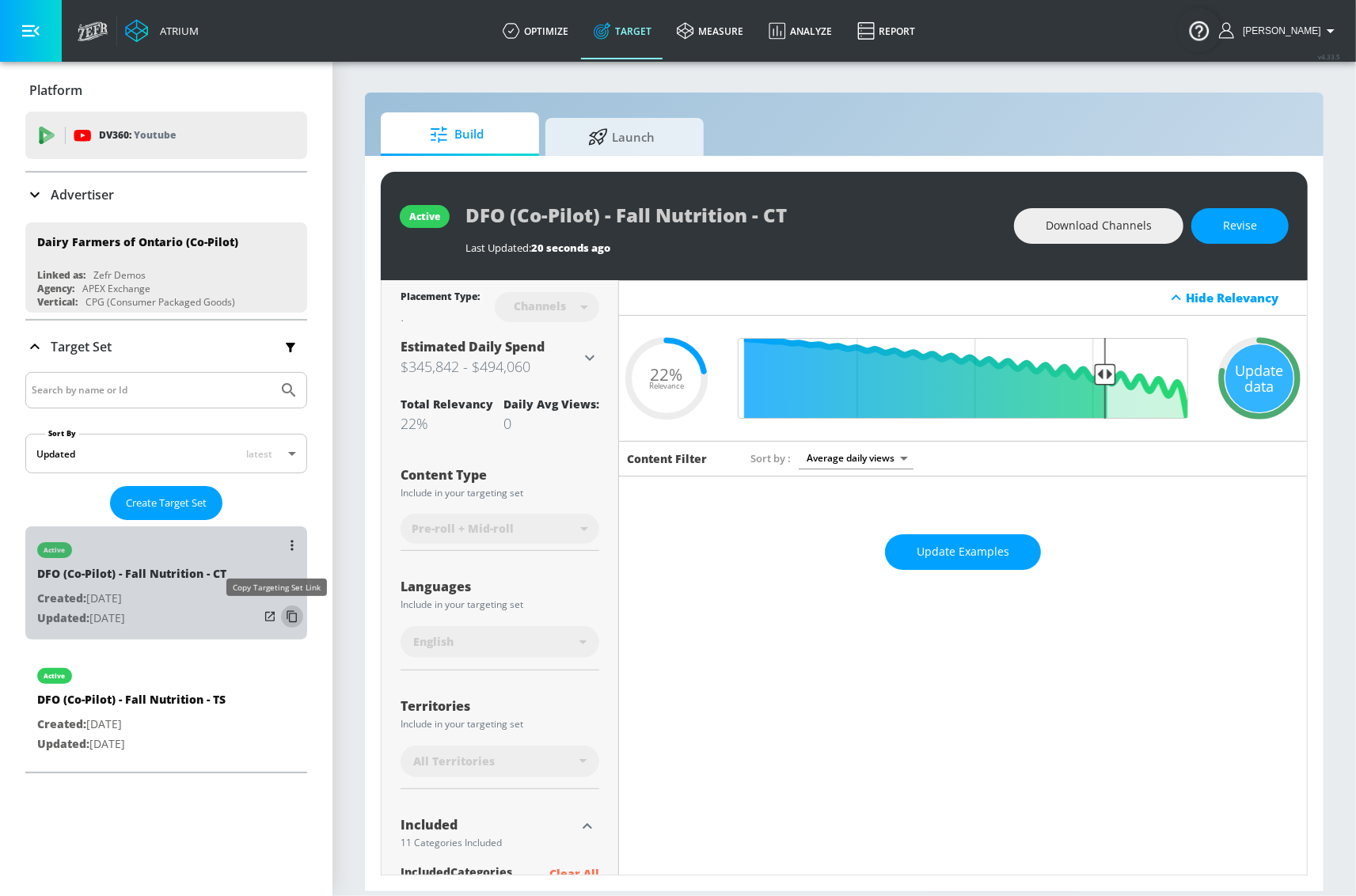
click at [283, 619] on icon "list of Target Set" at bounding box center [292, 617] width 25 height 25
